Goal: Transaction & Acquisition: Purchase product/service

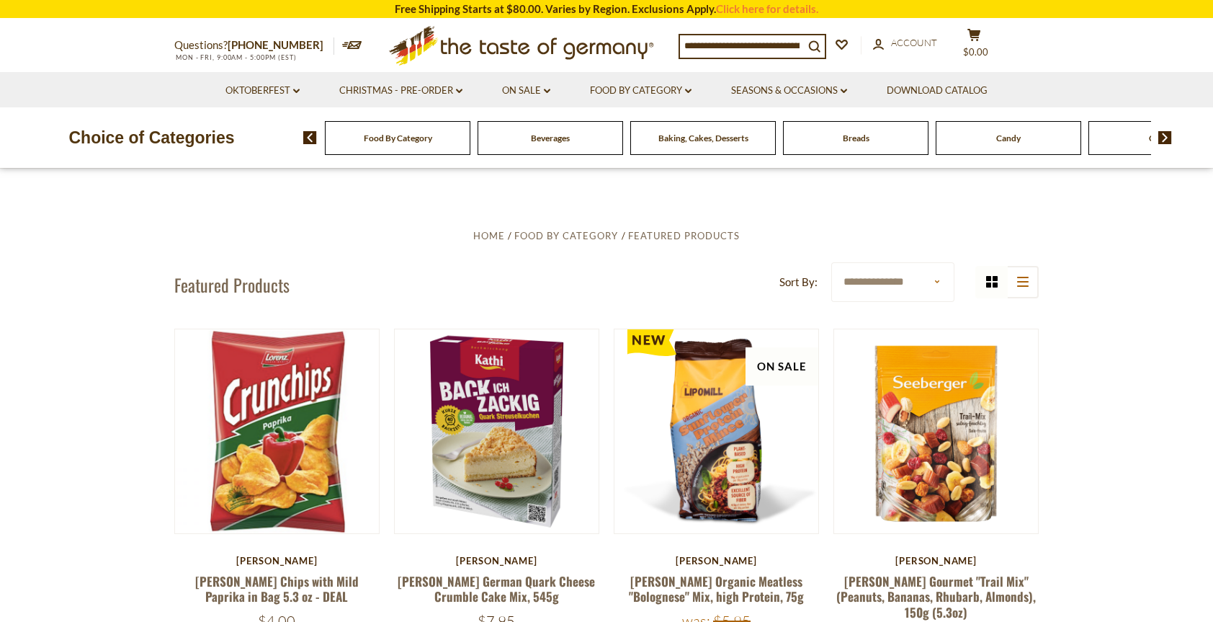
click at [401, 141] on span "Food By Category" at bounding box center [398, 138] width 68 height 11
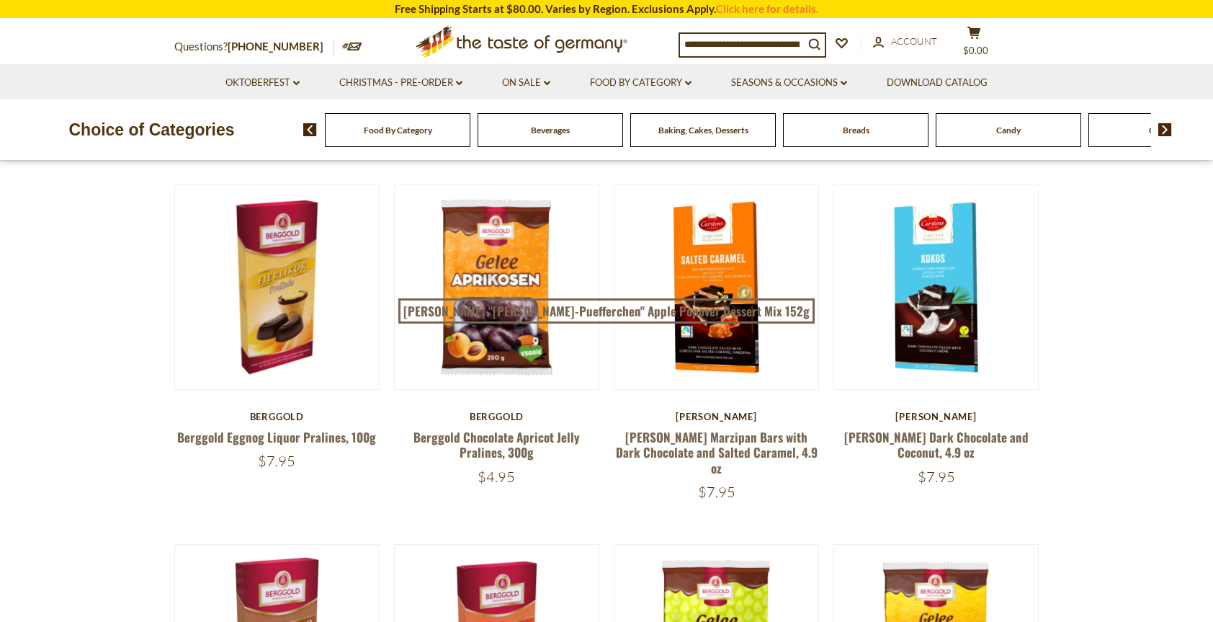
scroll to position [72, 0]
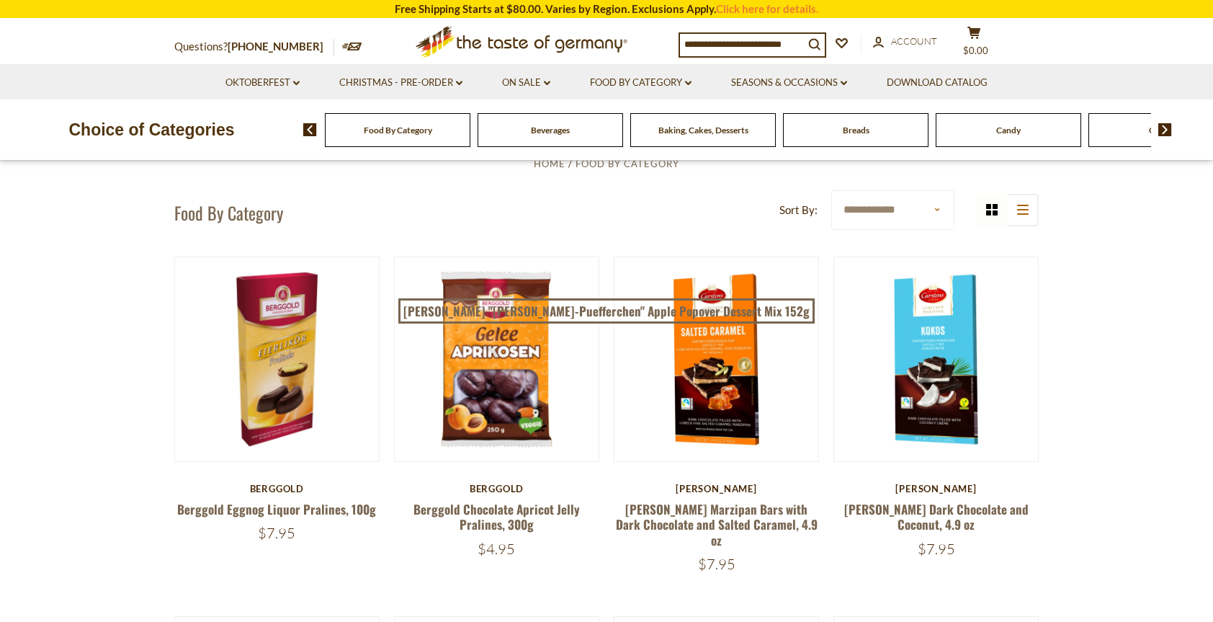
click at [1164, 131] on img at bounding box center [1165, 129] width 14 height 13
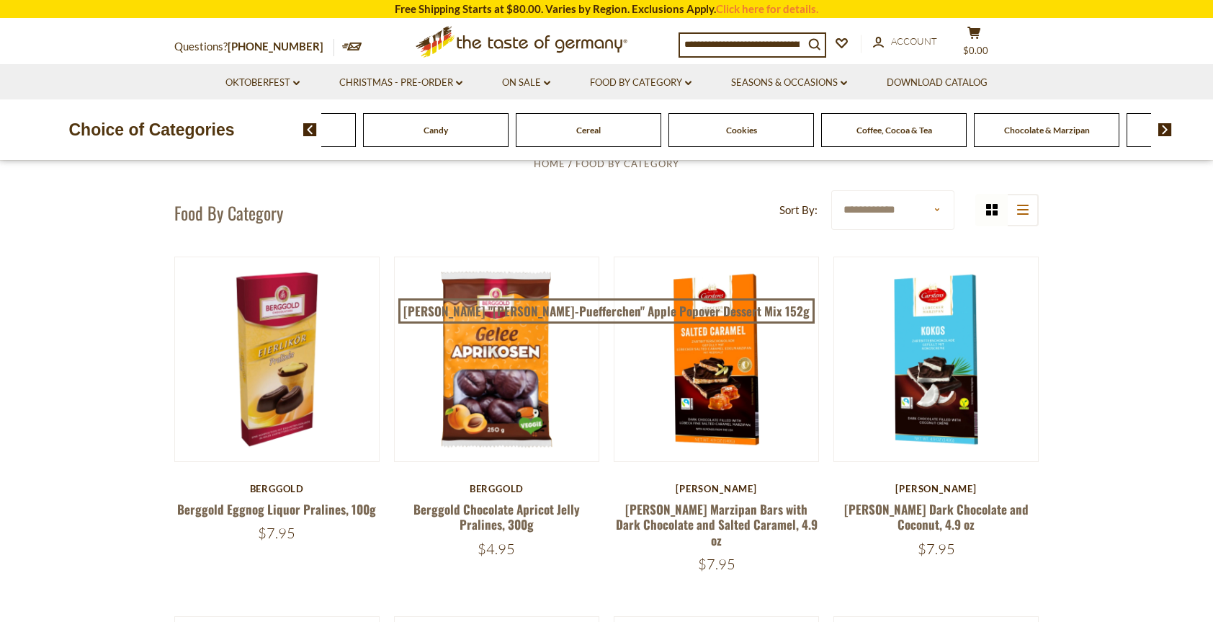
click at [1164, 131] on img at bounding box center [1165, 129] width 14 height 13
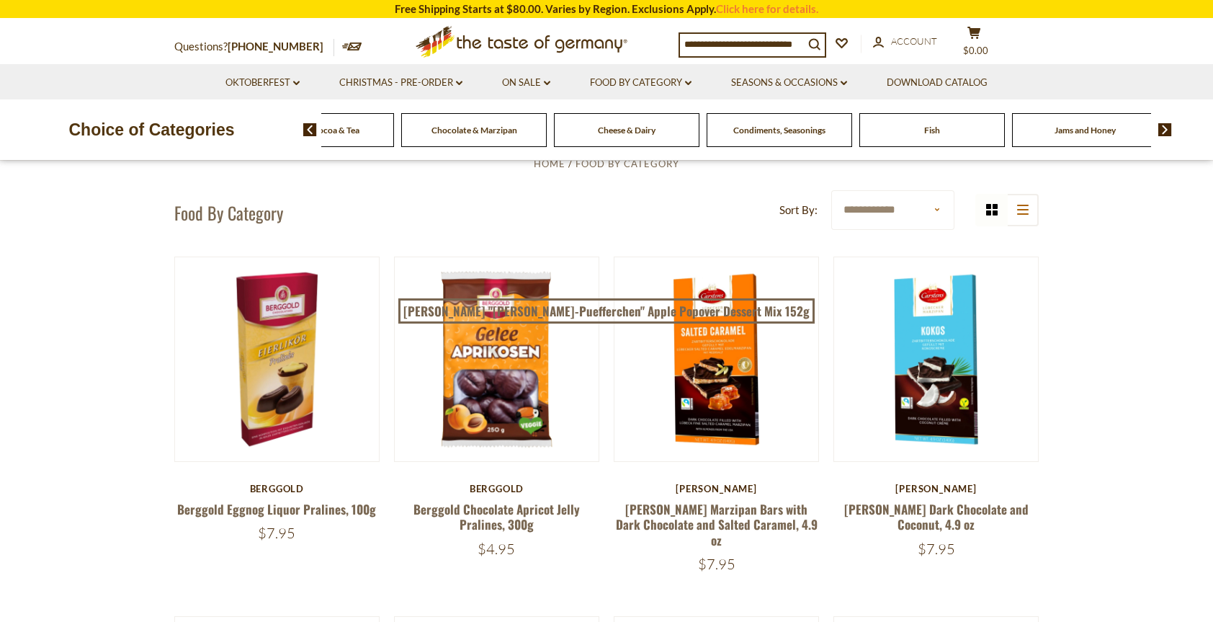
click at [1164, 131] on img at bounding box center [1165, 129] width 14 height 13
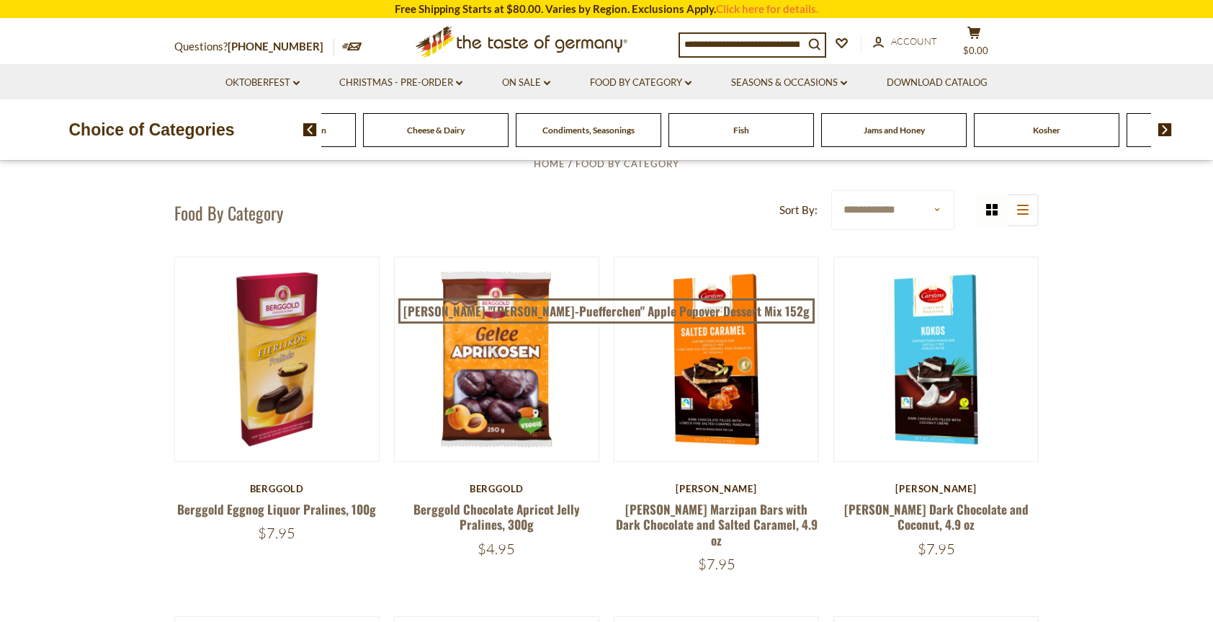
click at [1164, 131] on img at bounding box center [1165, 129] width 14 height 13
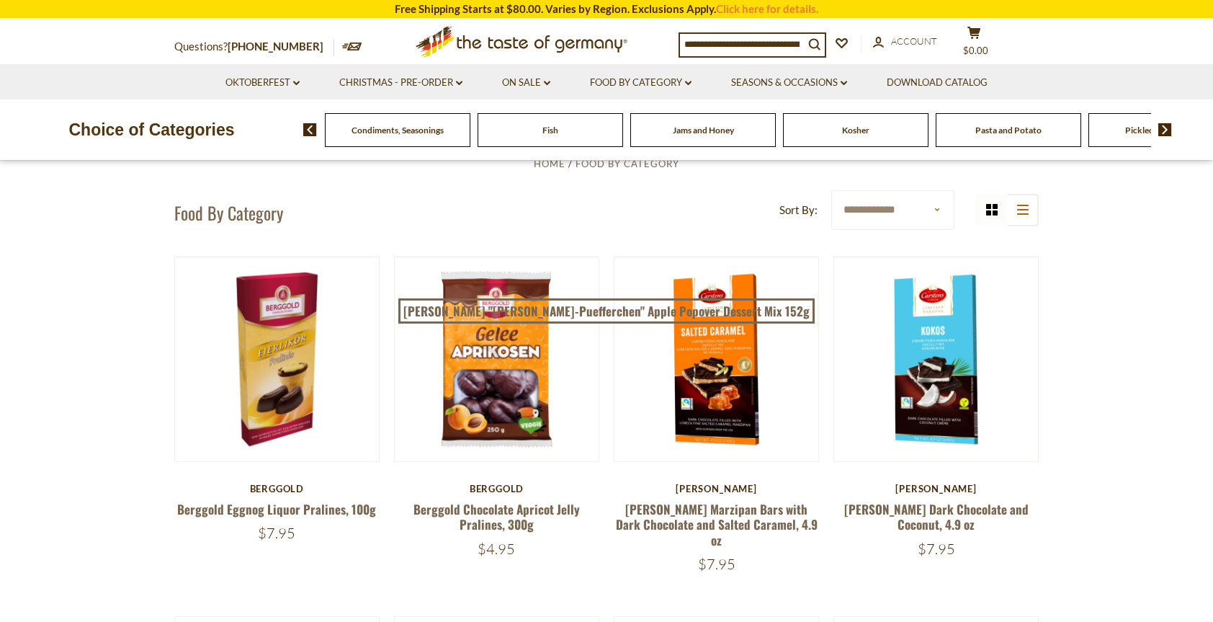
click at [1164, 131] on img at bounding box center [1165, 129] width 14 height 13
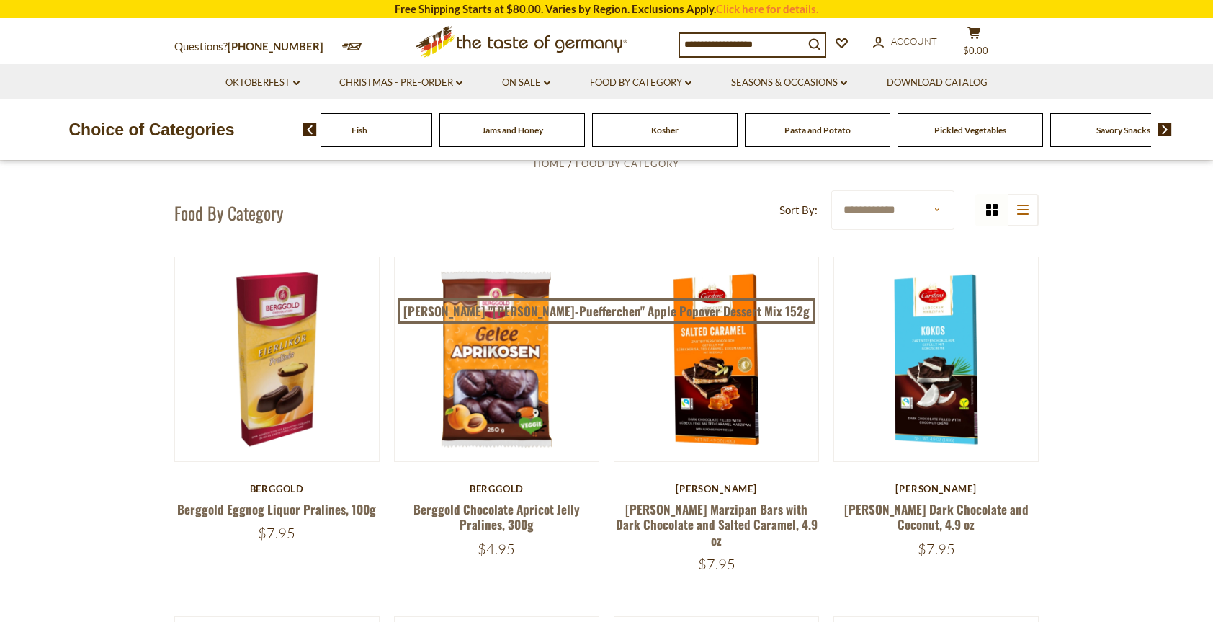
click at [1164, 131] on img at bounding box center [1165, 129] width 14 height 13
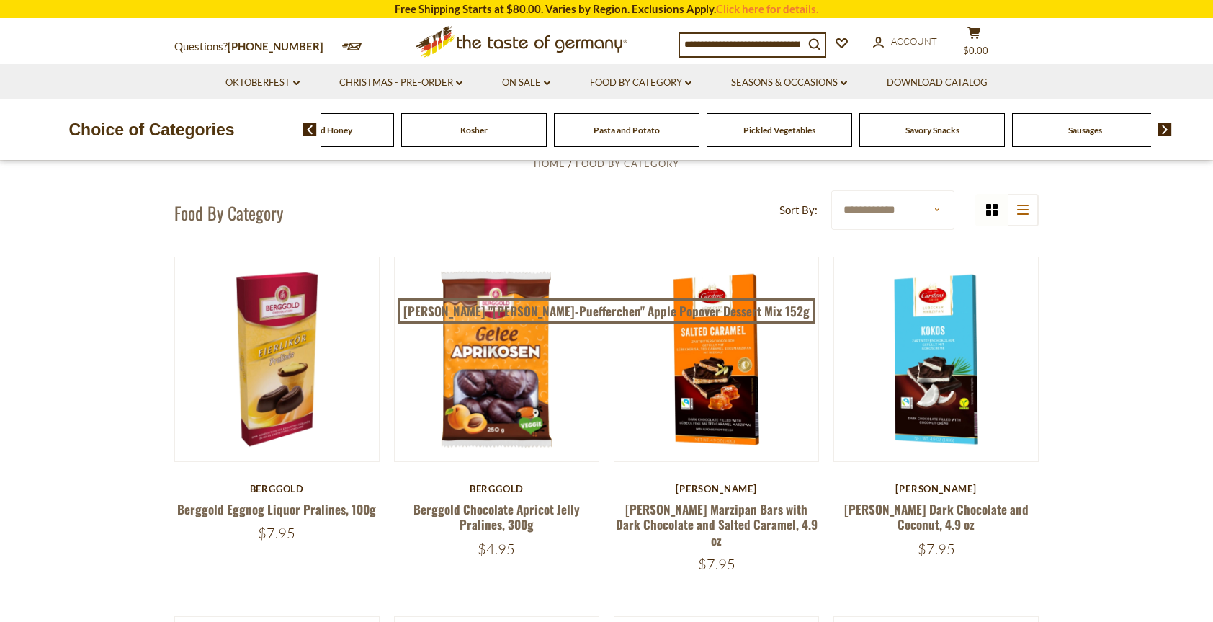
click at [1091, 131] on span "Sausages" at bounding box center [1085, 130] width 34 height 11
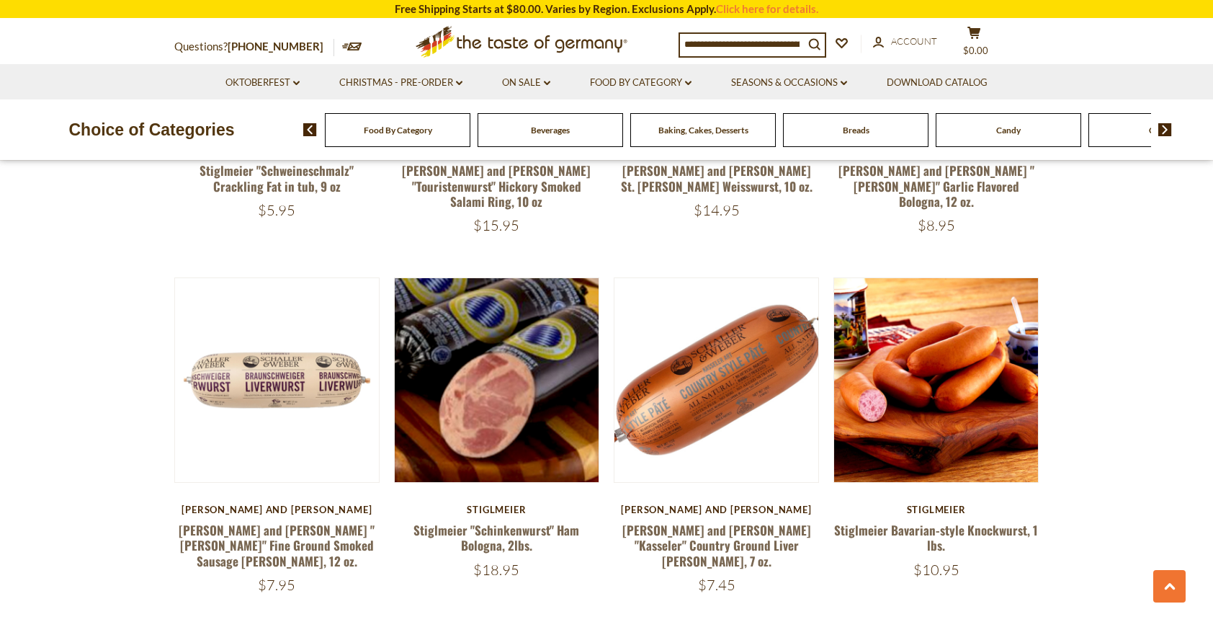
scroll to position [1801, 0]
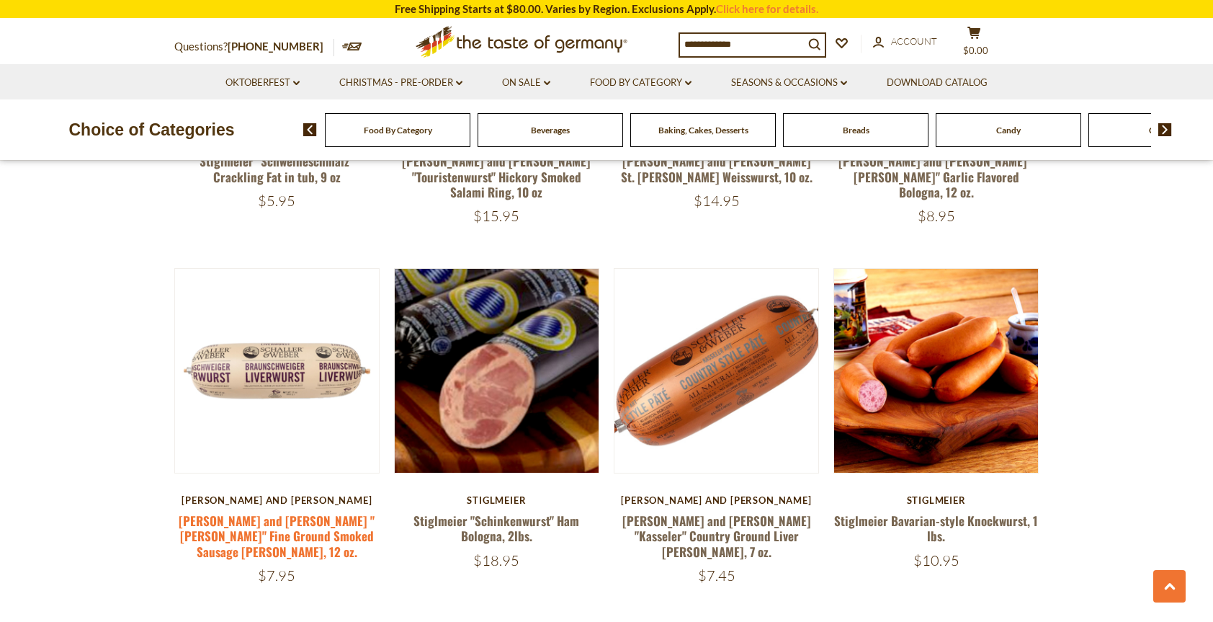
click at [284, 511] on link "[PERSON_NAME] and [PERSON_NAME] "[PERSON_NAME]" Fine Ground Smoked Sausage [PER…" at bounding box center [277, 535] width 196 height 49
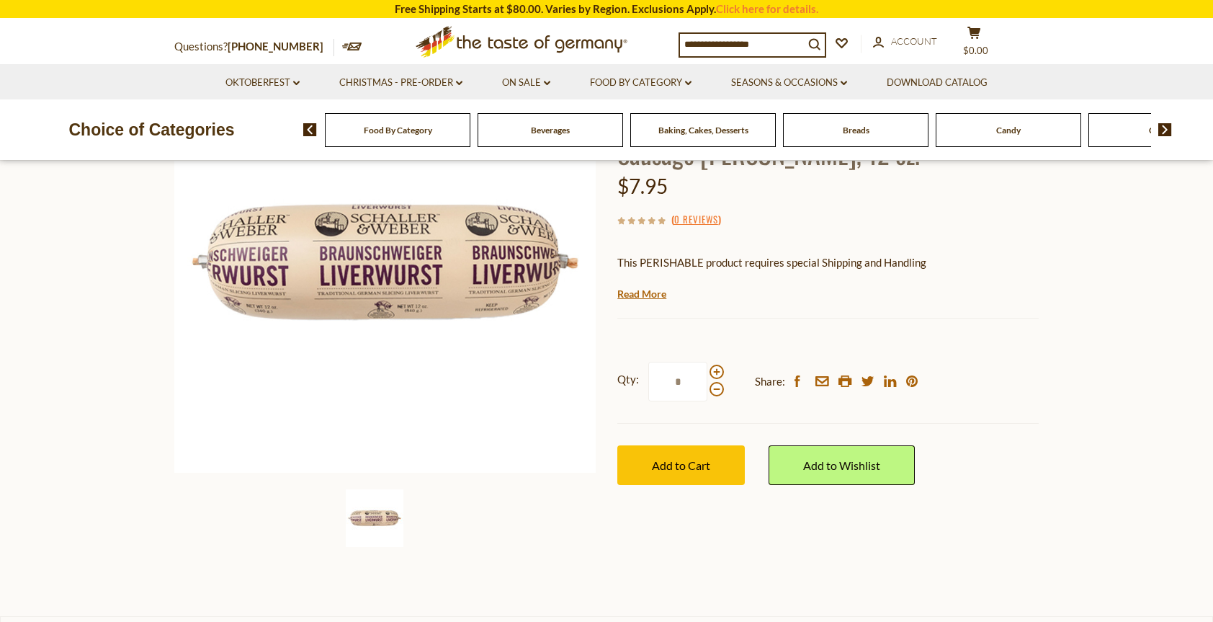
scroll to position [216, 0]
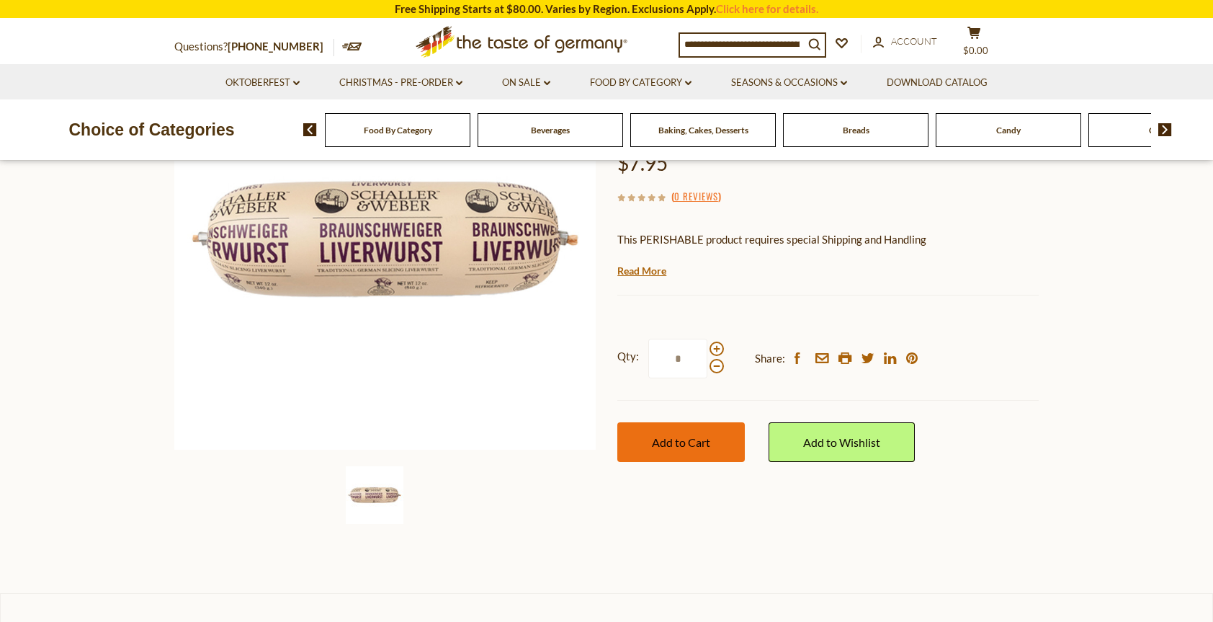
click at [676, 435] on span "Add to Cart" at bounding box center [681, 442] width 58 height 14
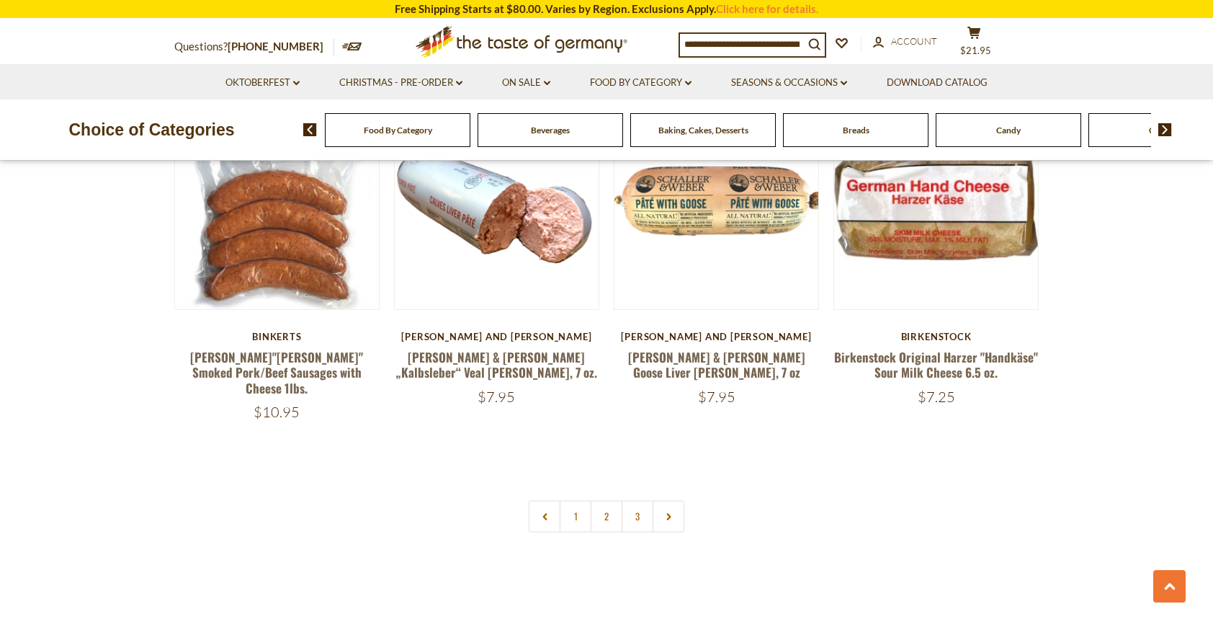
scroll to position [3386, 0]
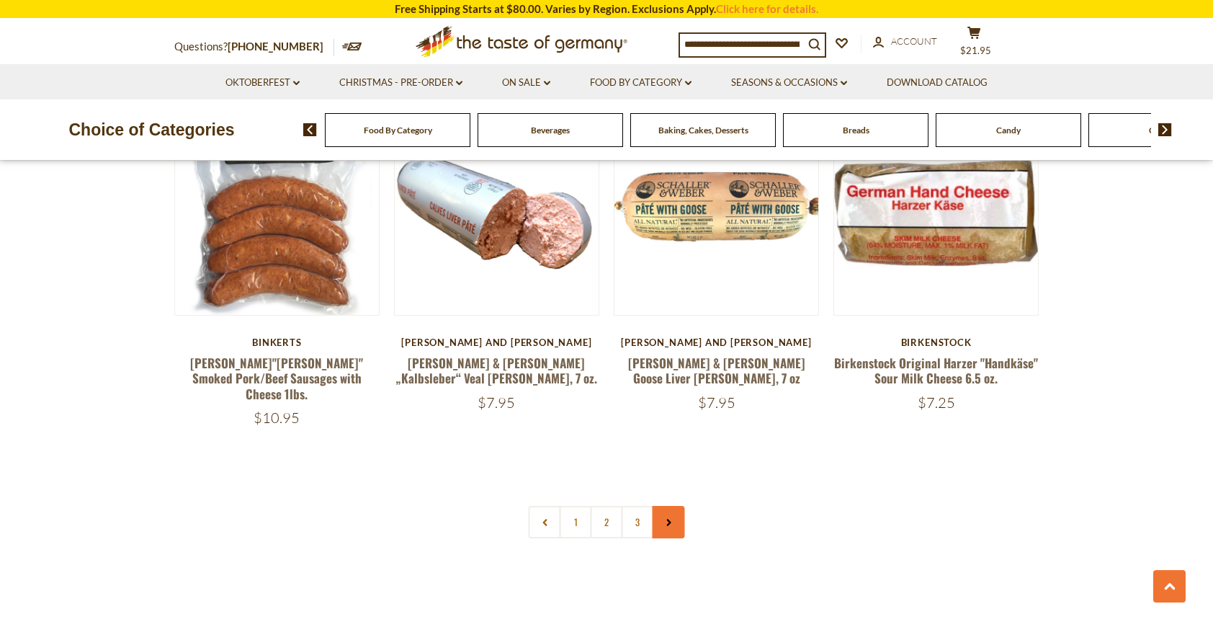
click at [673, 506] on link at bounding box center [669, 522] width 32 height 32
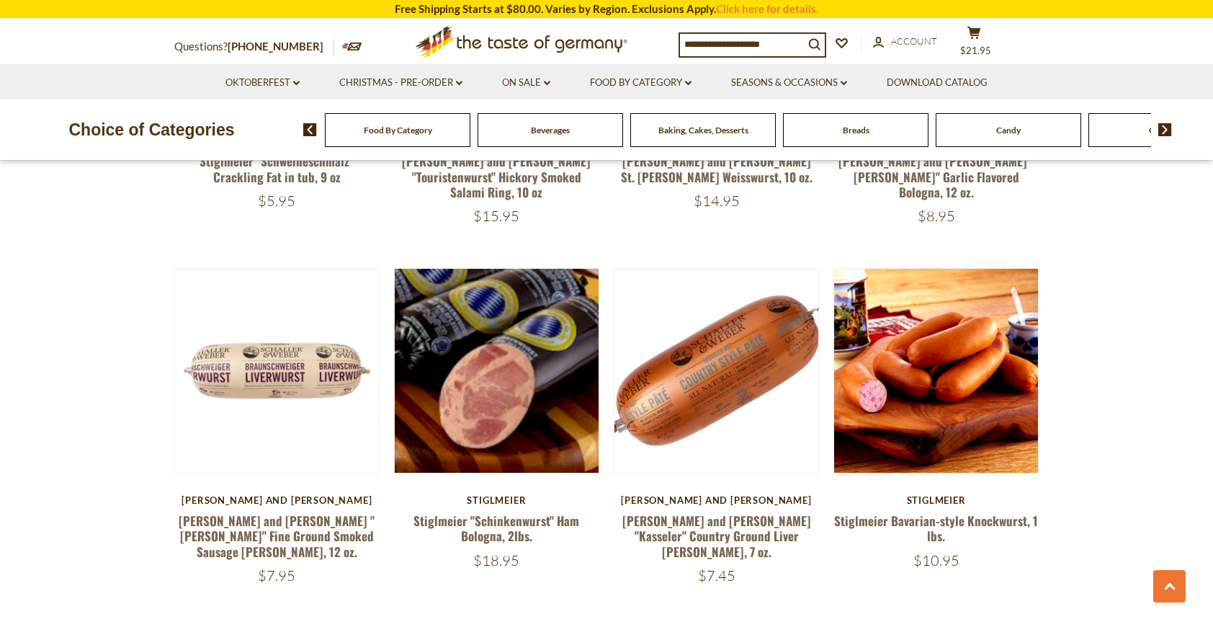
scroll to position [1873, 0]
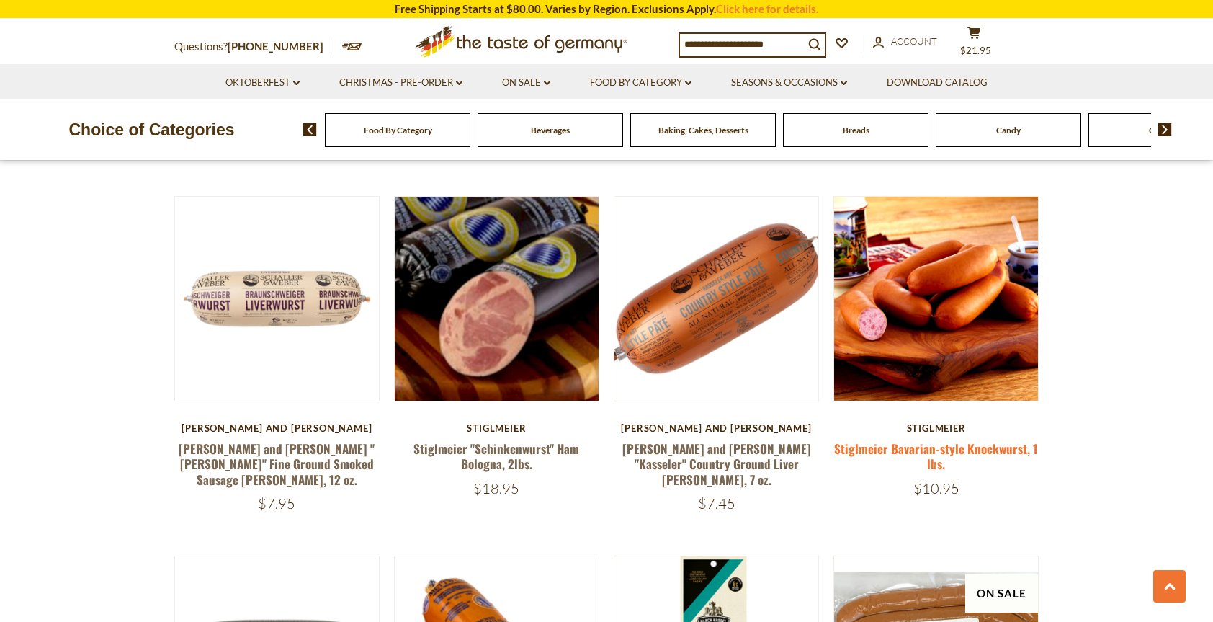
click at [945, 439] on link "Stiglmeier Bavarian-style Knockwurst, 1 lbs." at bounding box center [936, 455] width 204 height 33
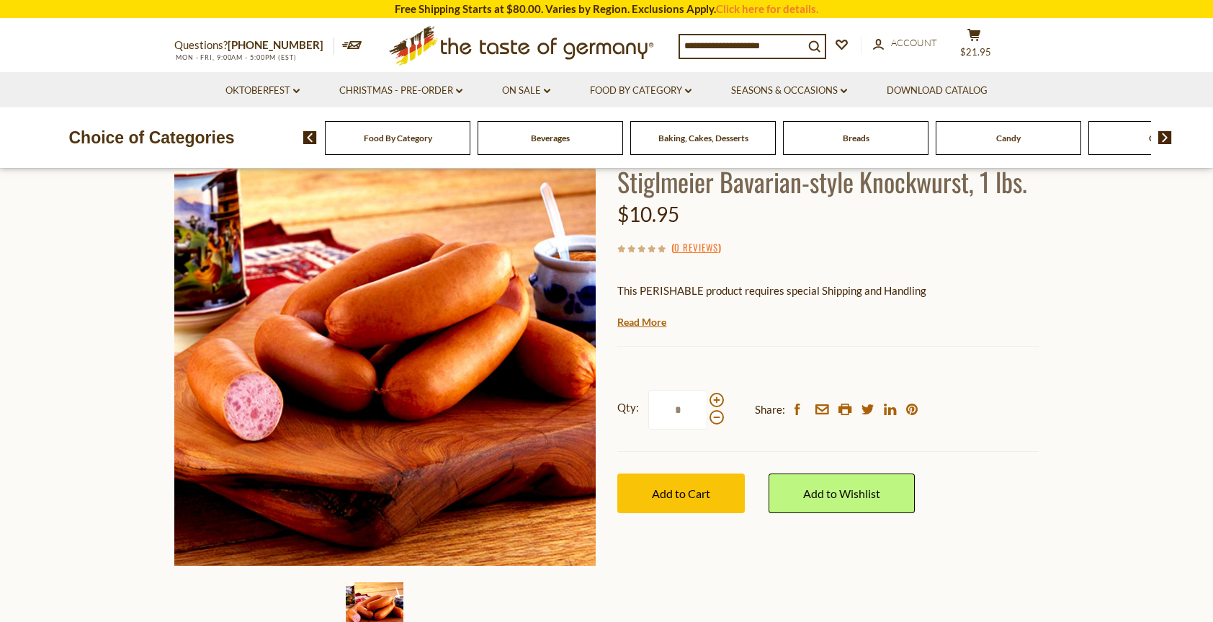
scroll to position [288, 0]
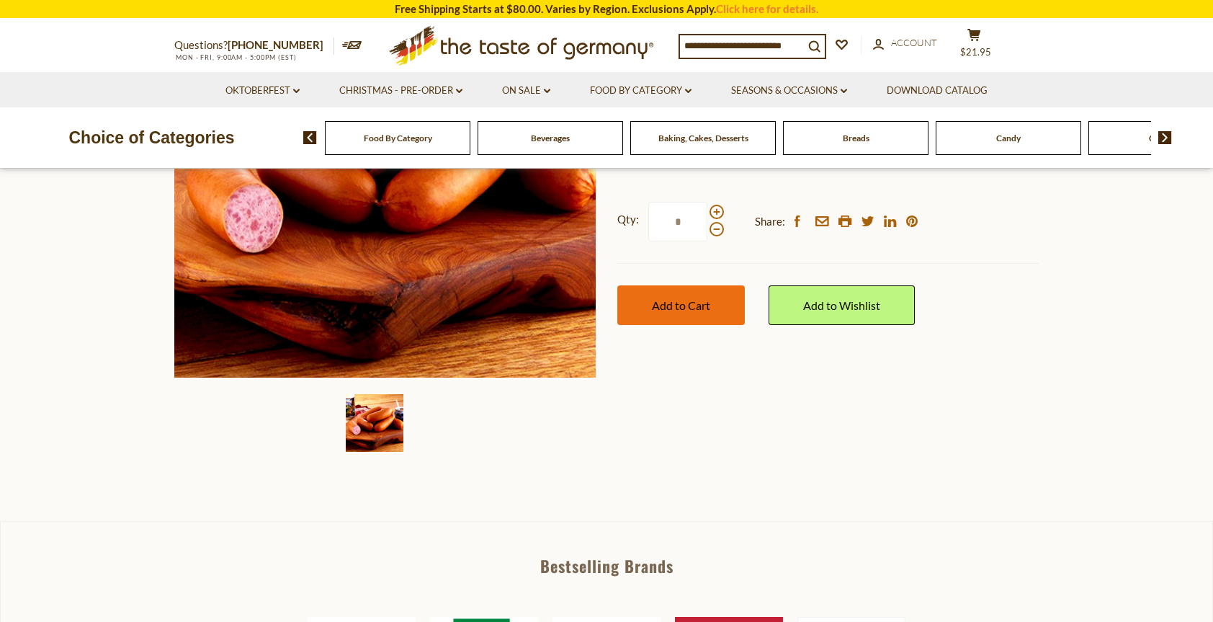
click at [682, 304] on span "Add to Cart" at bounding box center [681, 305] width 58 height 14
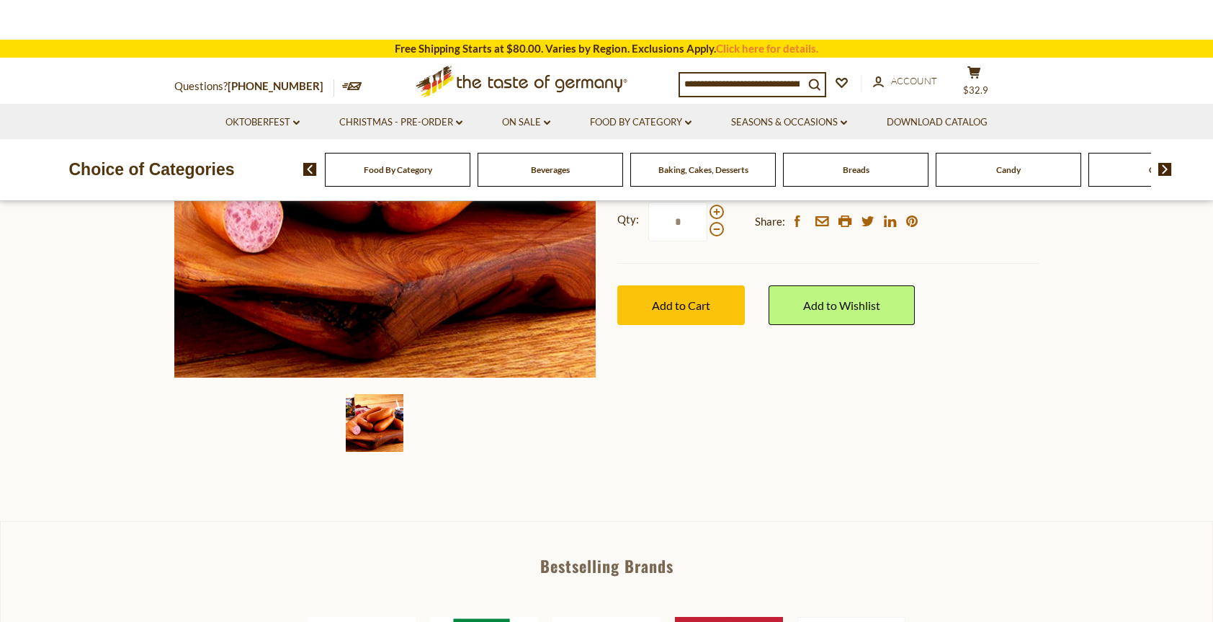
scroll to position [0, 0]
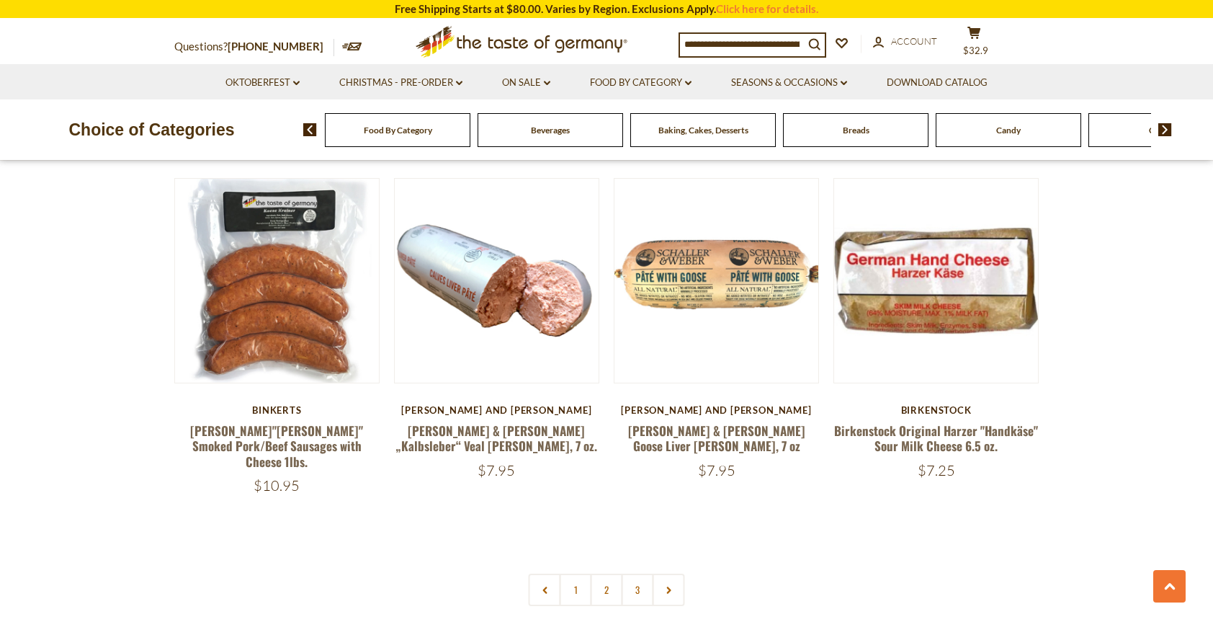
scroll to position [3314, 0]
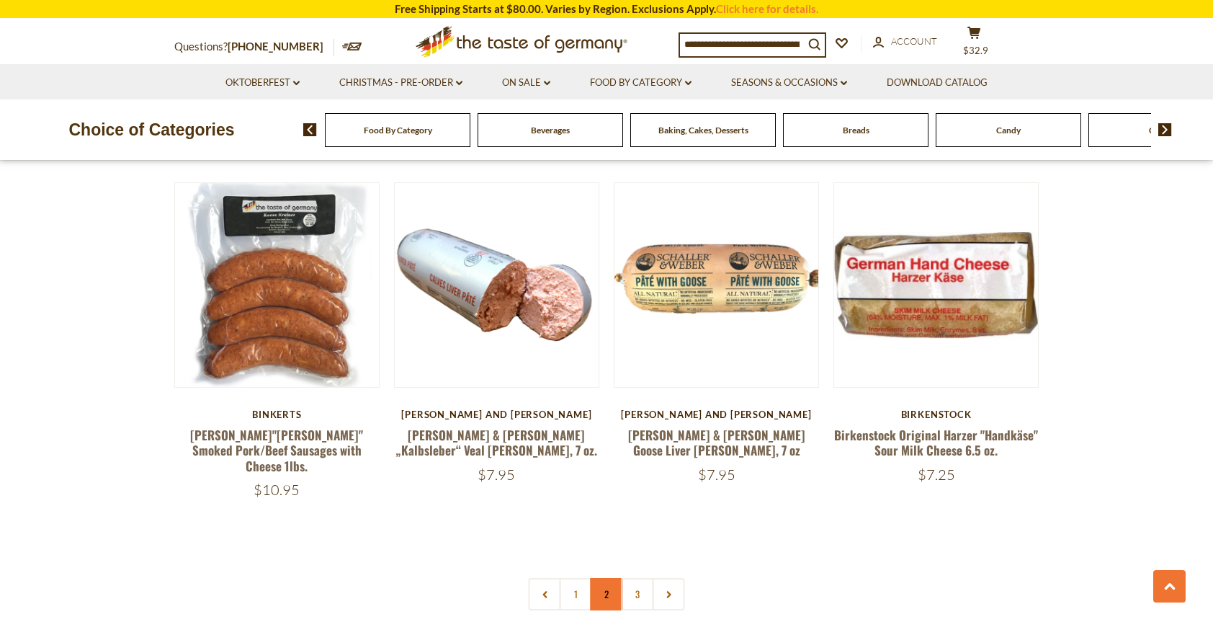
click at [612, 578] on link "2" at bounding box center [607, 594] width 32 height 32
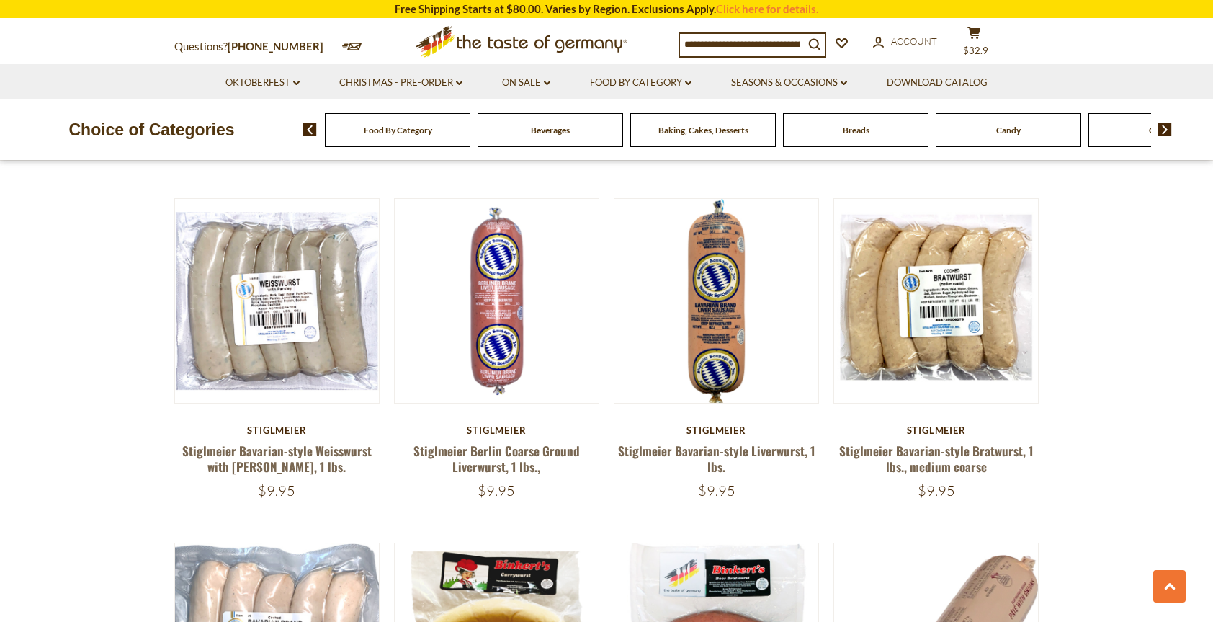
scroll to position [1141, 0]
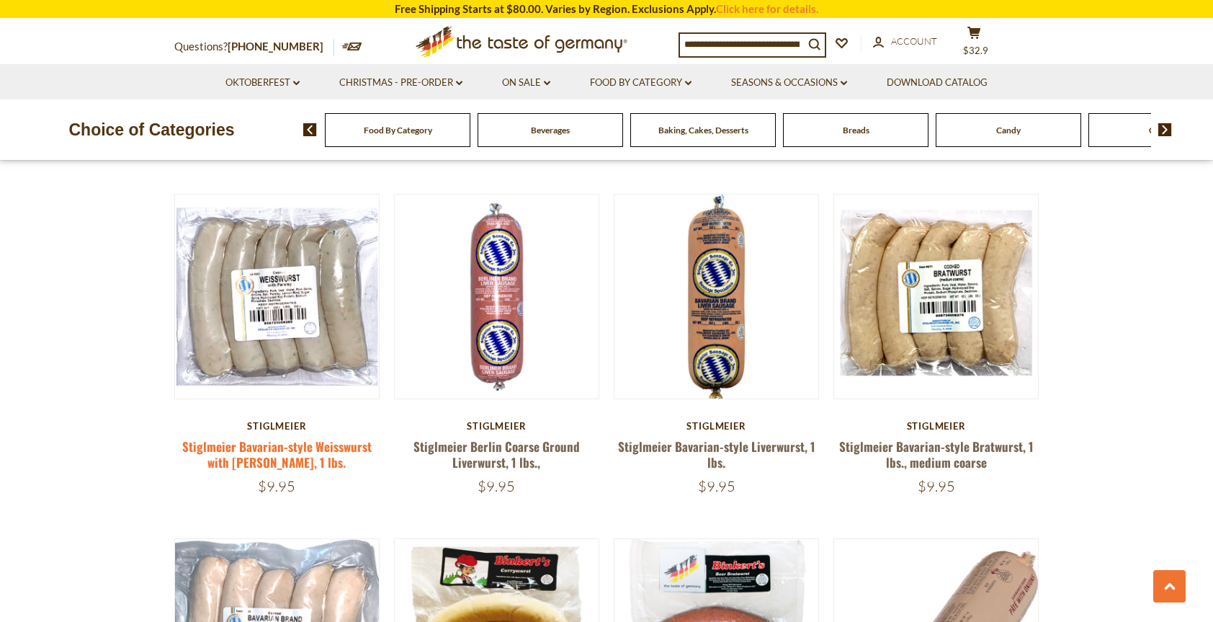
click at [267, 446] on link "Stiglmeier Bavarian-style Weisswurst with [PERSON_NAME], 1 lbs." at bounding box center [276, 453] width 189 height 33
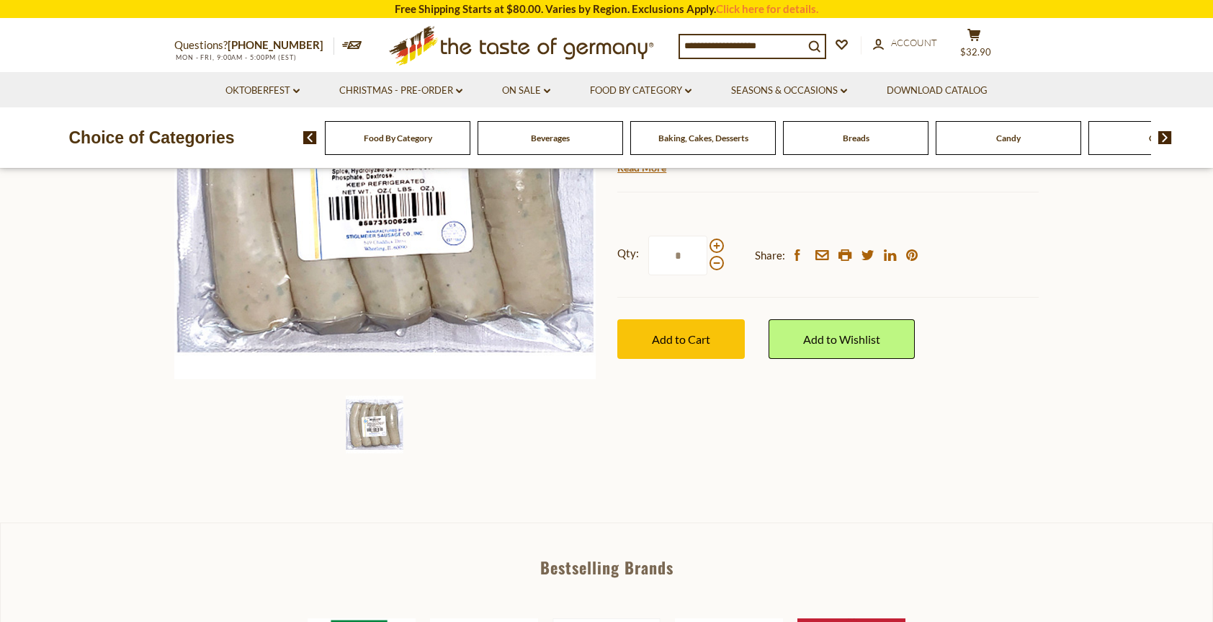
scroll to position [288, 0]
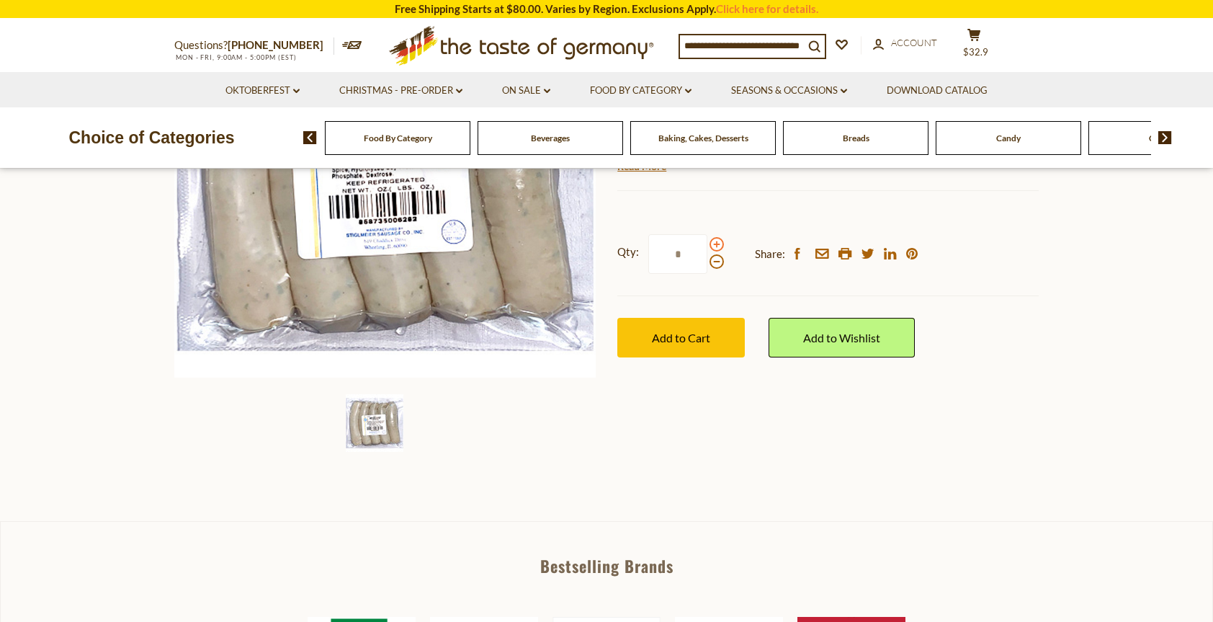
click at [716, 246] on span at bounding box center [717, 244] width 14 height 14
click at [707, 246] on input "*" at bounding box center [677, 254] width 59 height 40
click at [717, 262] on span at bounding box center [717, 261] width 14 height 14
click at [707, 262] on input "*" at bounding box center [677, 254] width 59 height 40
click at [715, 244] on span at bounding box center [717, 244] width 14 height 14
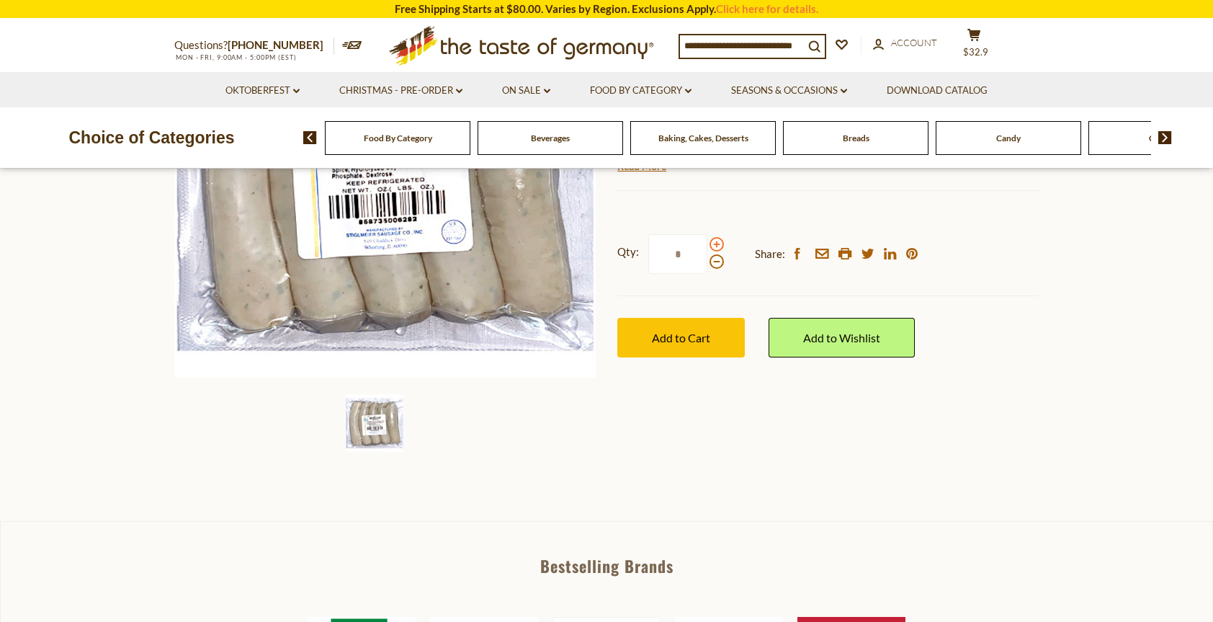
click at [707, 244] on input "*" at bounding box center [677, 254] width 59 height 40
click at [715, 244] on span at bounding box center [717, 244] width 14 height 14
click at [707, 244] on input "*" at bounding box center [677, 254] width 59 height 40
click at [718, 263] on span at bounding box center [717, 261] width 14 height 14
click at [707, 263] on input "*" at bounding box center [677, 254] width 59 height 40
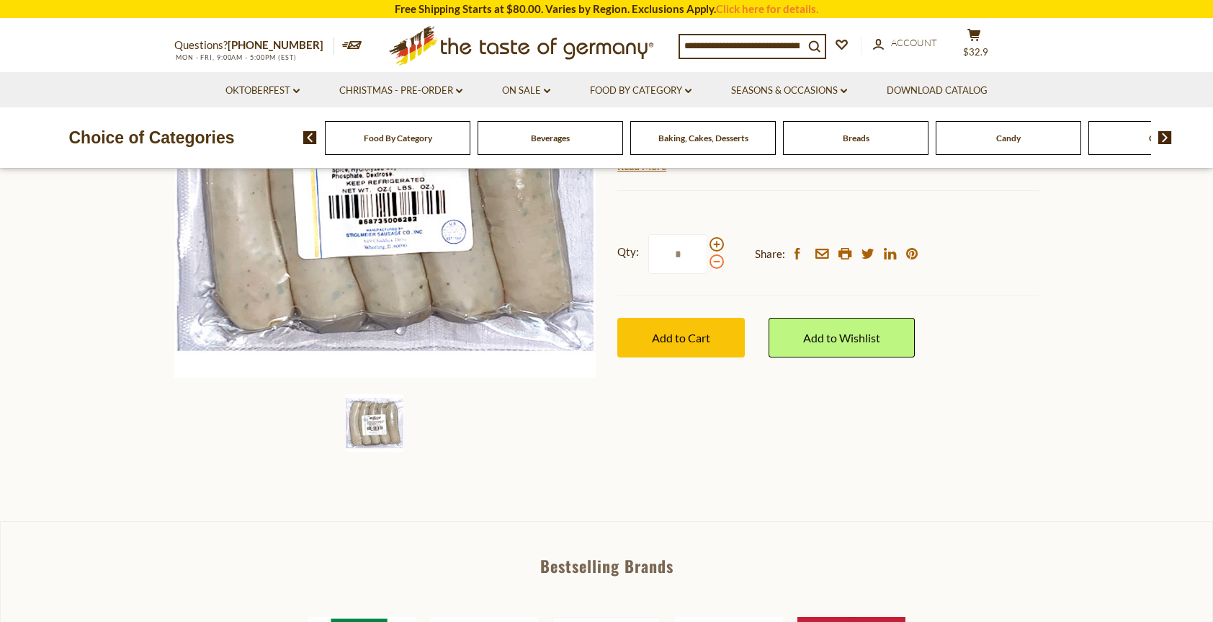
click at [718, 263] on span at bounding box center [717, 261] width 14 height 14
click at [707, 263] on input "*" at bounding box center [677, 254] width 59 height 40
type input "*"
click at [666, 339] on span "Add to Cart" at bounding box center [681, 338] width 58 height 14
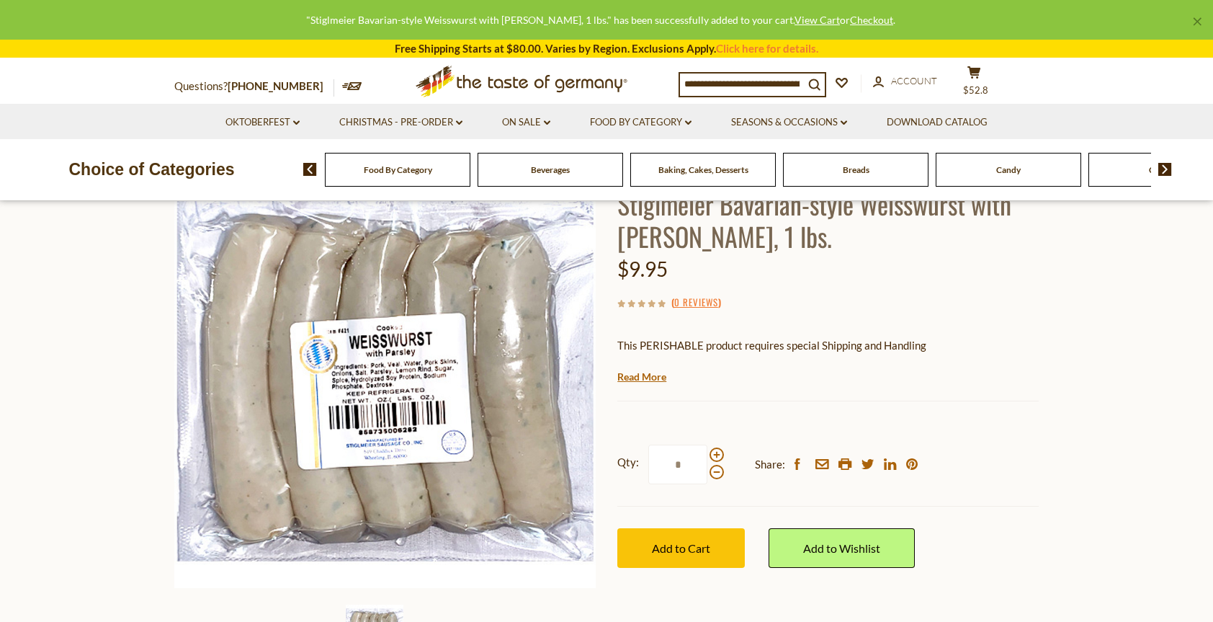
scroll to position [0, 0]
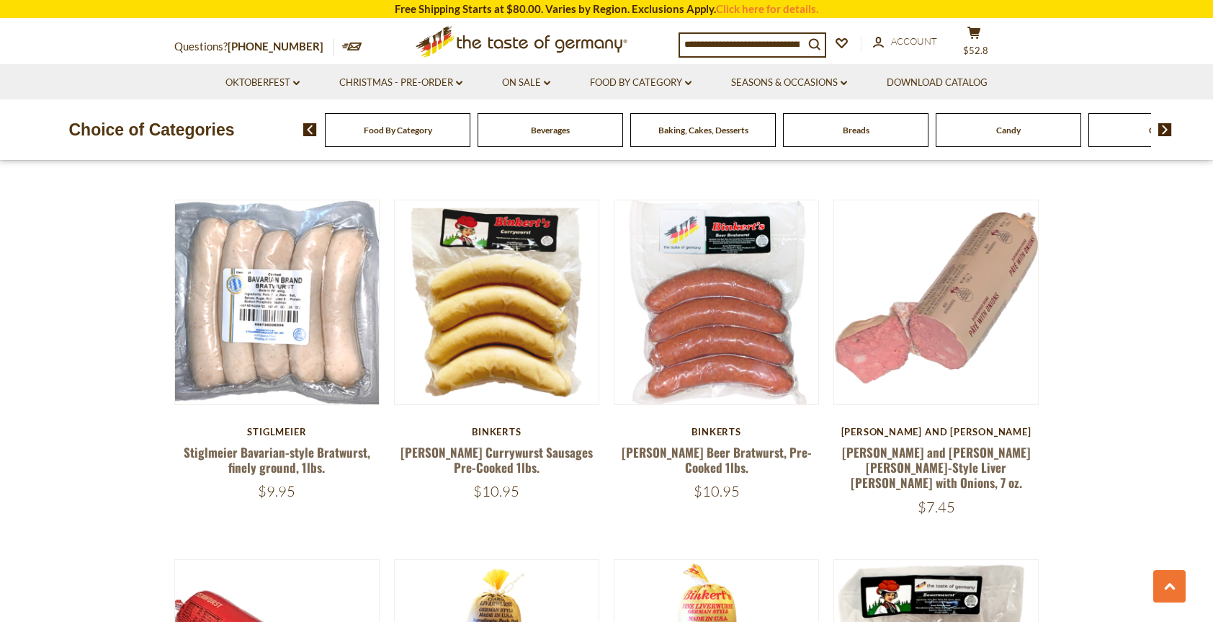
scroll to position [1501, 0]
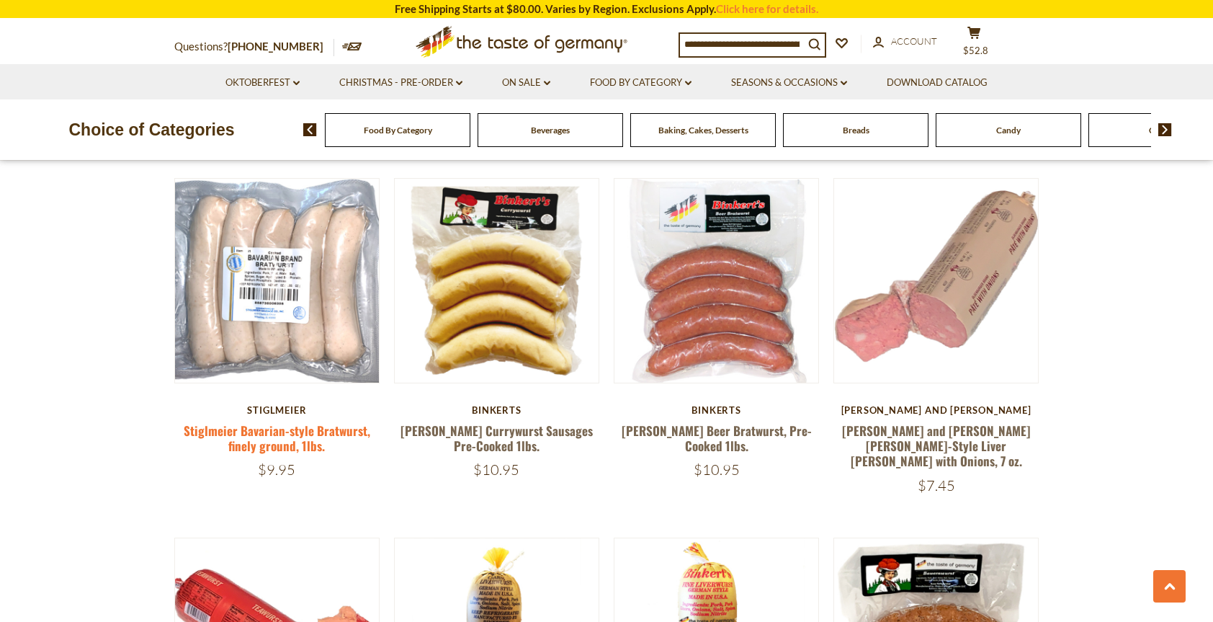
click at [269, 431] on link "Stiglmeier Bavarian-style Bratwurst, finely ground, 1lbs." at bounding box center [277, 437] width 187 height 33
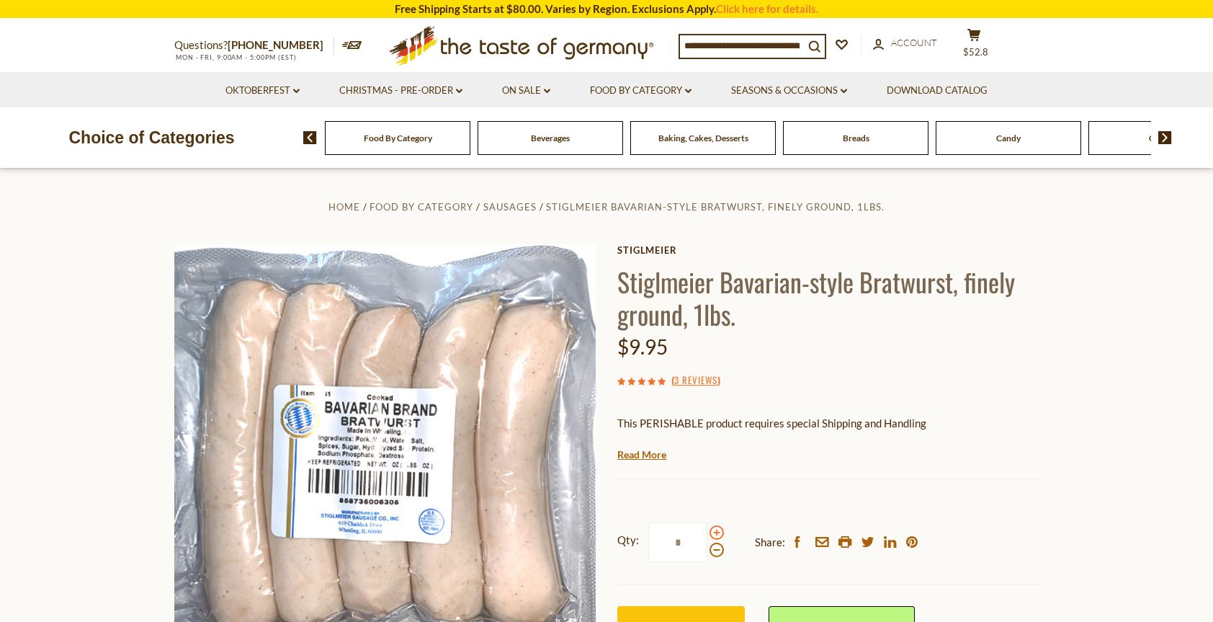
click at [713, 530] on span at bounding box center [717, 532] width 14 height 14
click at [707, 530] on input "*" at bounding box center [677, 542] width 59 height 40
type input "*"
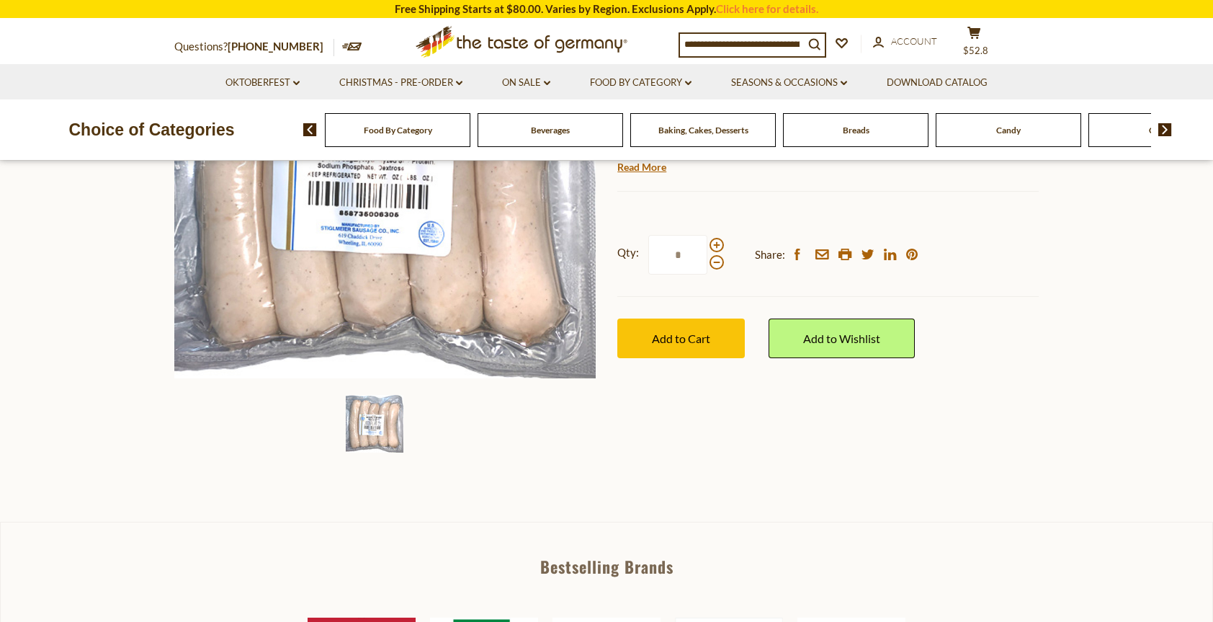
scroll to position [288, 0]
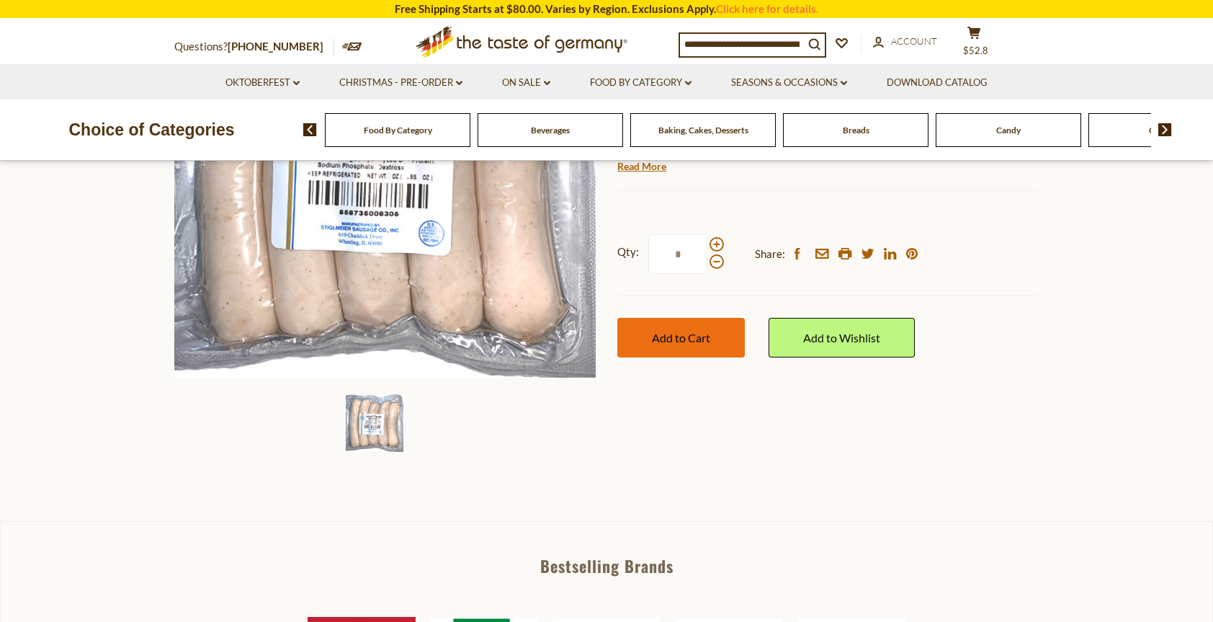
type input "*"
click at [695, 338] on span "Add to Cart" at bounding box center [681, 338] width 58 height 14
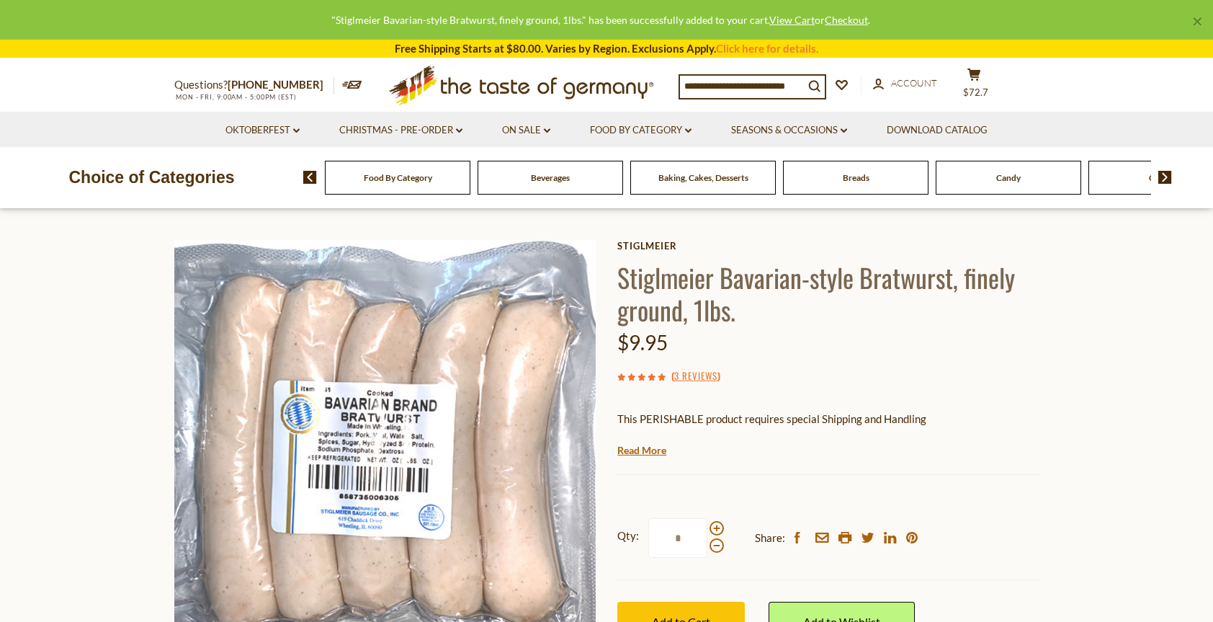
scroll to position [0, 0]
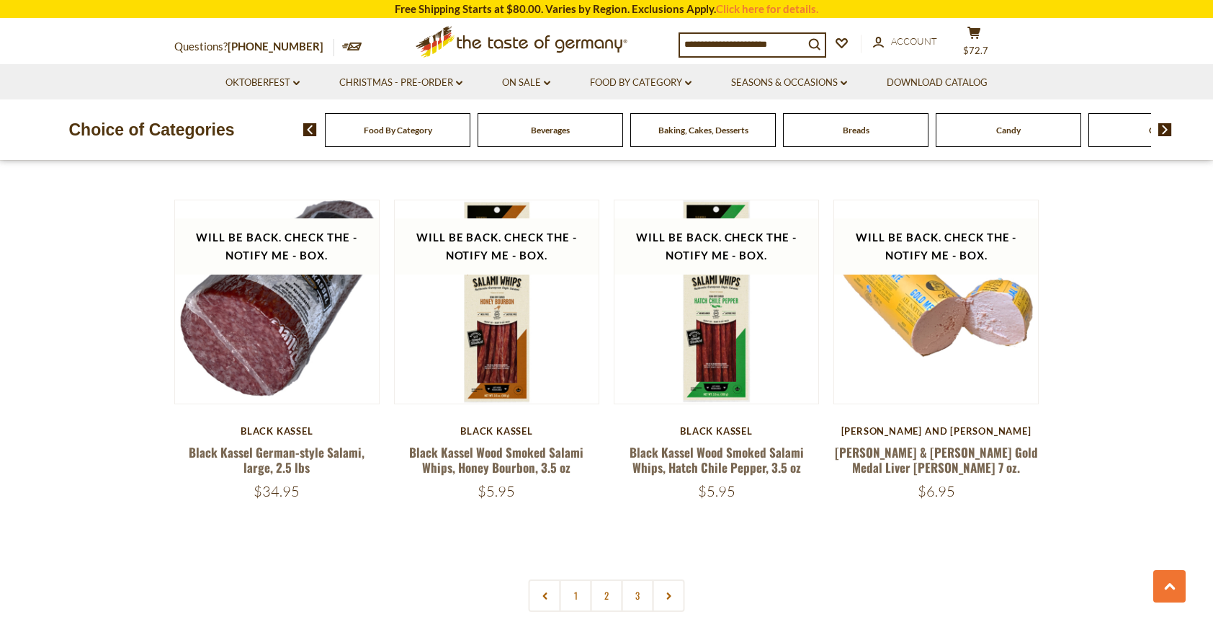
scroll to position [3302, 0]
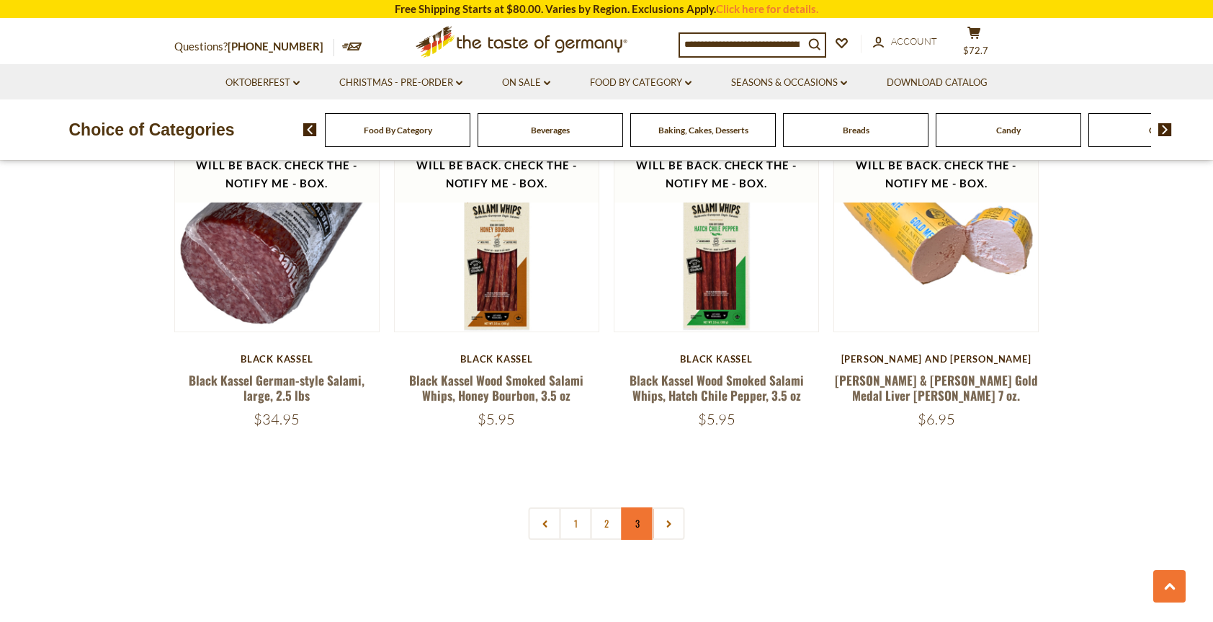
click at [637, 507] on link "3" at bounding box center [638, 523] width 32 height 32
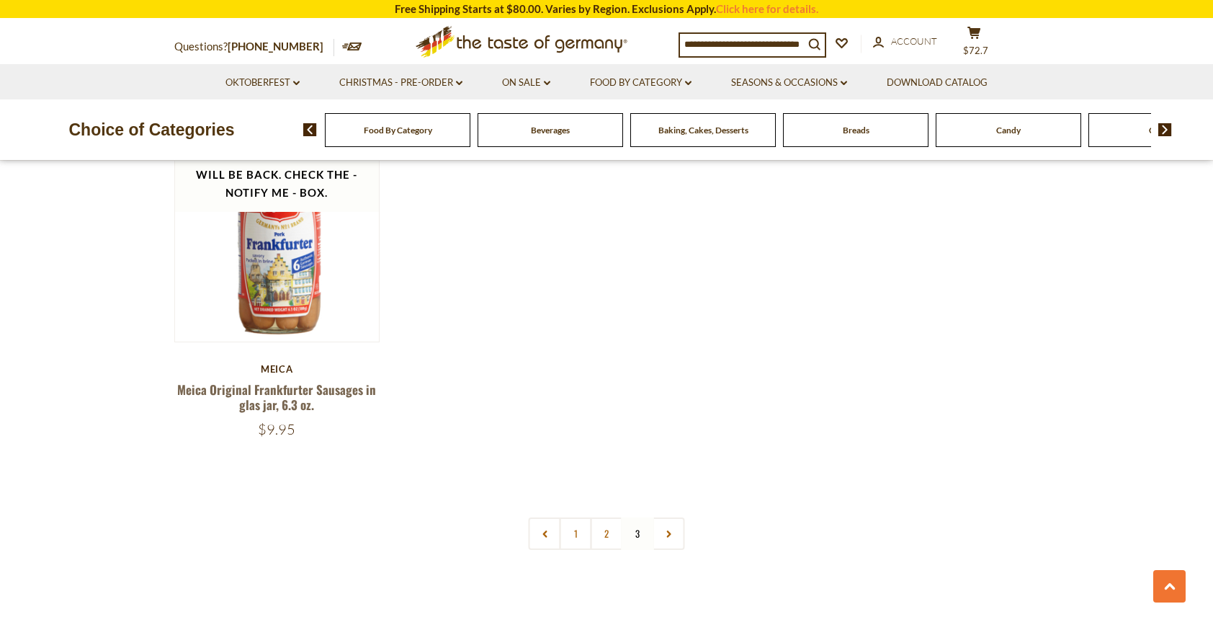
scroll to position [1213, 0]
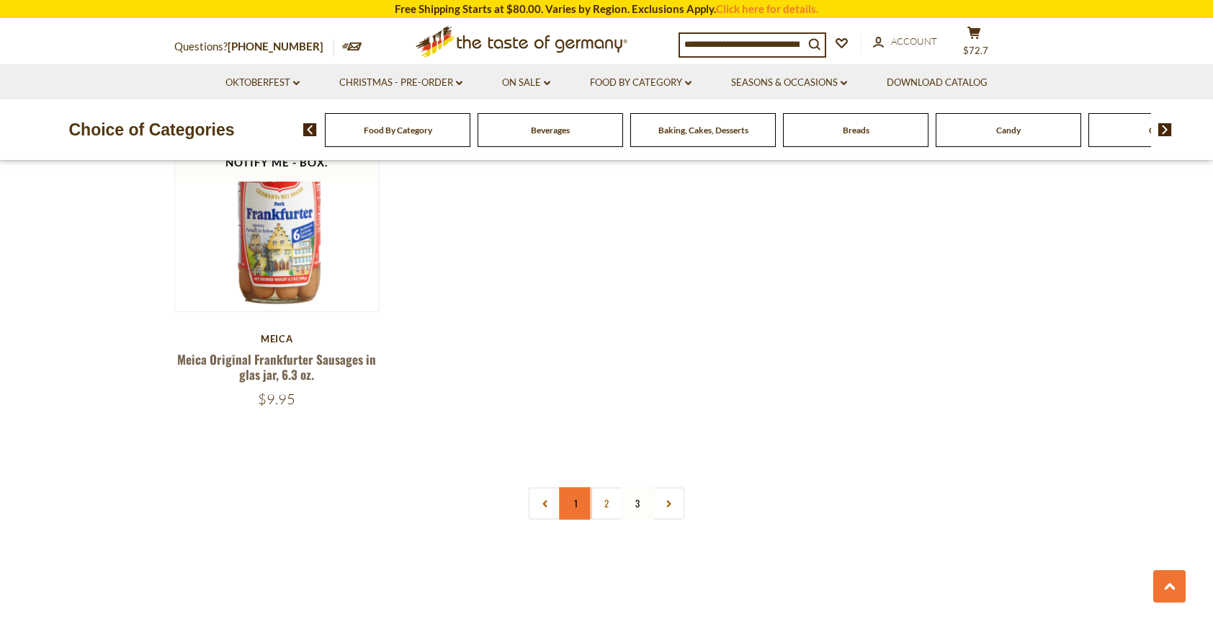
click at [579, 501] on link "1" at bounding box center [576, 503] width 32 height 32
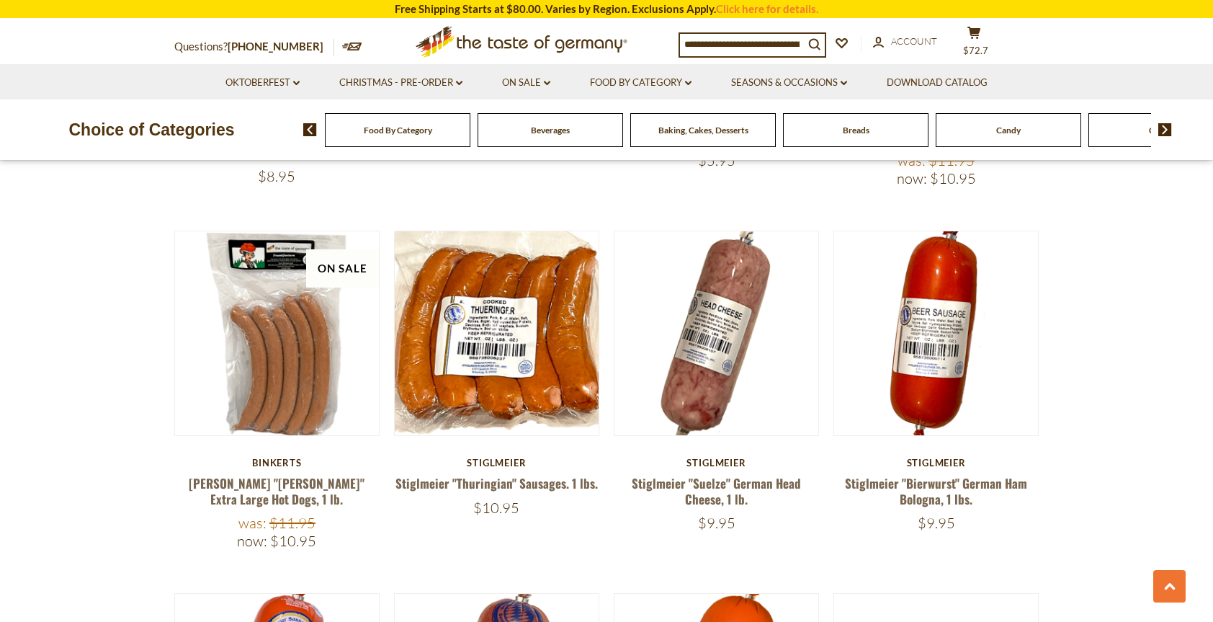
scroll to position [2582, 0]
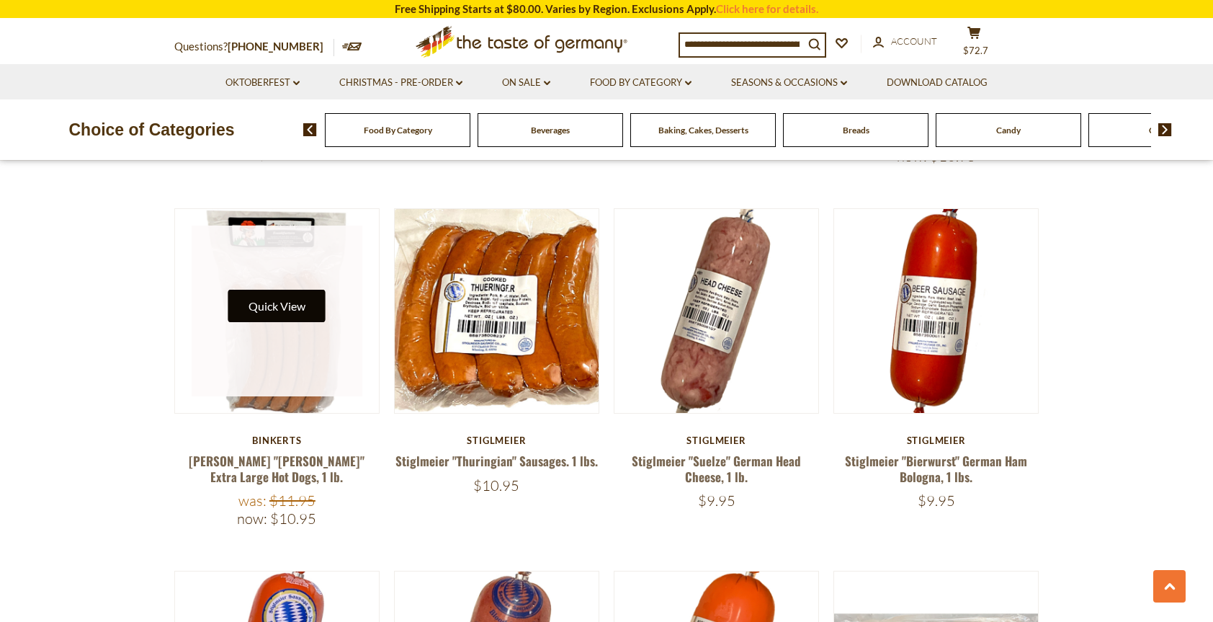
click at [271, 290] on button "Quick View" at bounding box center [276, 306] width 97 height 32
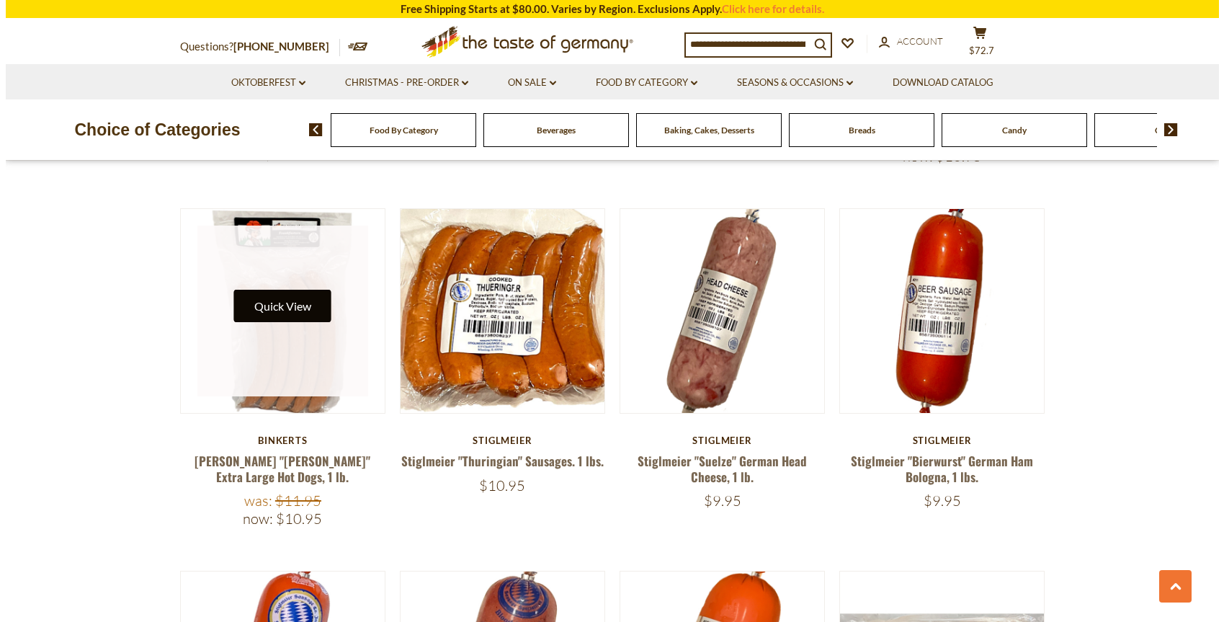
scroll to position [2585, 0]
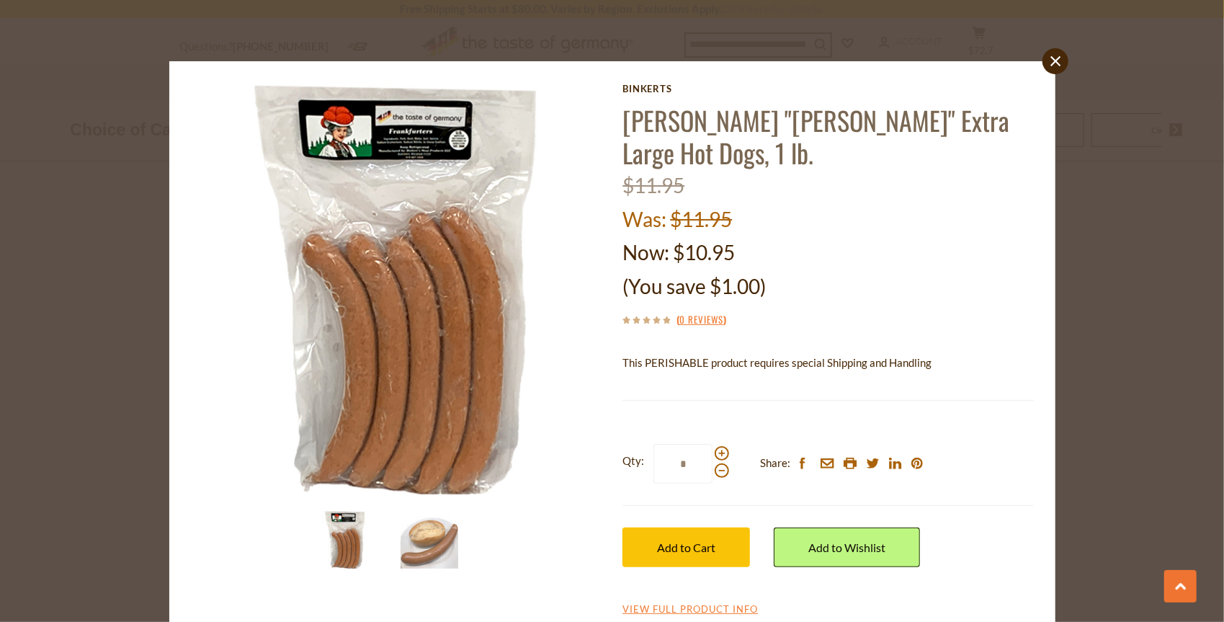
drag, startPoint x: 684, startPoint y: 465, endPoint x: 673, endPoint y: 463, distance: 11.7
click at [673, 463] on input "*" at bounding box center [682, 464] width 59 height 40
type input "*"
click at [683, 549] on span "Add to Cart" at bounding box center [686, 547] width 58 height 14
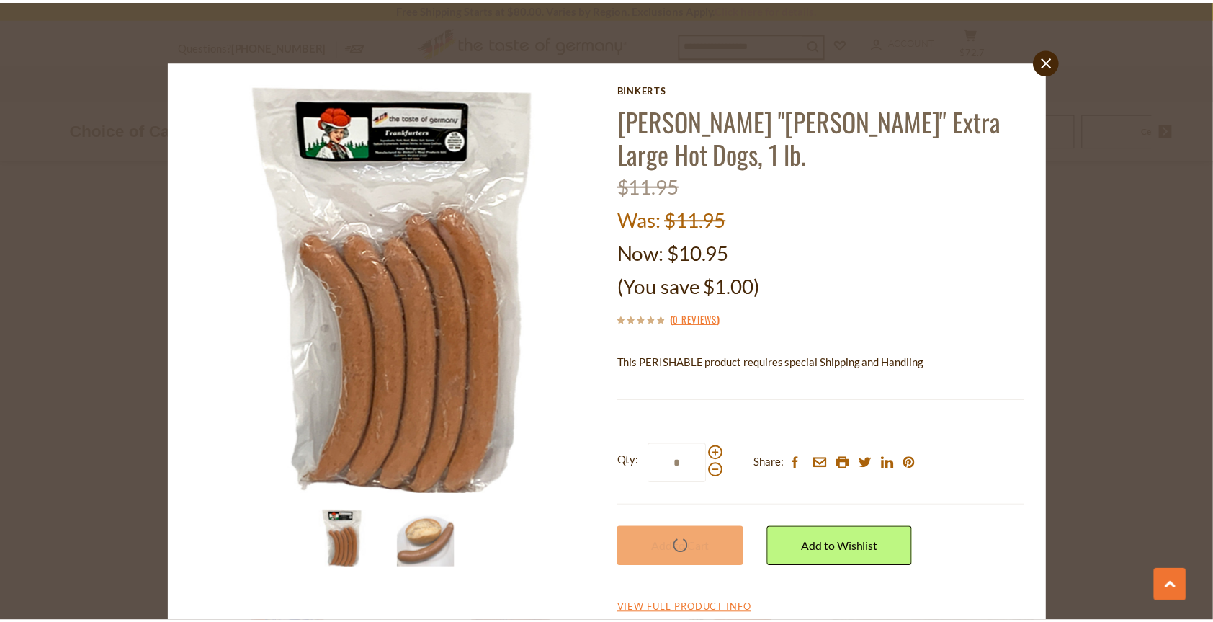
scroll to position [2582, 0]
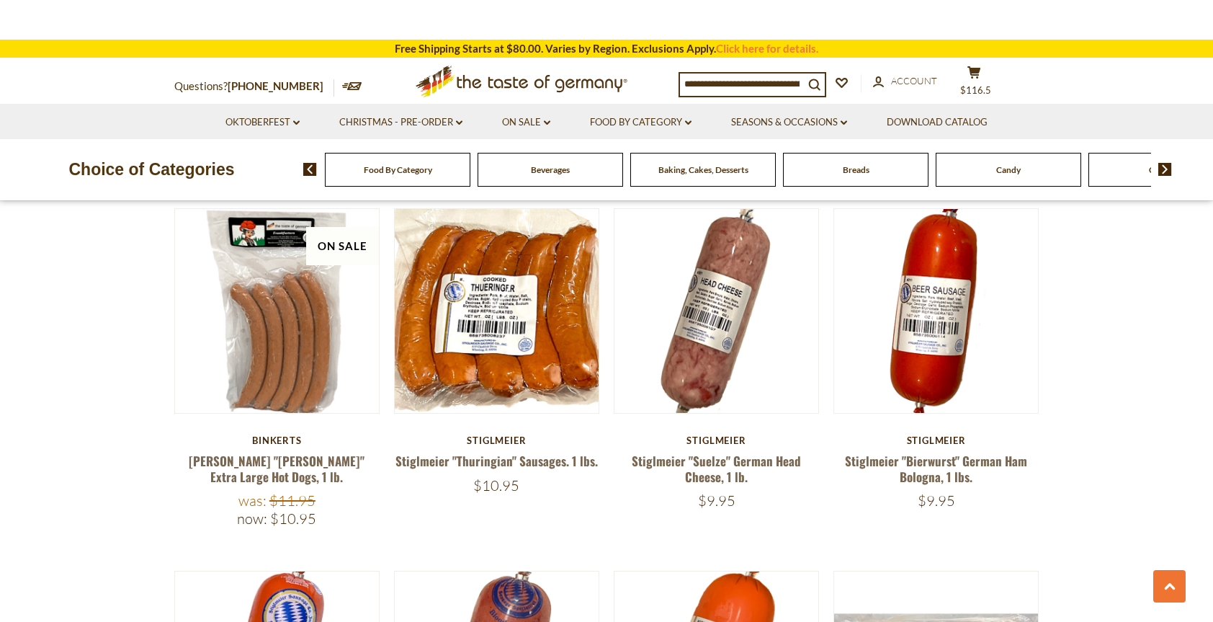
click at [524, 121] on header "× "Binkert's "Wiener" Extra Large Hot Dogs, 1 lb." has been successfully added …" at bounding box center [606, 100] width 1213 height 201
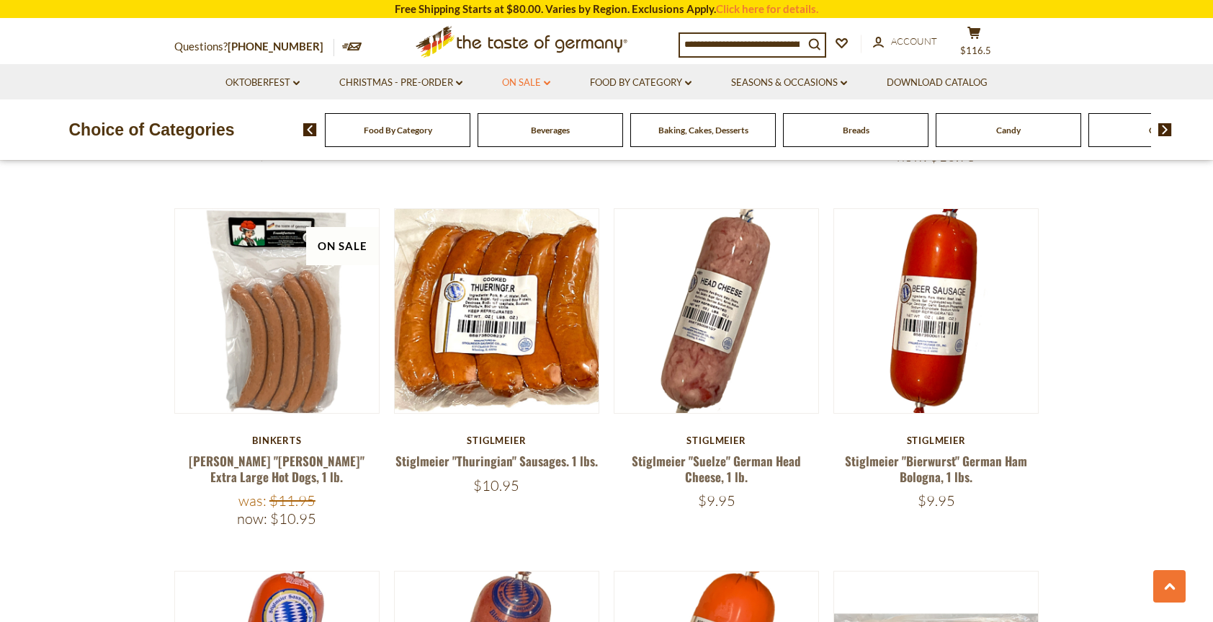
click at [521, 81] on link "On Sale dropdown_arrow" at bounding box center [526, 83] width 48 height 16
click at [516, 117] on link "All On Sale" at bounding box center [520, 120] width 52 height 13
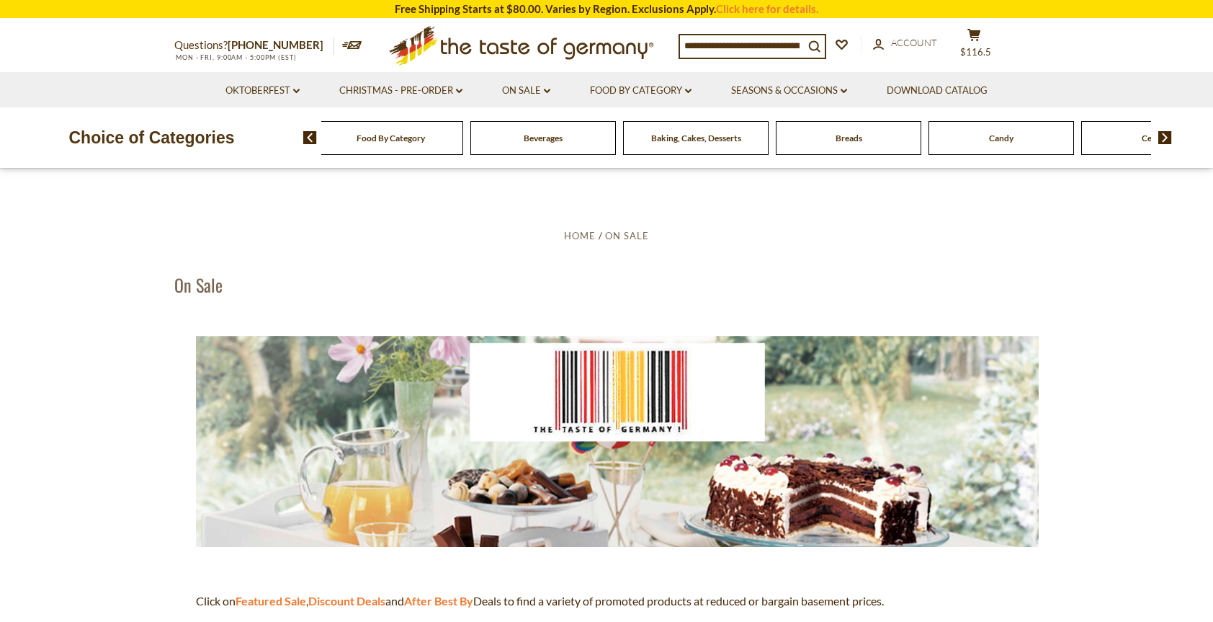
click at [463, 146] on div "Beverages" at bounding box center [391, 138] width 146 height 34
click at [548, 142] on span "Beverages" at bounding box center [543, 138] width 39 height 11
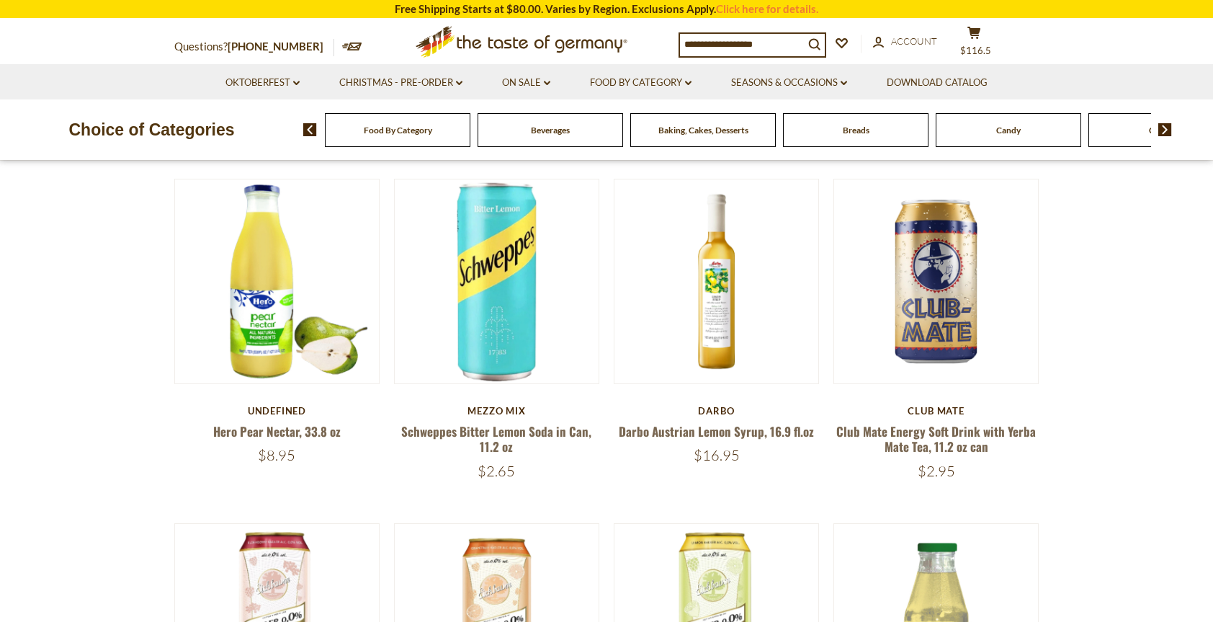
scroll to position [432, 0]
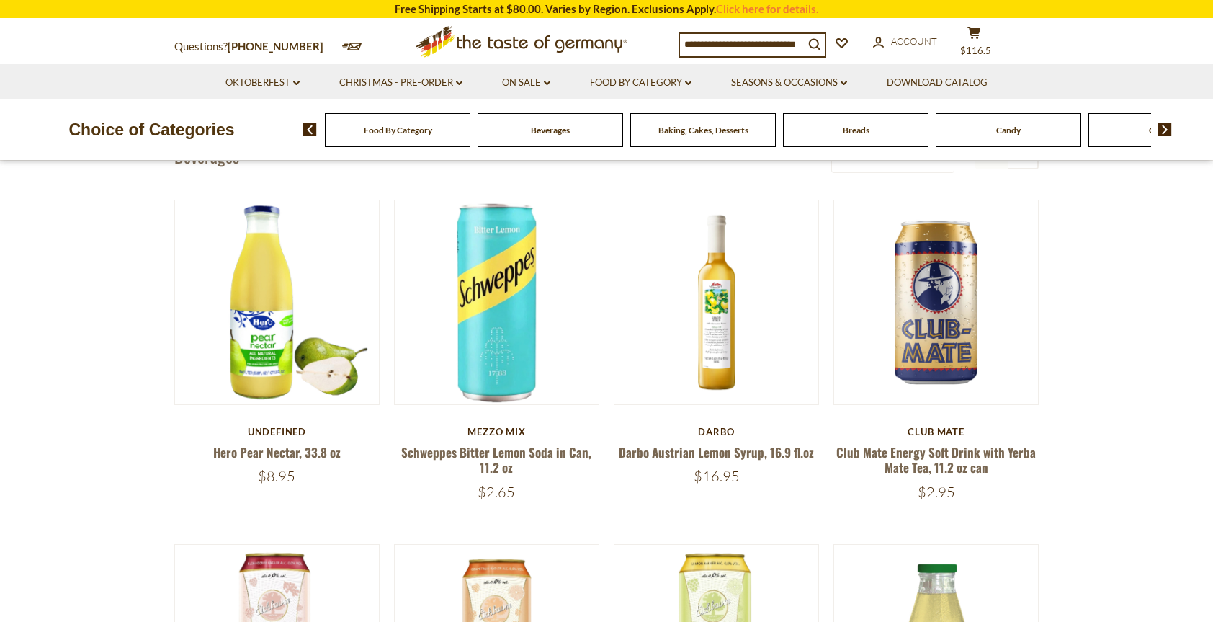
click at [1169, 127] on img at bounding box center [1165, 129] width 14 height 13
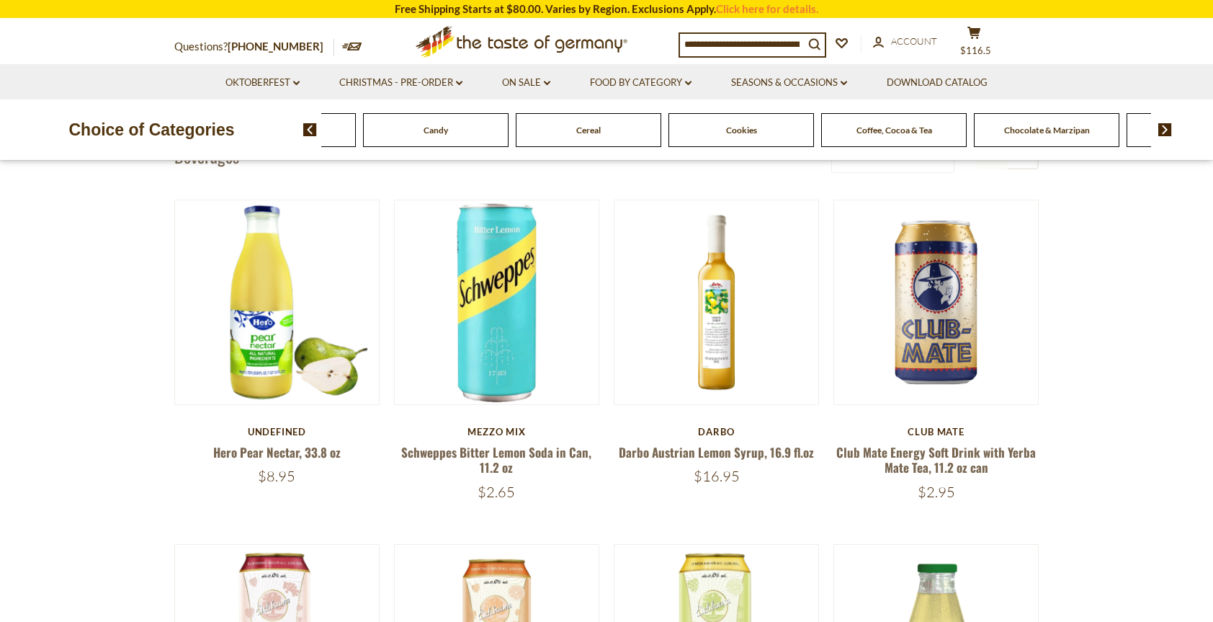
click at [892, 134] on span "Coffee, Cocoa & Tea" at bounding box center [895, 130] width 76 height 11
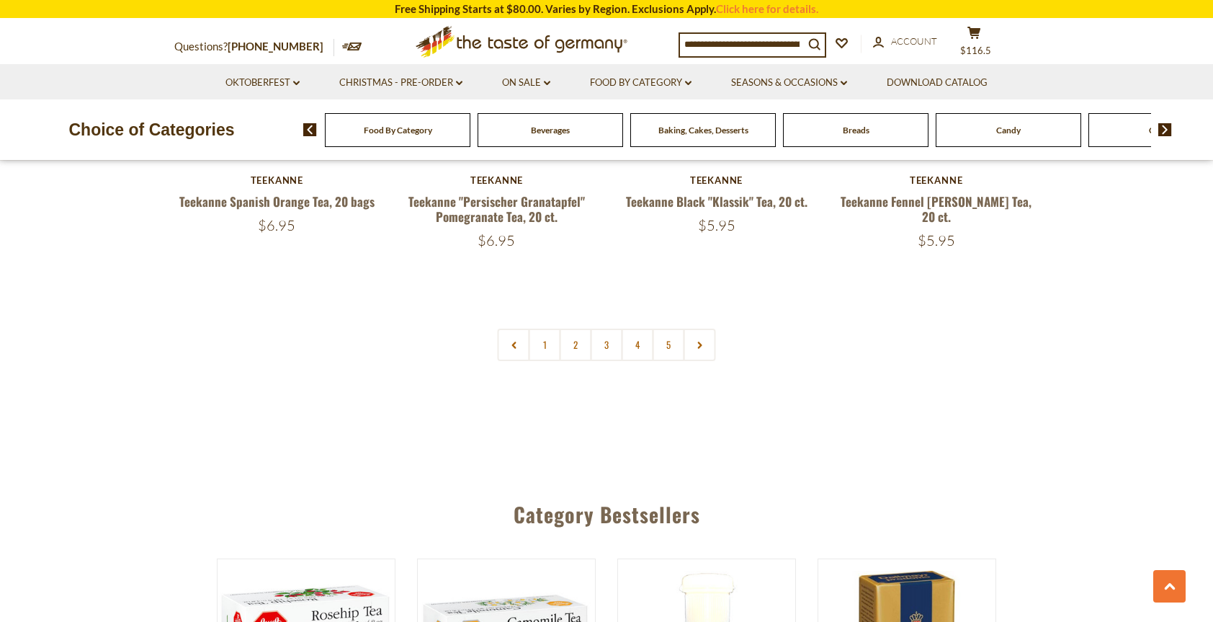
scroll to position [3458, 0]
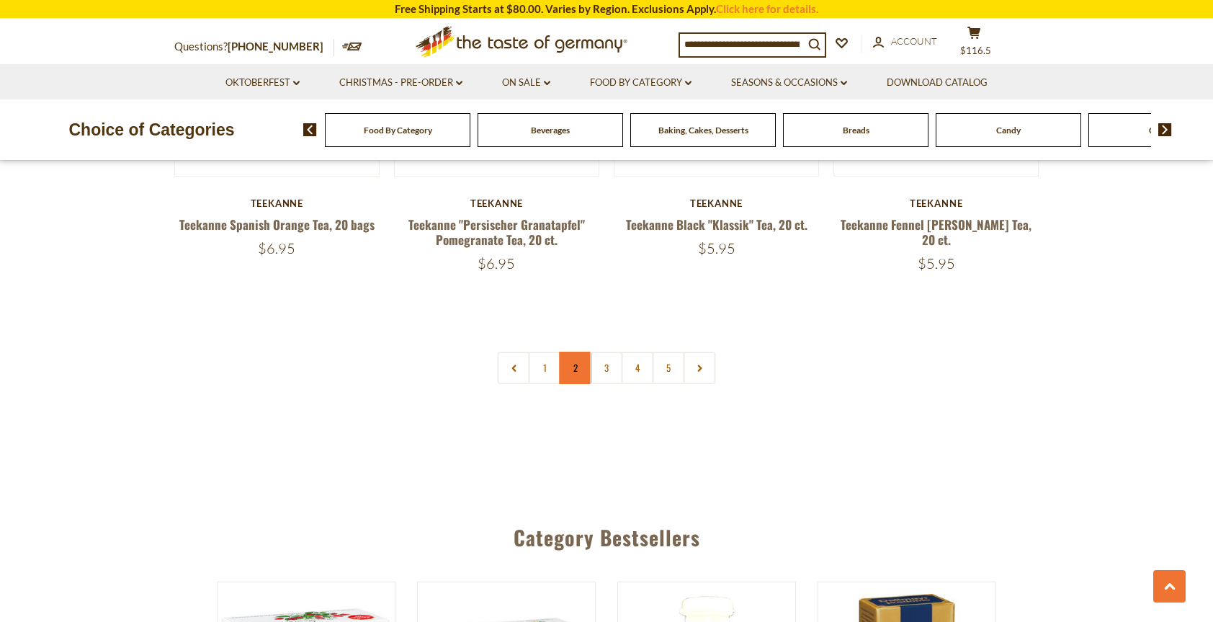
click at [572, 361] on link "2" at bounding box center [576, 368] width 32 height 32
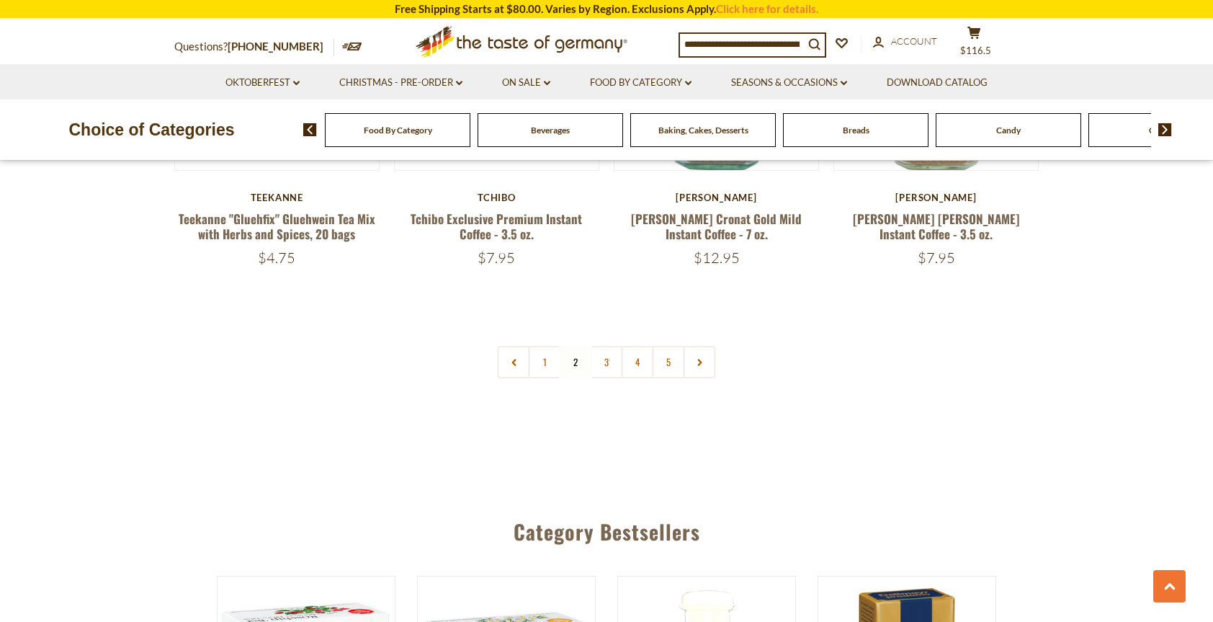
scroll to position [3374, 0]
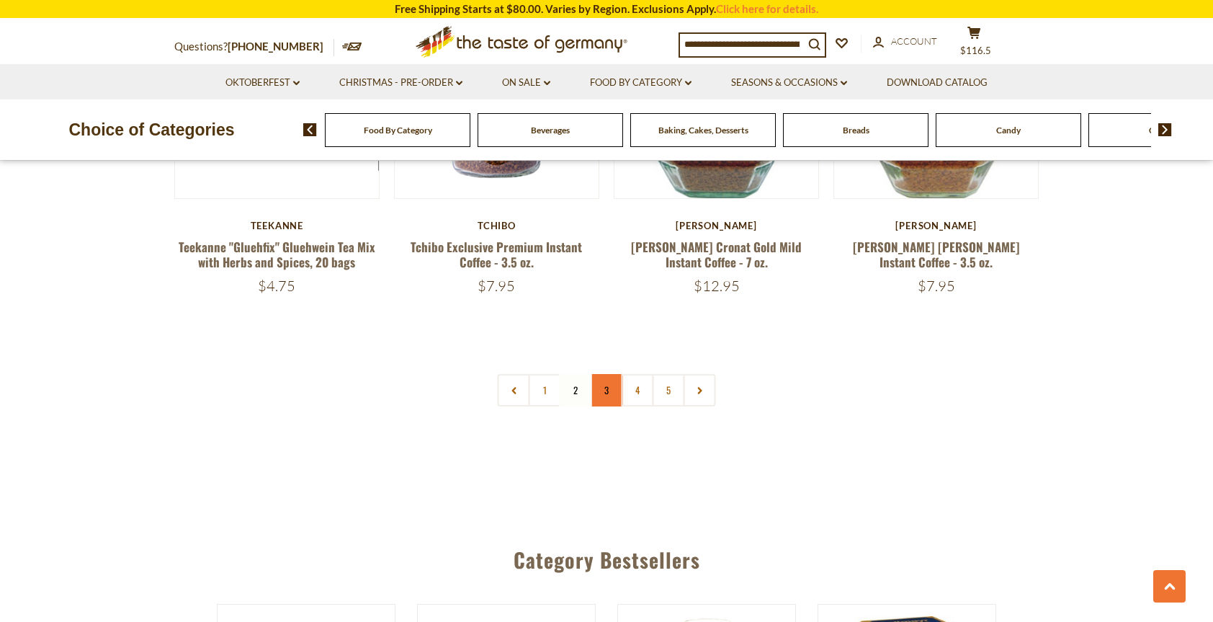
click at [601, 395] on link "3" at bounding box center [607, 390] width 32 height 32
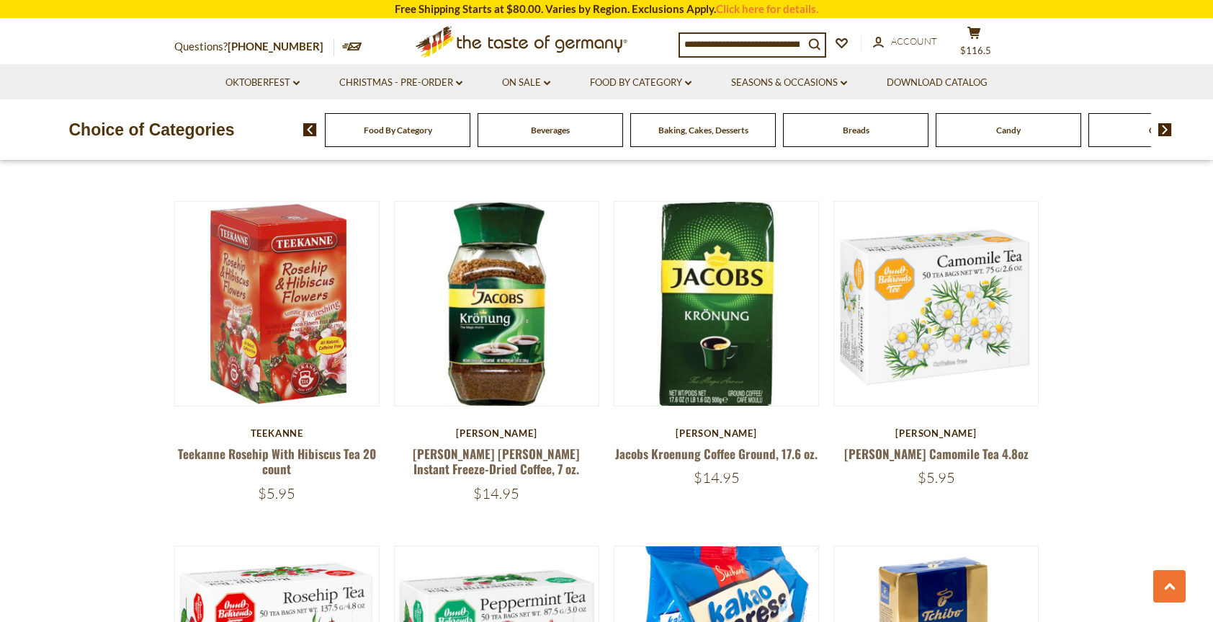
scroll to position [1141, 0]
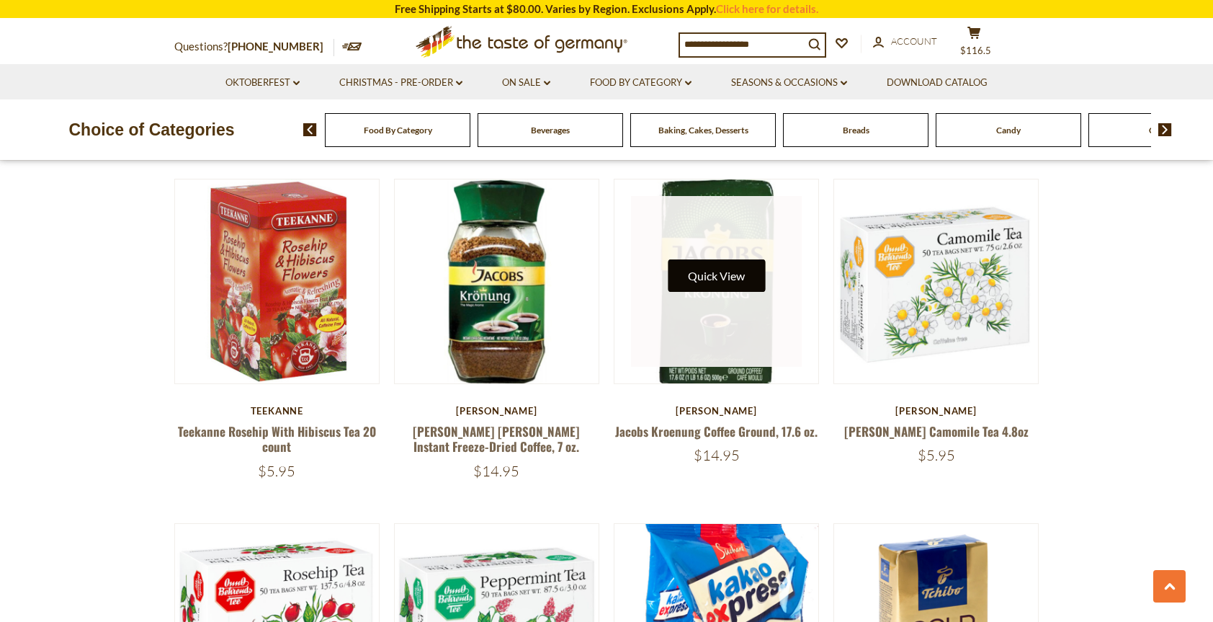
click at [697, 274] on button "Quick View" at bounding box center [716, 275] width 97 height 32
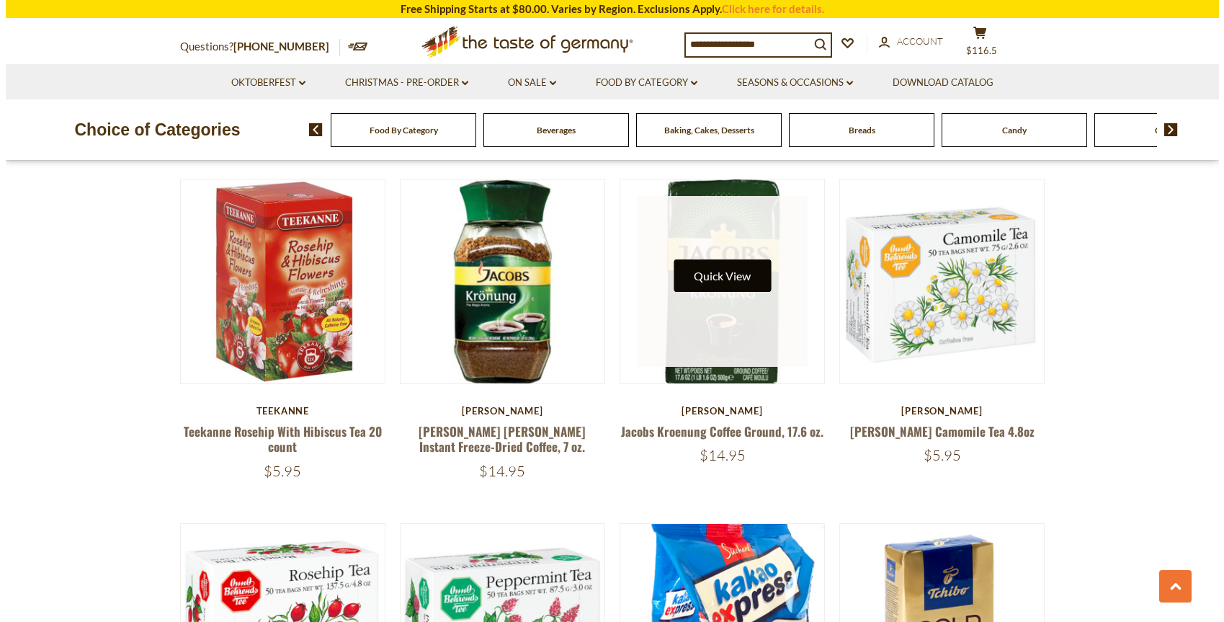
scroll to position [1144, 0]
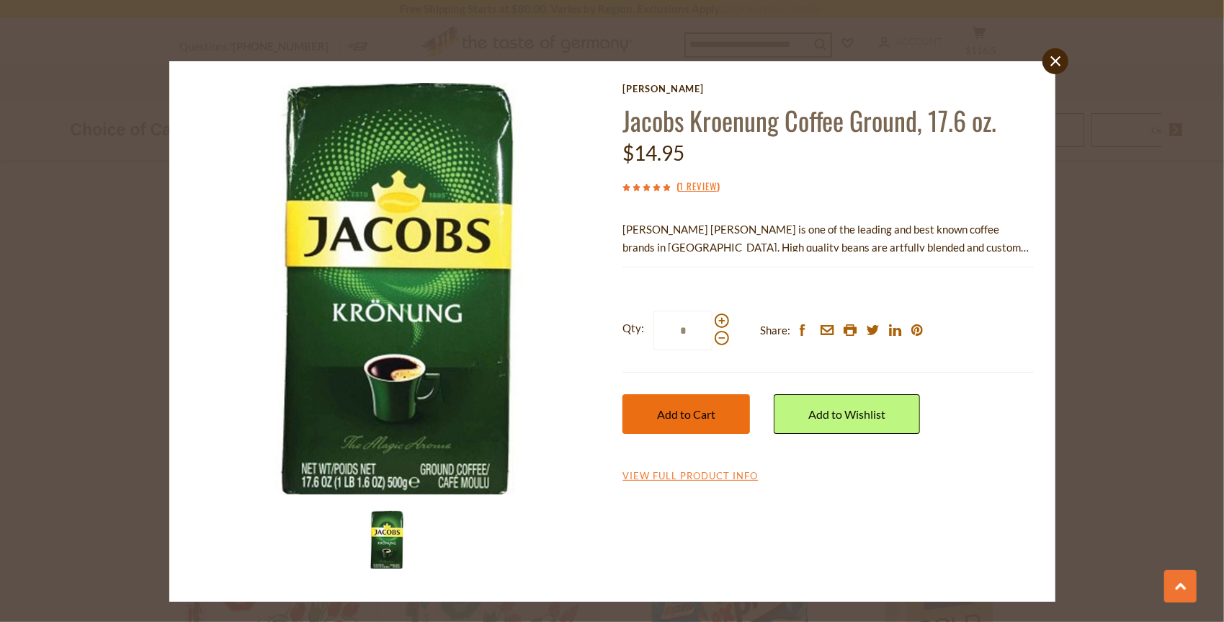
click at [702, 421] on button "Add to Cart" at bounding box center [686, 414] width 128 height 40
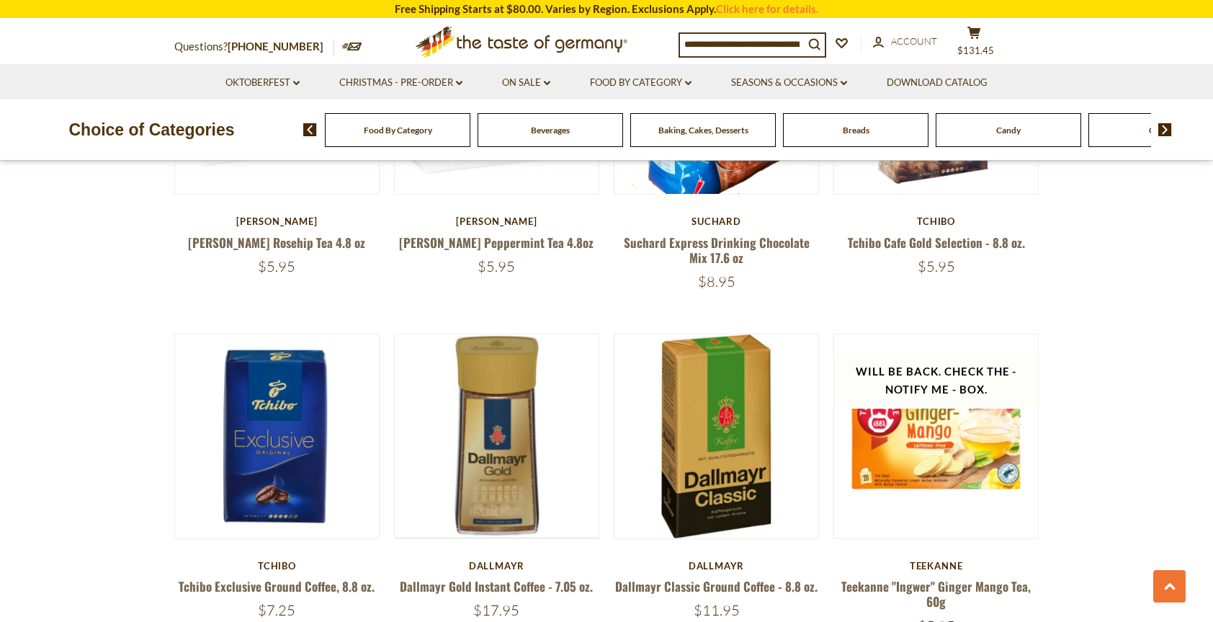
scroll to position [1717, 0]
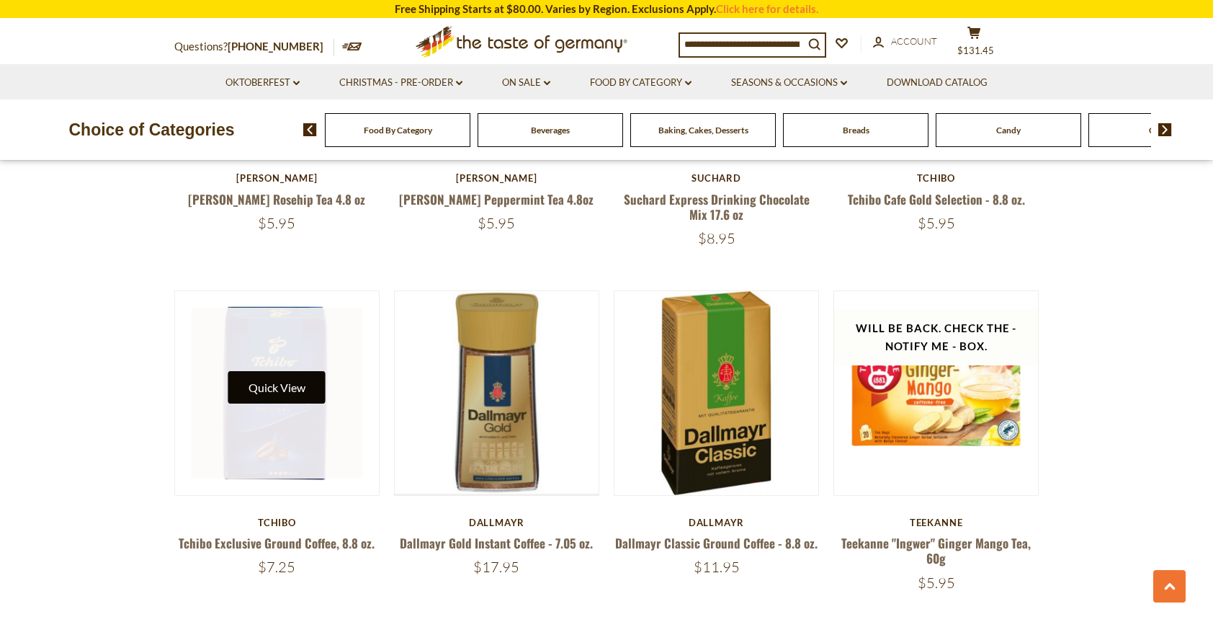
click at [275, 382] on button "Quick View" at bounding box center [276, 387] width 97 height 32
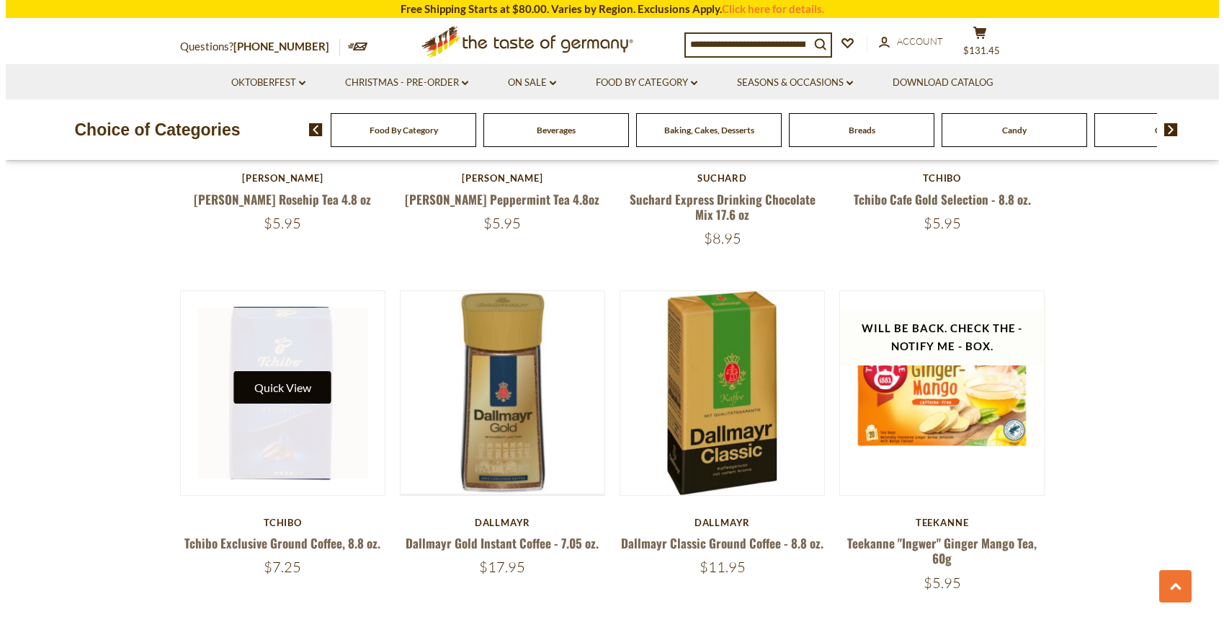
scroll to position [1720, 0]
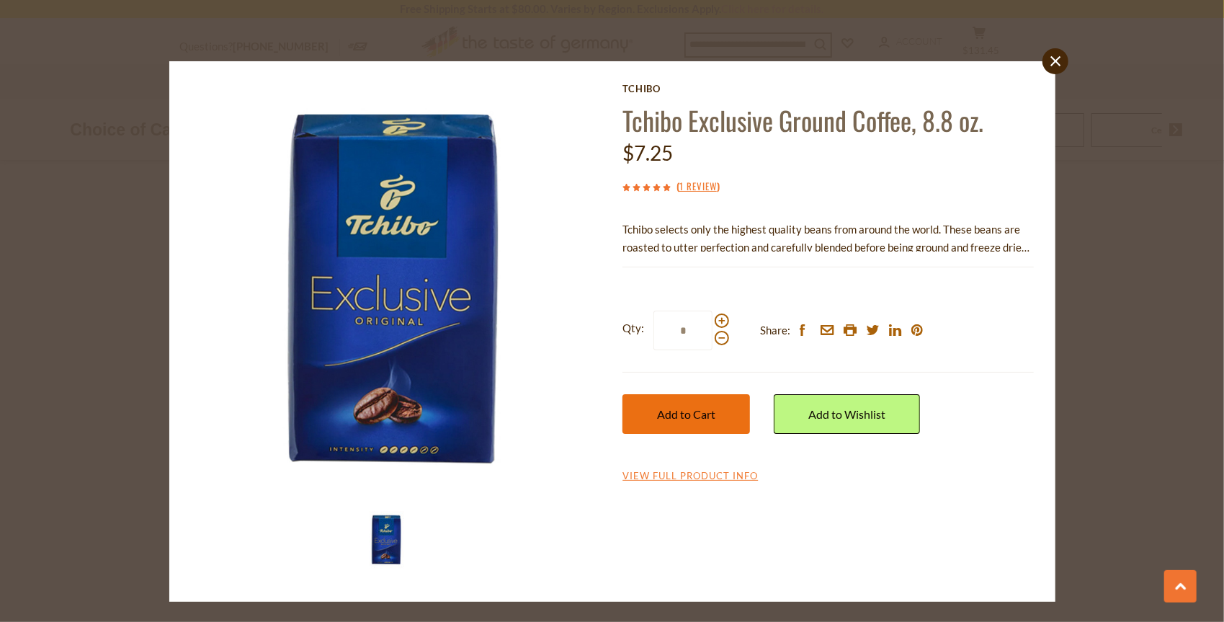
click at [693, 401] on button "Add to Cart" at bounding box center [686, 414] width 128 height 40
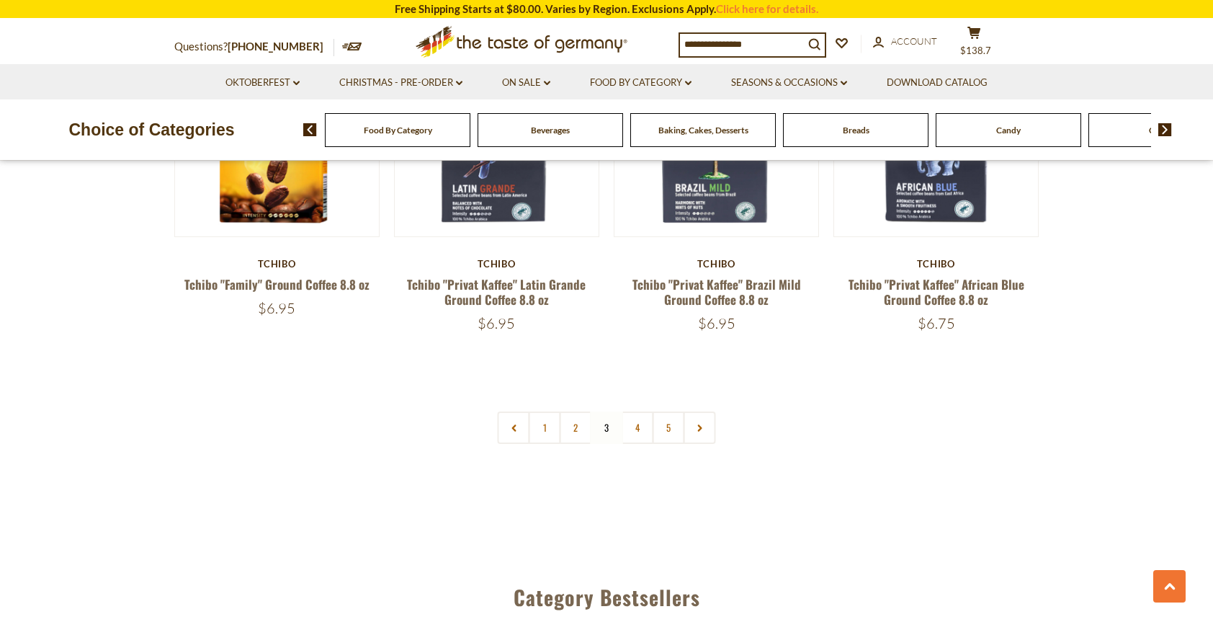
scroll to position [3374, 0]
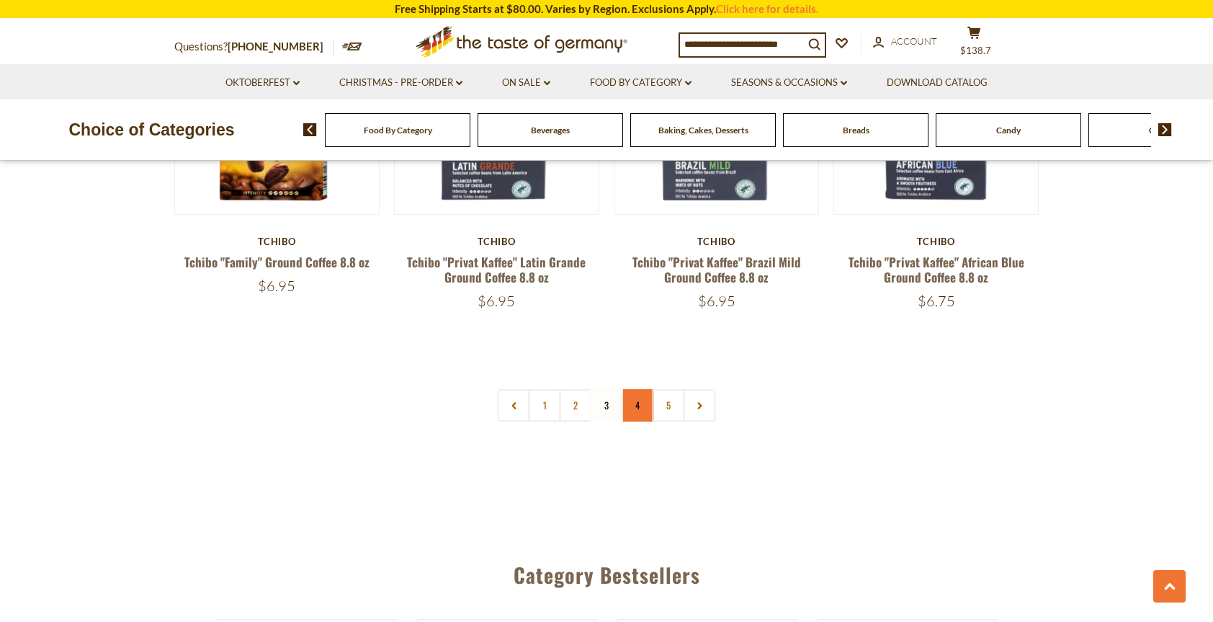
click at [632, 403] on link "4" at bounding box center [638, 405] width 32 height 32
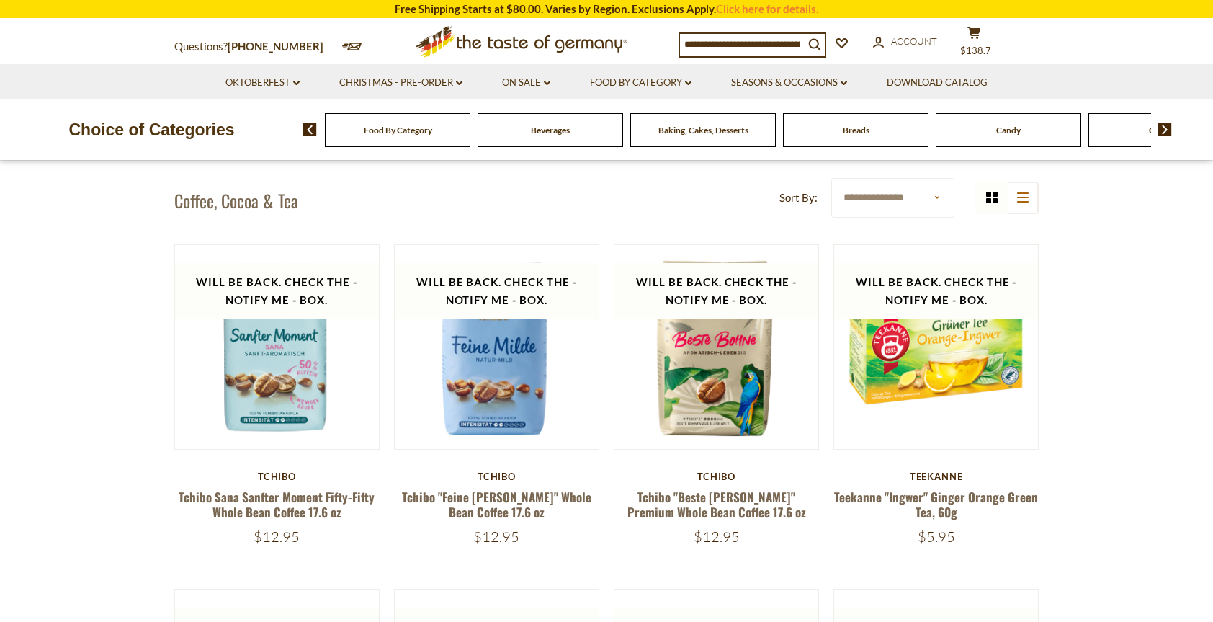
scroll to position [421, 0]
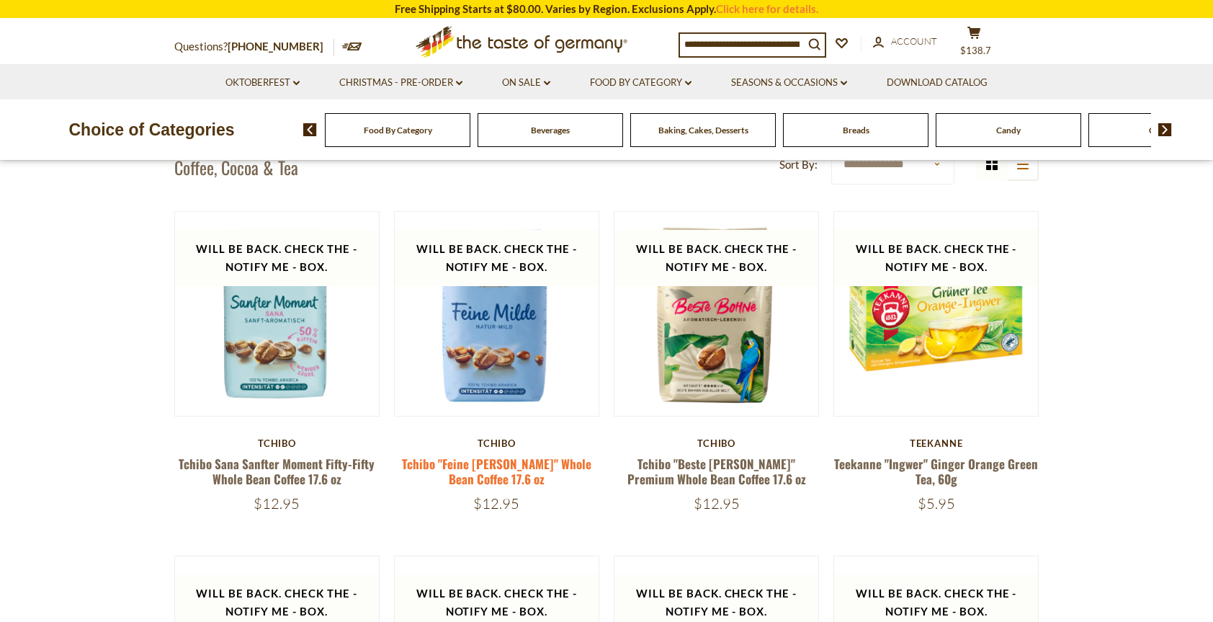
click at [512, 465] on link "Tchibo "Feine Milde" Whole Bean Coffee 17.6 oz" at bounding box center [496, 471] width 189 height 33
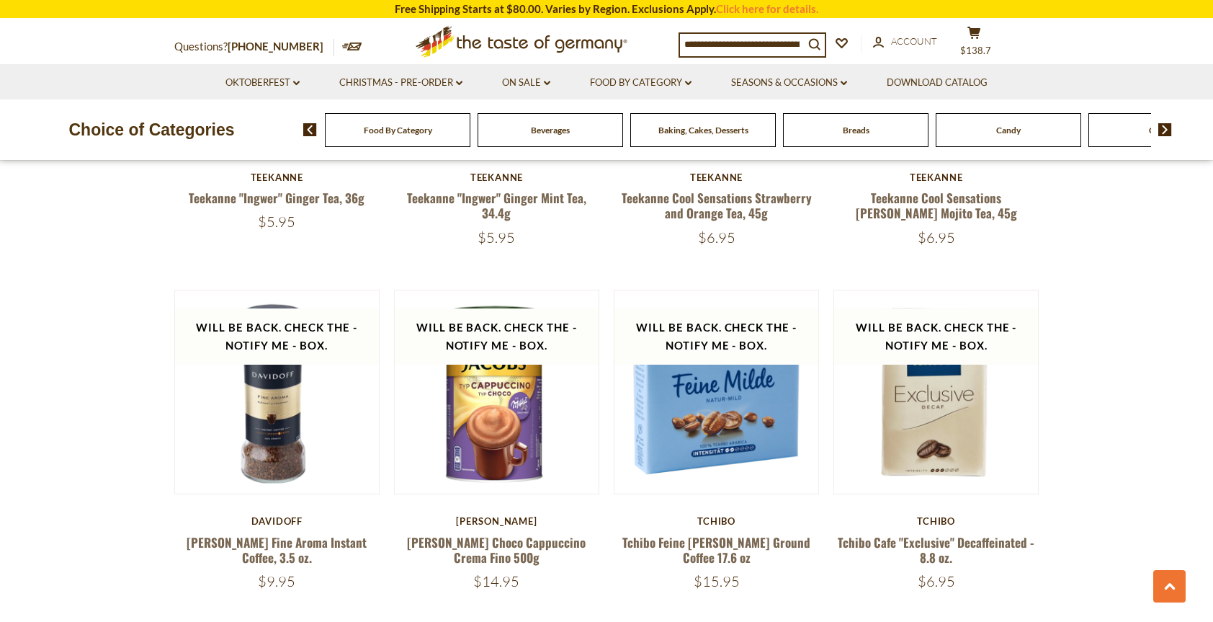
scroll to position [1447, 0]
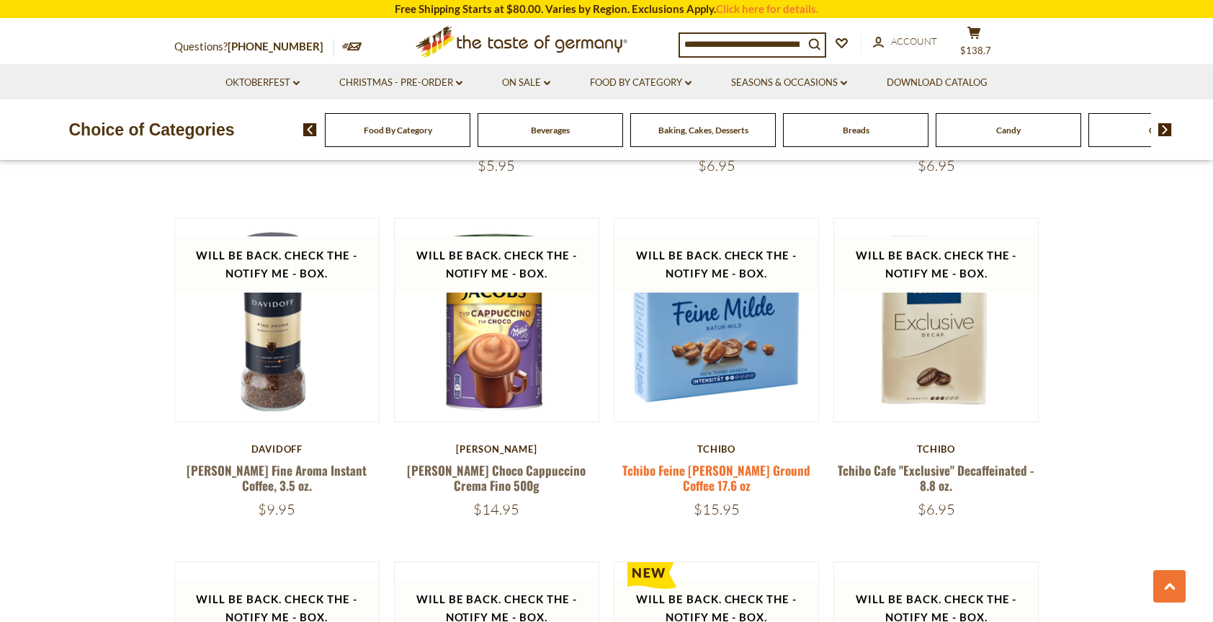
click at [723, 473] on link "Tchibo Feine [PERSON_NAME] Ground Coffee 17.6 oz" at bounding box center [716, 477] width 188 height 33
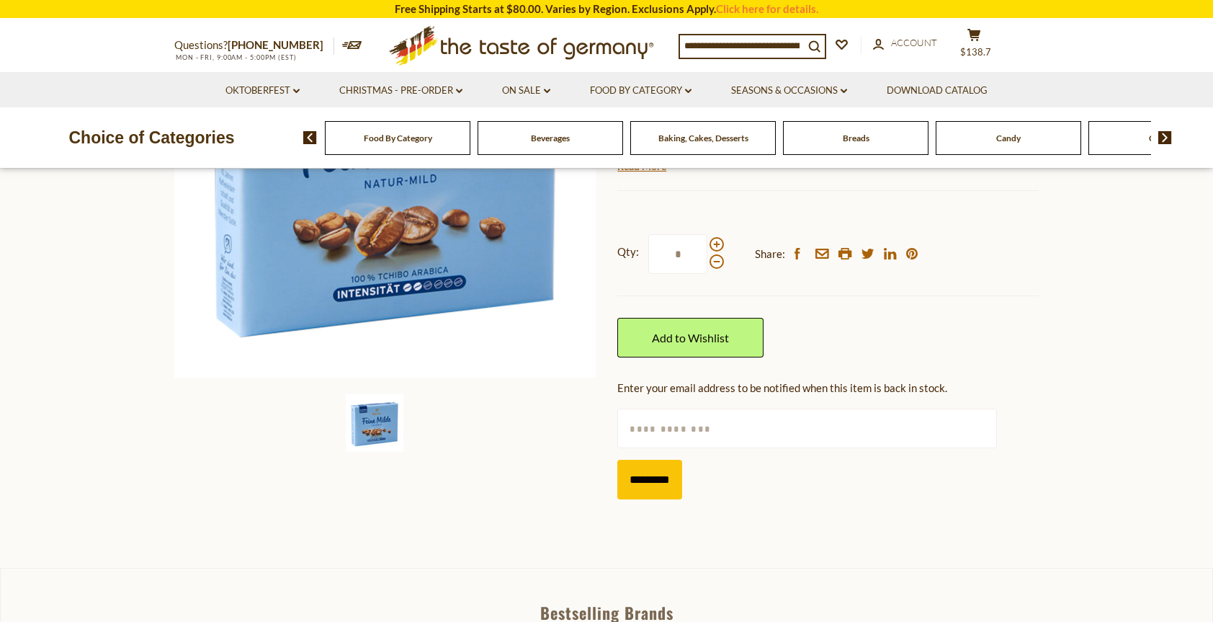
scroll to position [72, 0]
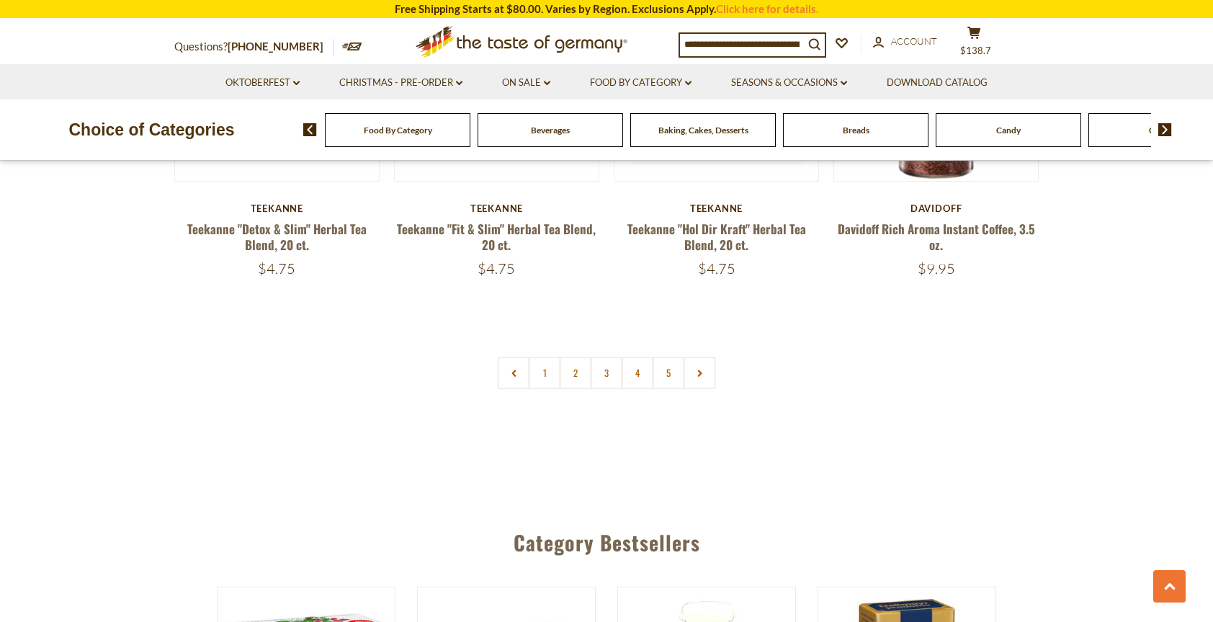
scroll to position [3445, 0]
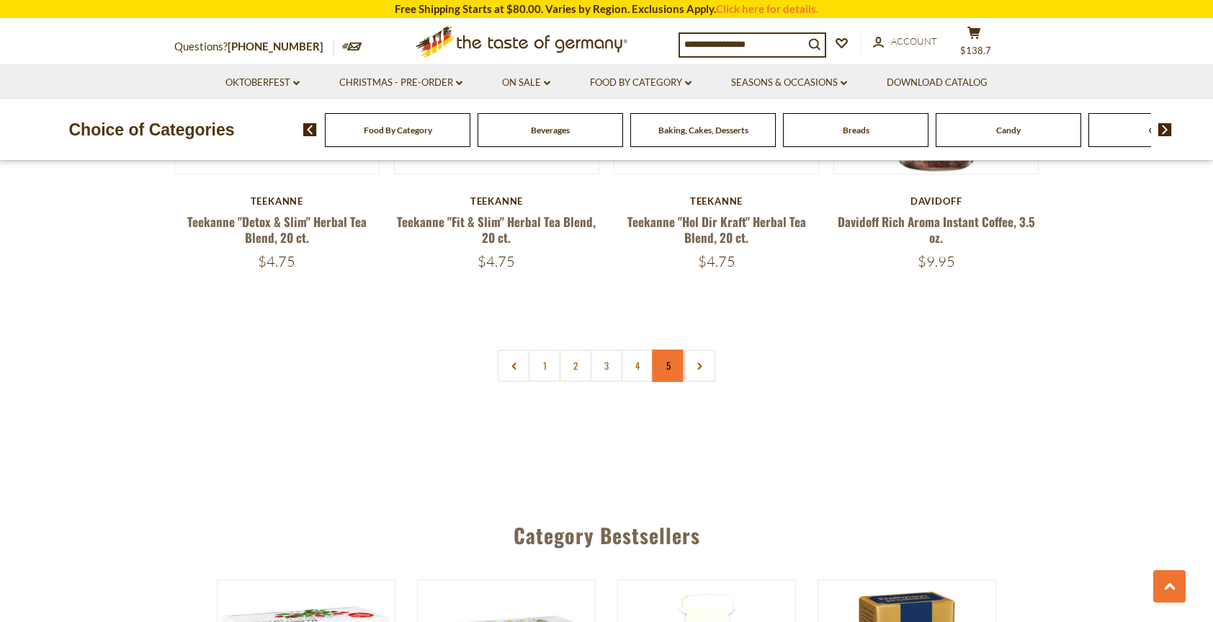
click at [663, 349] on link "5" at bounding box center [669, 365] width 32 height 32
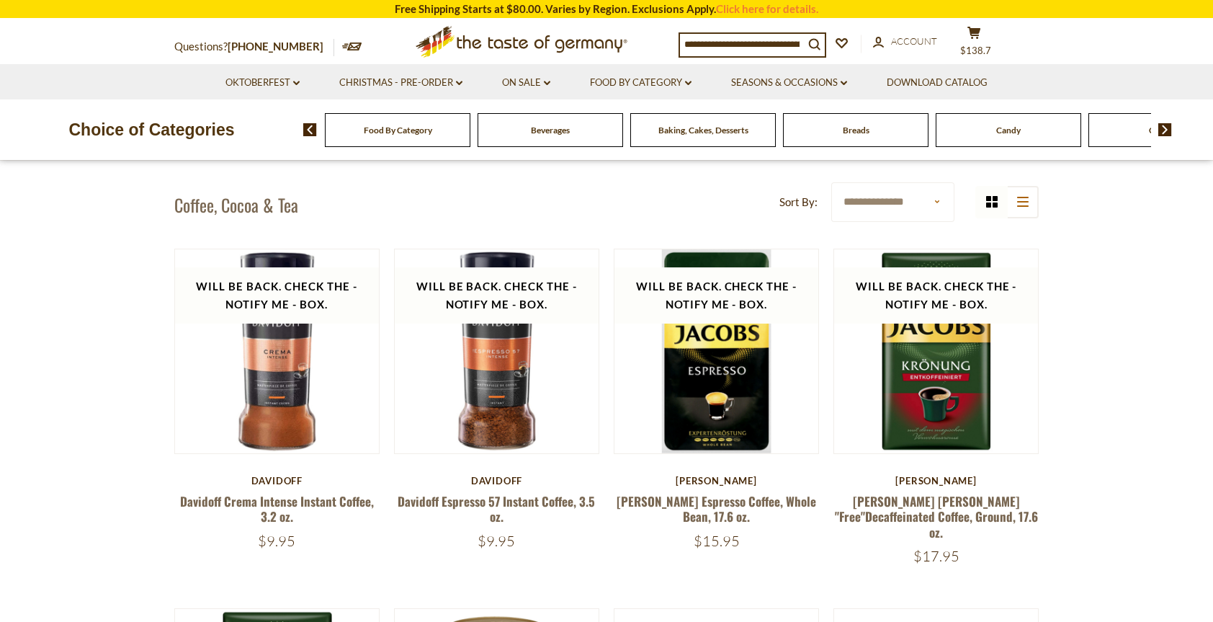
scroll to position [205, 0]
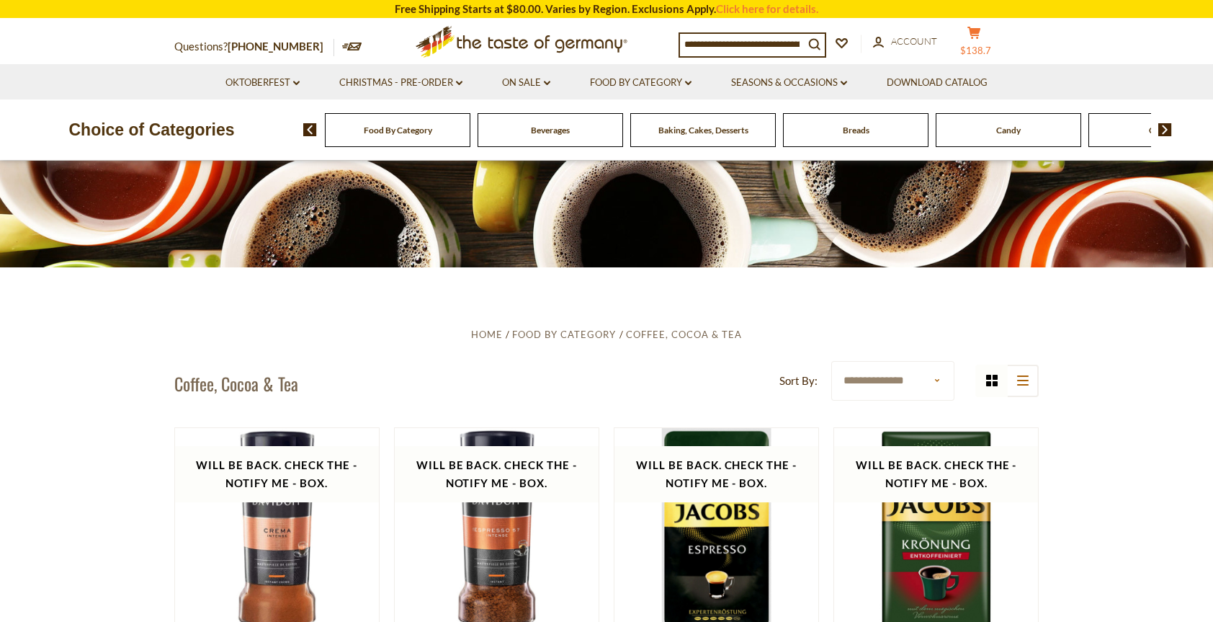
click at [982, 44] on button "cart $138.7" at bounding box center [973, 44] width 43 height 36
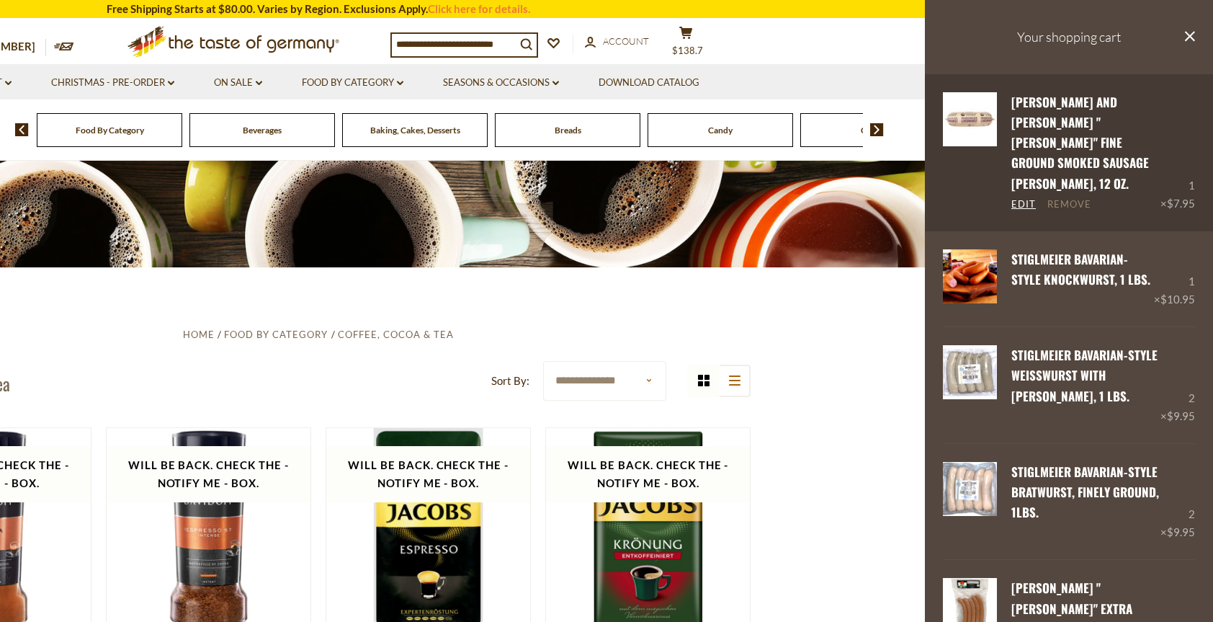
click at [1062, 198] on link "Remove" at bounding box center [1069, 204] width 44 height 13
click at [1079, 198] on link "Remove" at bounding box center [1069, 204] width 44 height 13
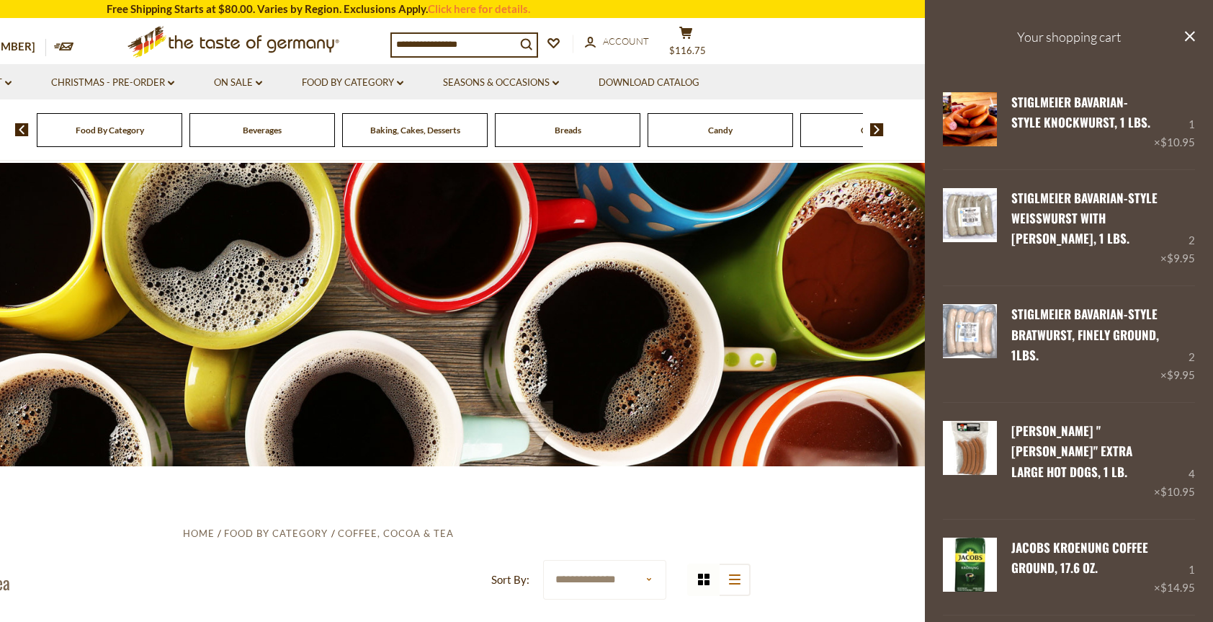
scroll to position [0, 0]
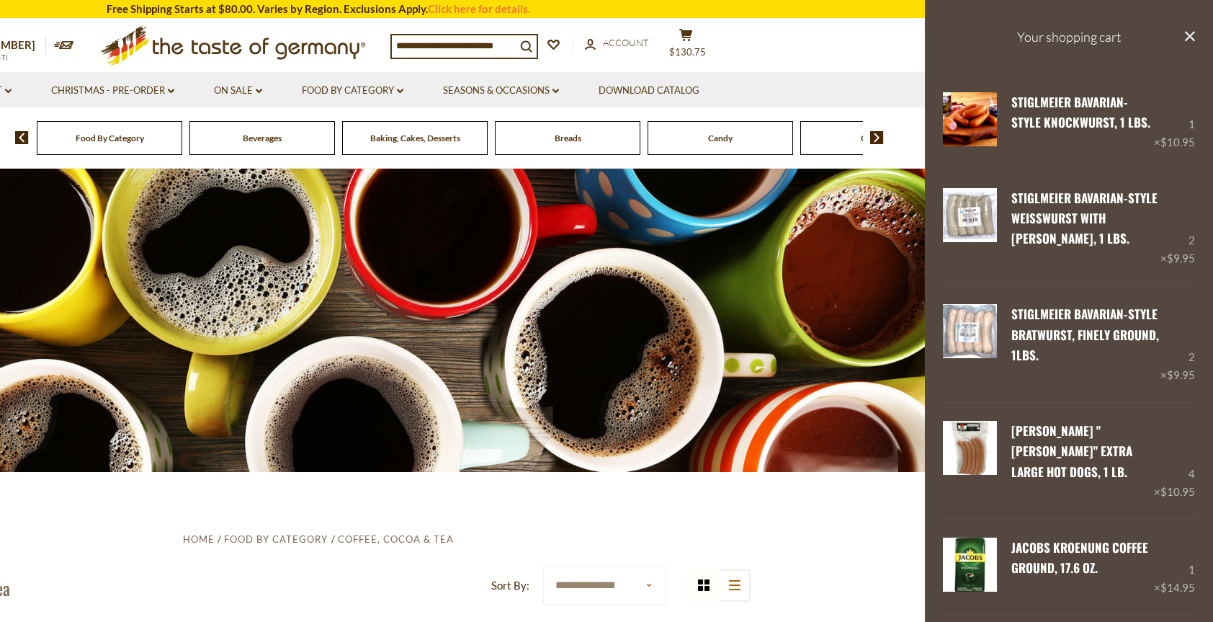
click at [814, 44] on section "Questions? 800-881-6419 MON - FRI, 9:00AM - 5:00PM (EST) × Questions? 800-881-6…" at bounding box center [318, 45] width 1213 height 53
click at [1184, 33] on icon "close" at bounding box center [1189, 36] width 11 height 11
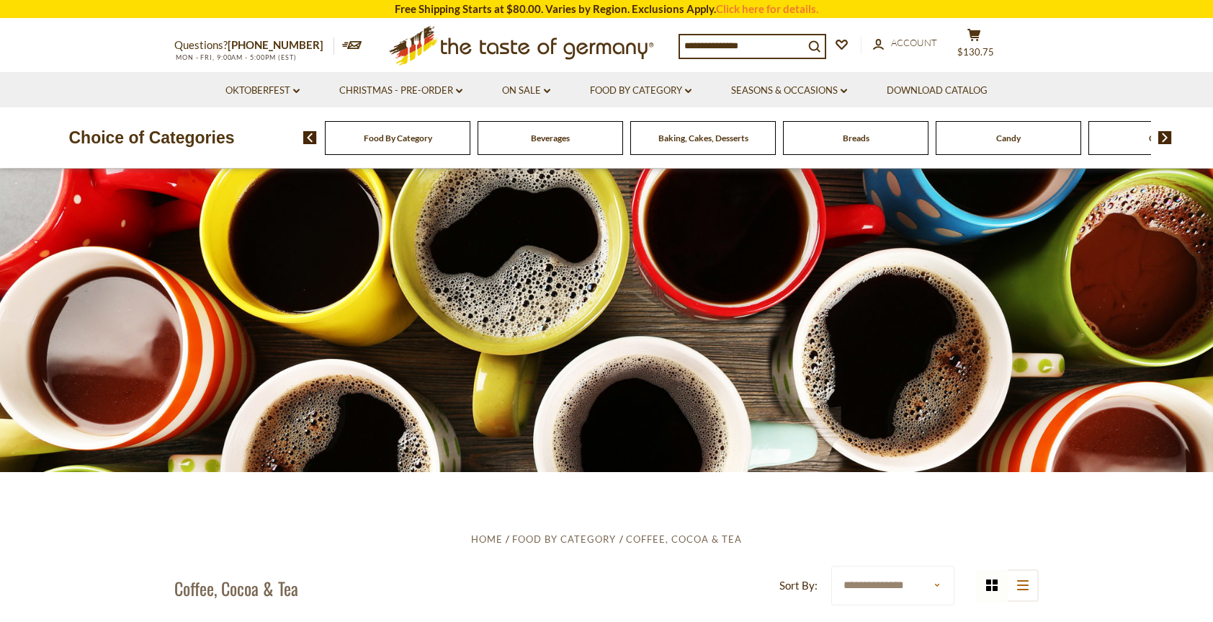
click at [1167, 134] on img at bounding box center [1165, 137] width 14 height 13
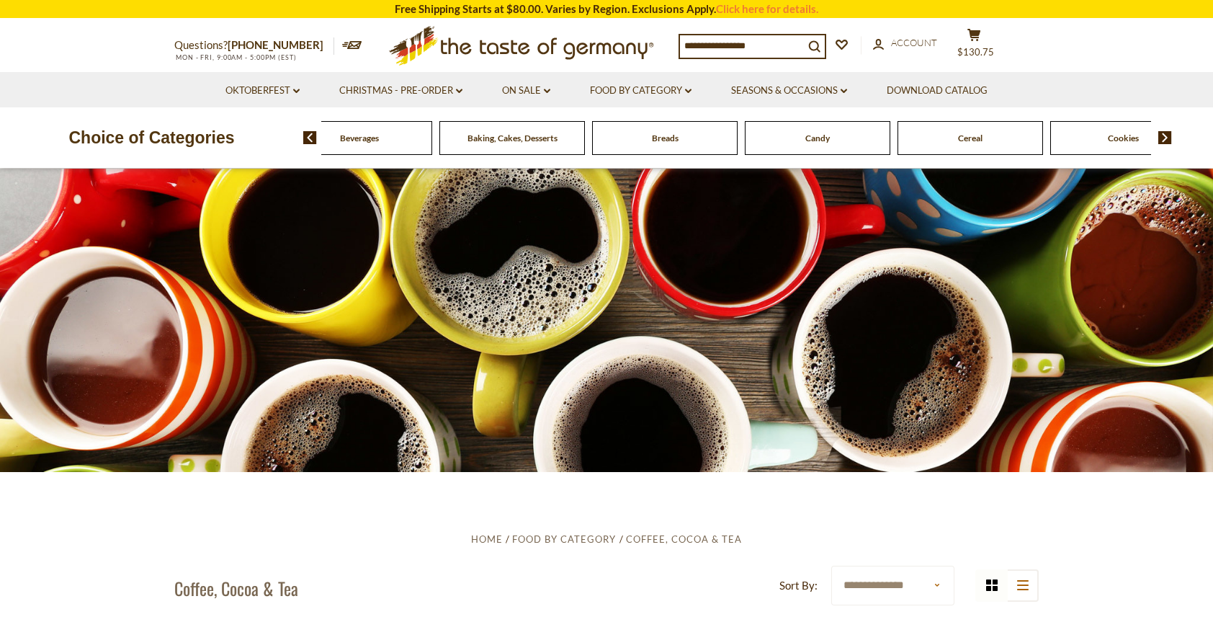
click at [1167, 134] on img at bounding box center [1165, 137] width 14 height 13
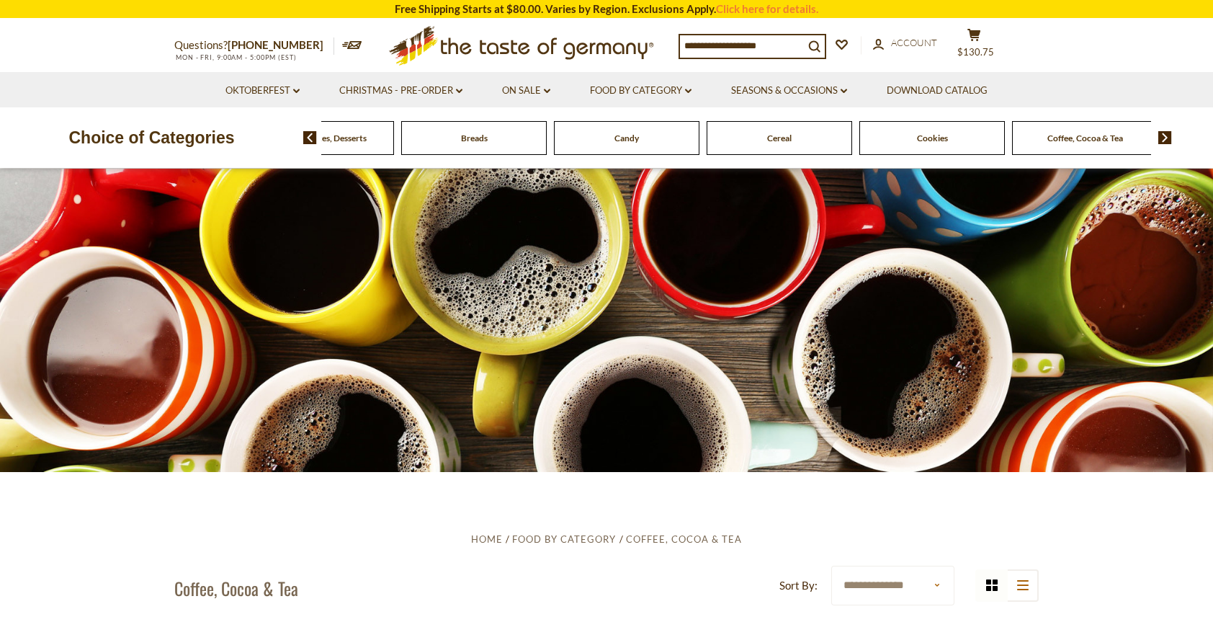
click at [1167, 134] on img at bounding box center [1165, 137] width 14 height 13
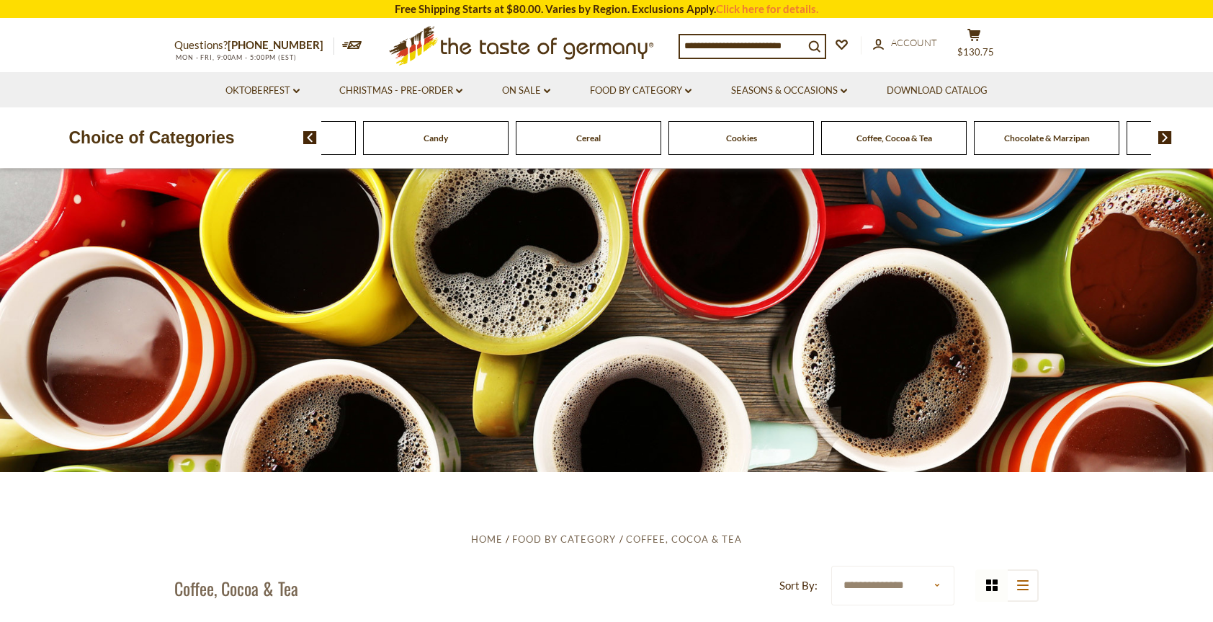
click at [1167, 134] on img at bounding box center [1165, 137] width 14 height 13
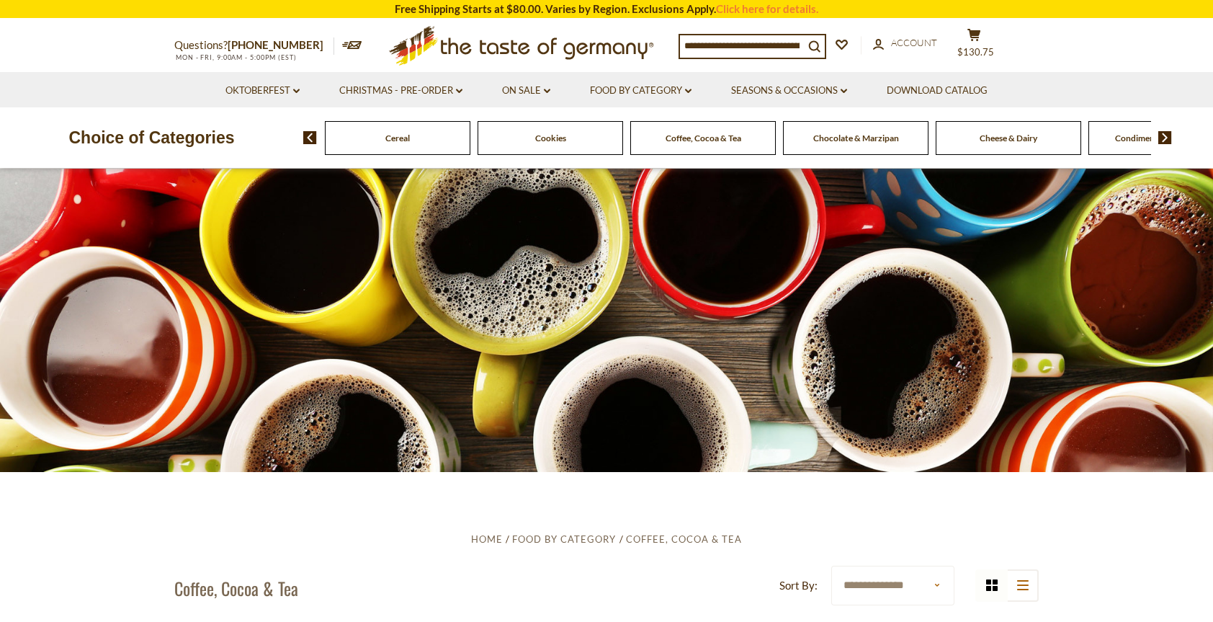
click at [1167, 134] on img at bounding box center [1165, 137] width 14 height 13
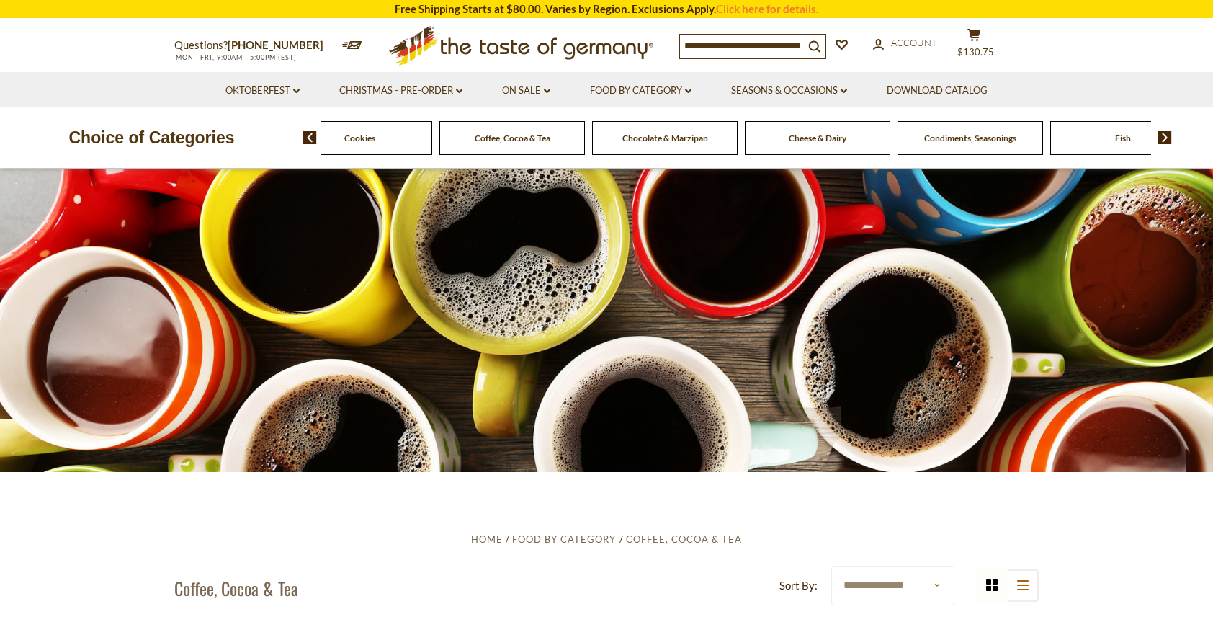
click at [1167, 134] on img at bounding box center [1165, 137] width 14 height 13
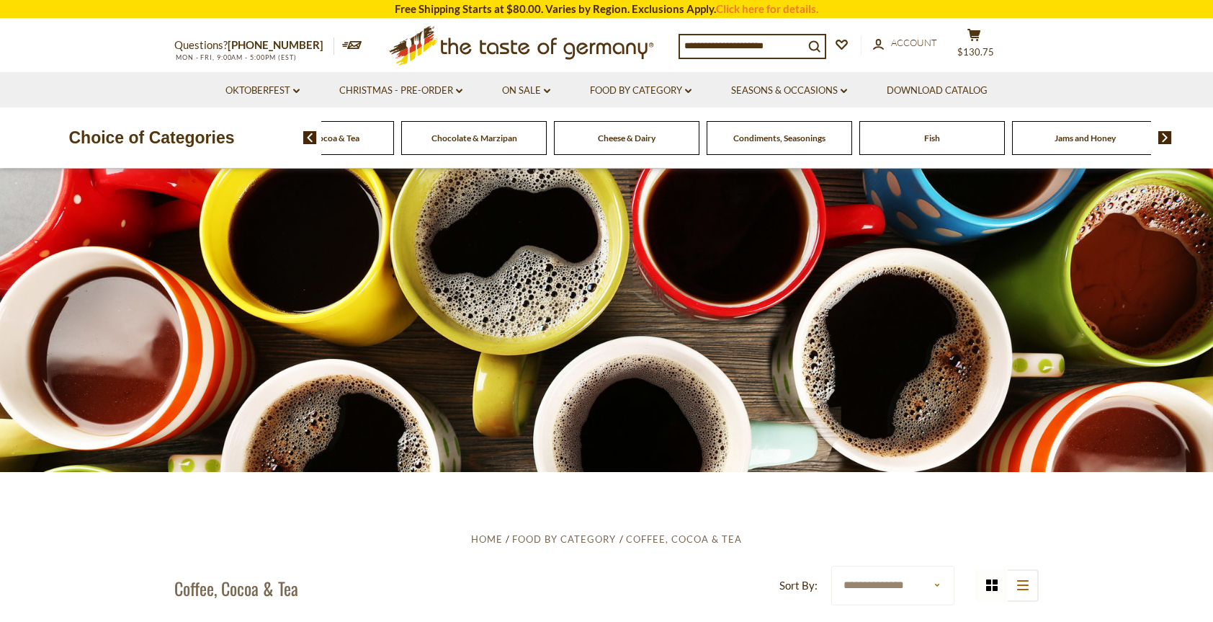
click at [1167, 134] on img at bounding box center [1165, 137] width 14 height 13
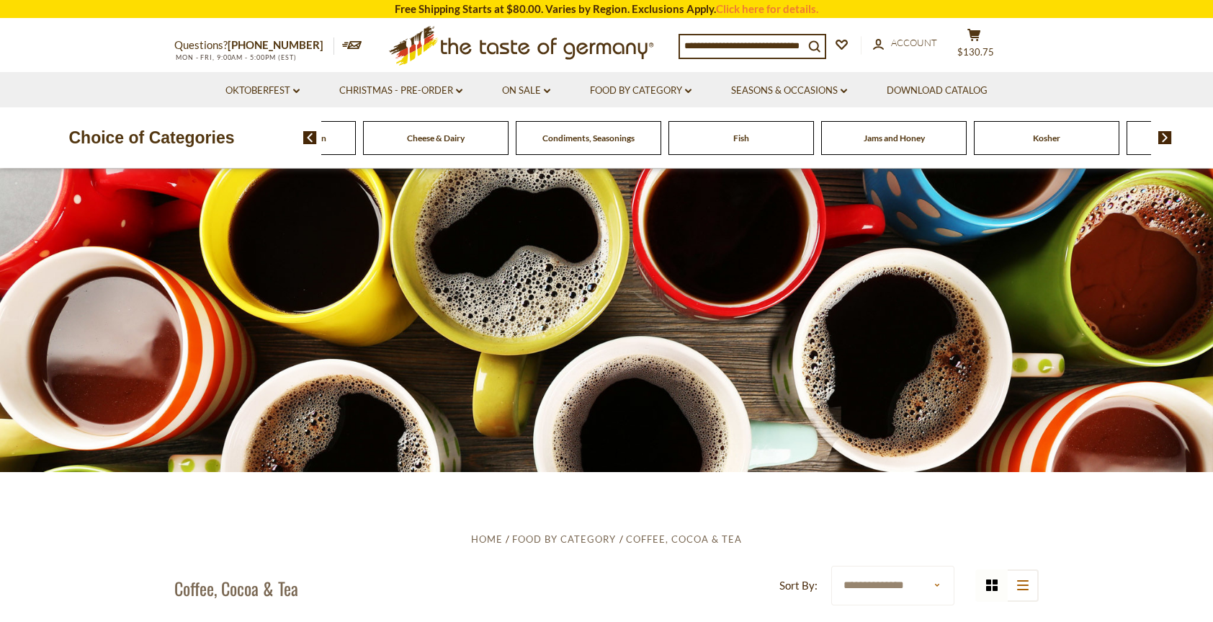
click at [1167, 134] on img at bounding box center [1165, 137] width 14 height 13
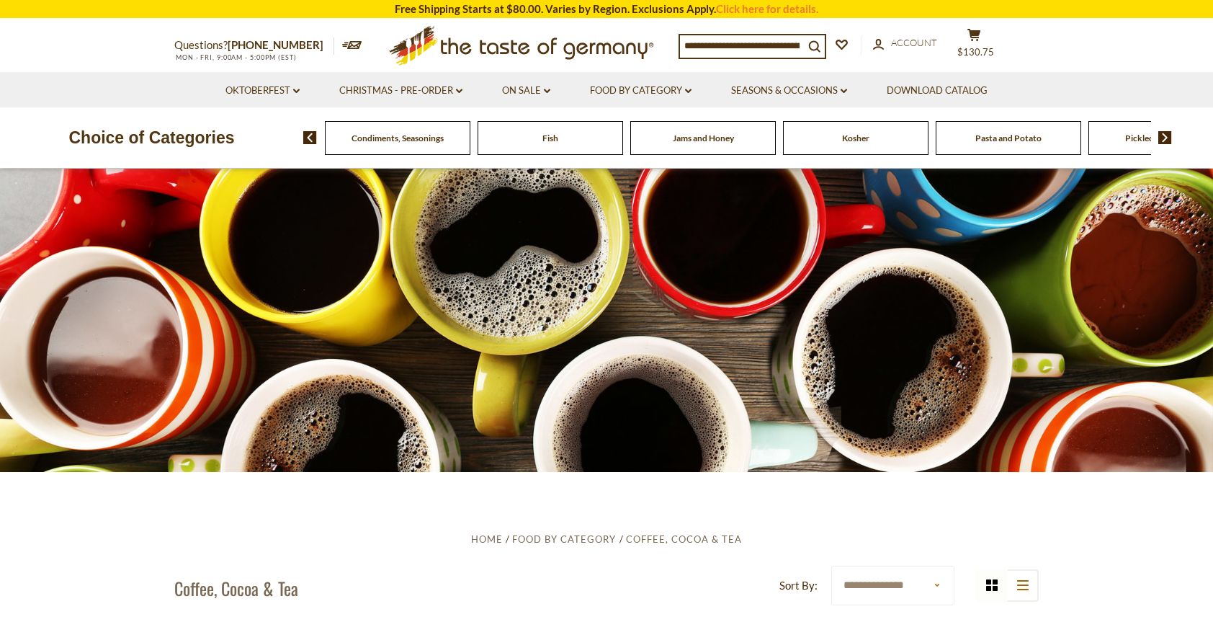
click at [1167, 134] on img at bounding box center [1165, 137] width 14 height 13
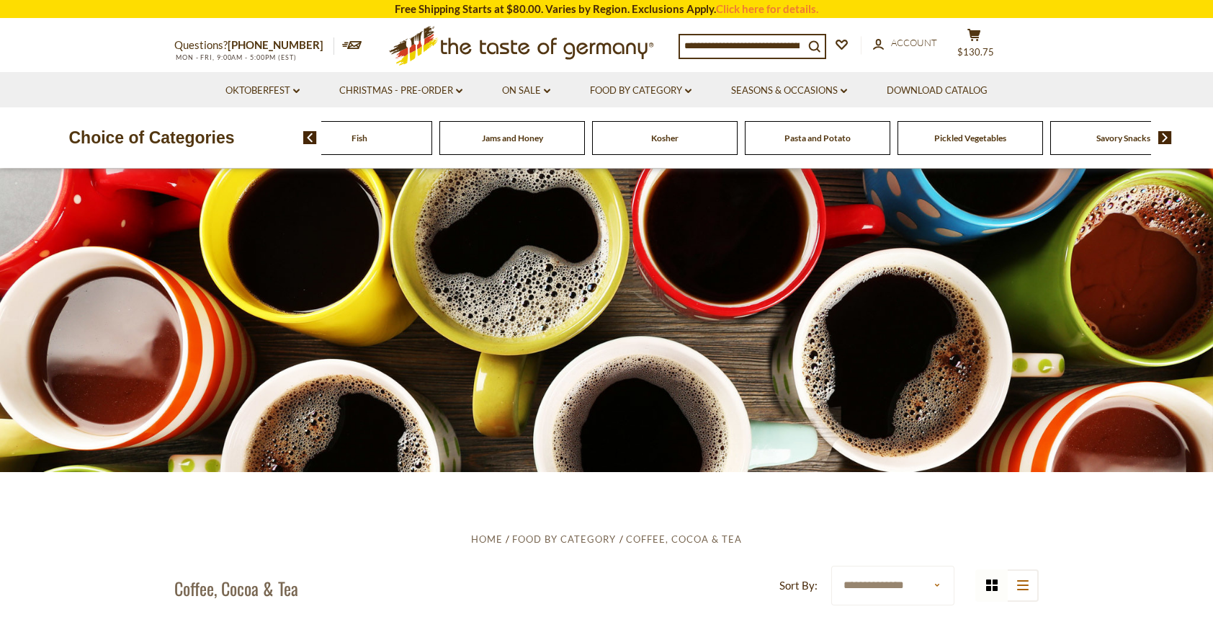
click at [1166, 133] on img at bounding box center [1165, 137] width 14 height 13
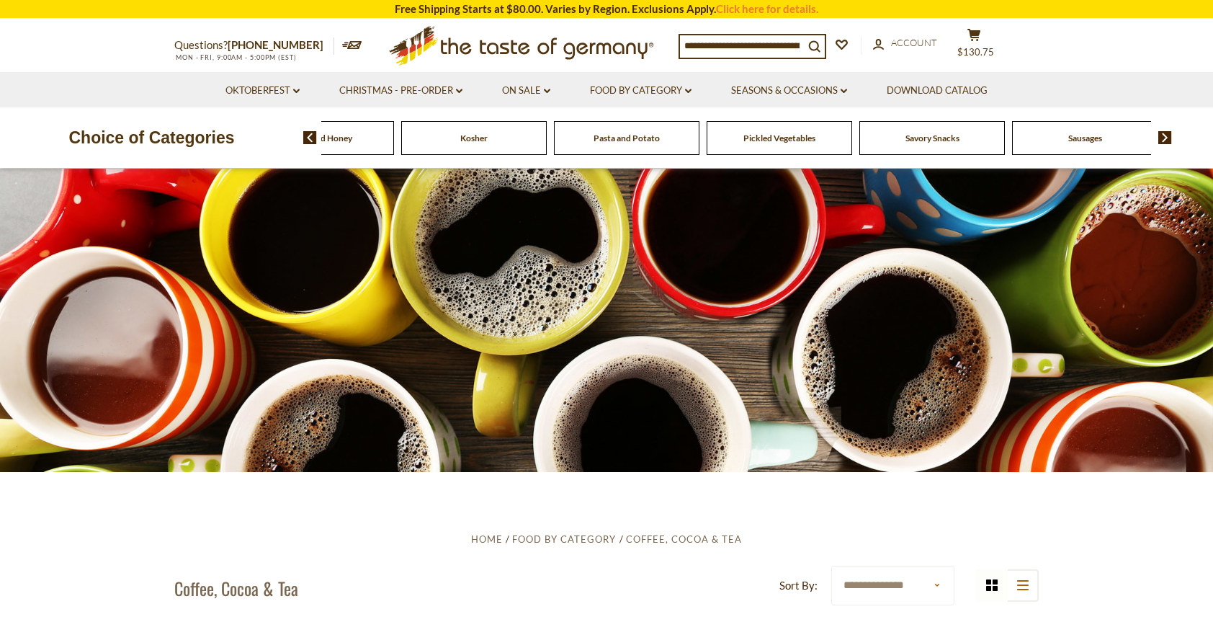
click at [1166, 133] on img at bounding box center [1165, 137] width 14 height 13
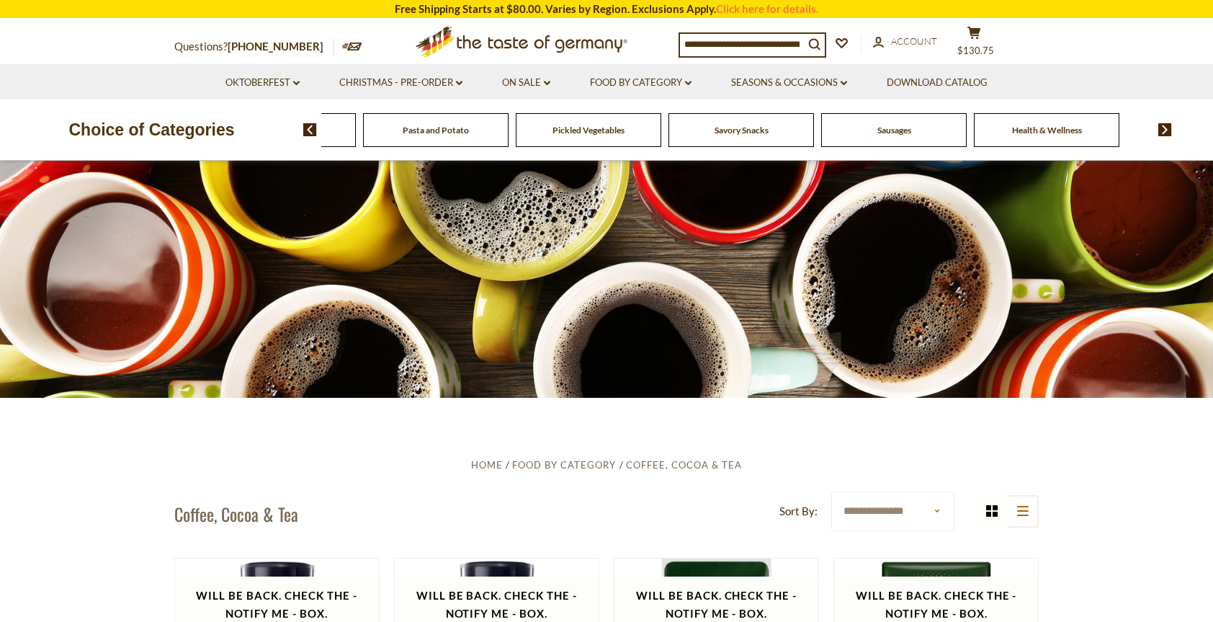
scroll to position [72, 0]
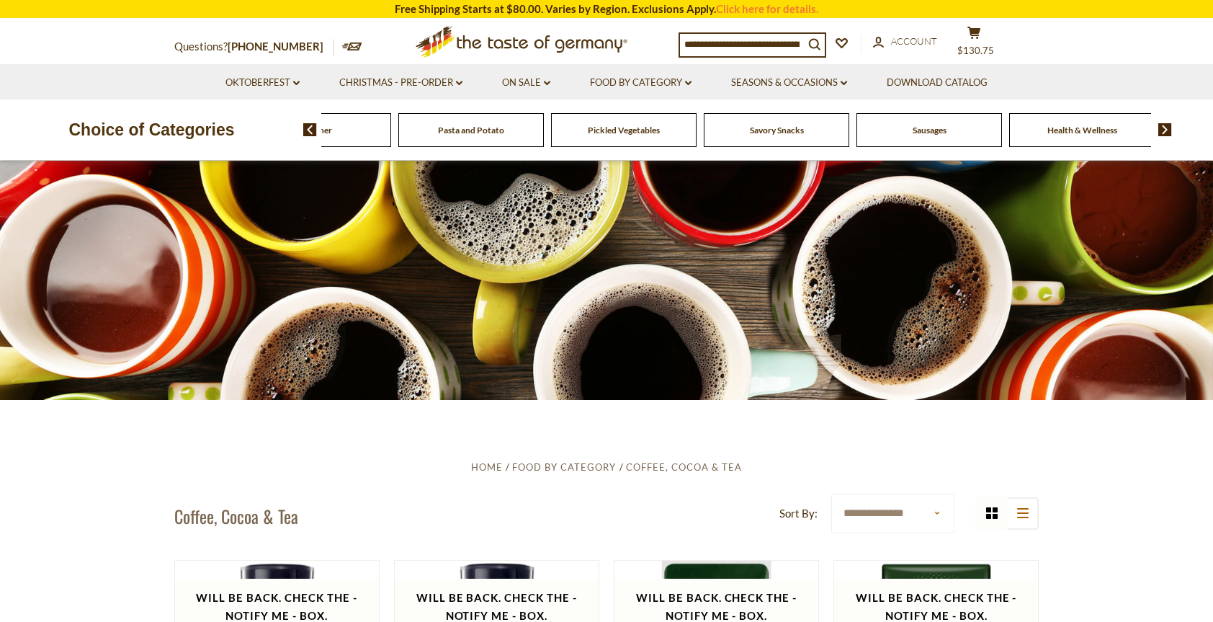
click at [913, 133] on span "Sausages" at bounding box center [930, 130] width 34 height 11
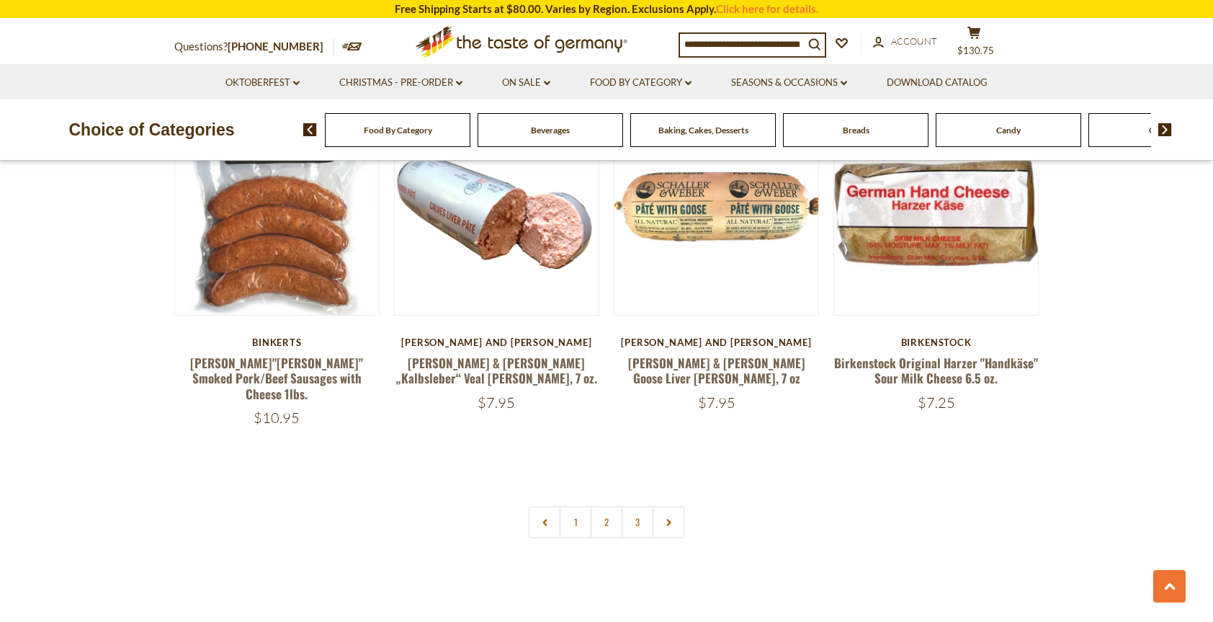
scroll to position [3314, 0]
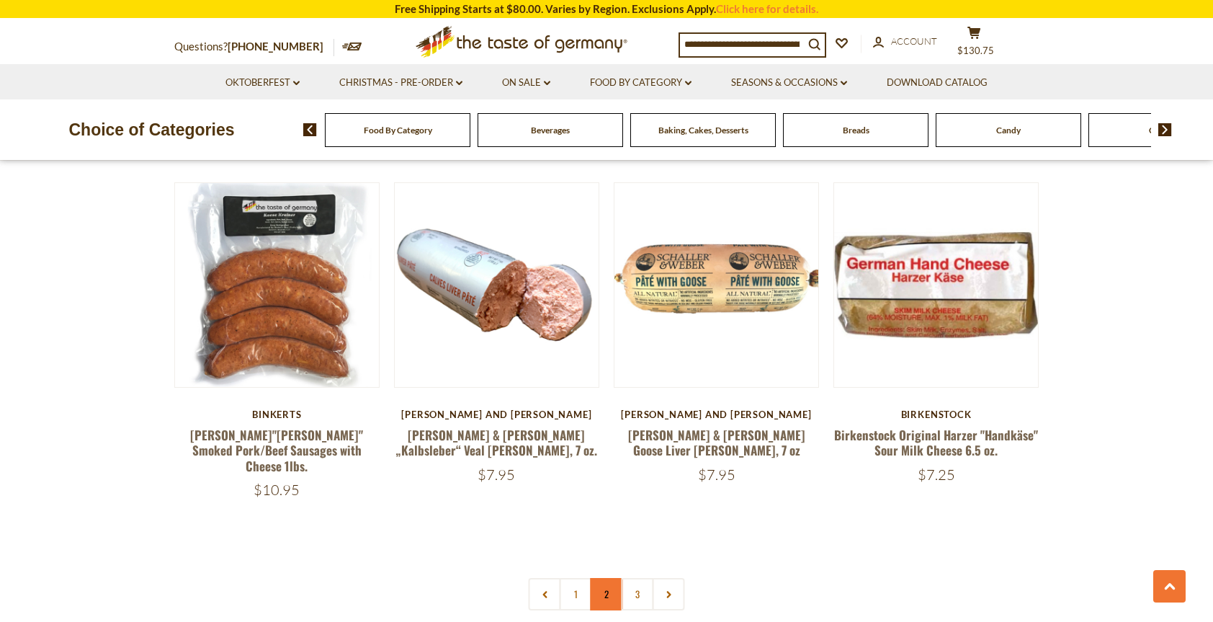
click at [594, 578] on link "2" at bounding box center [607, 594] width 32 height 32
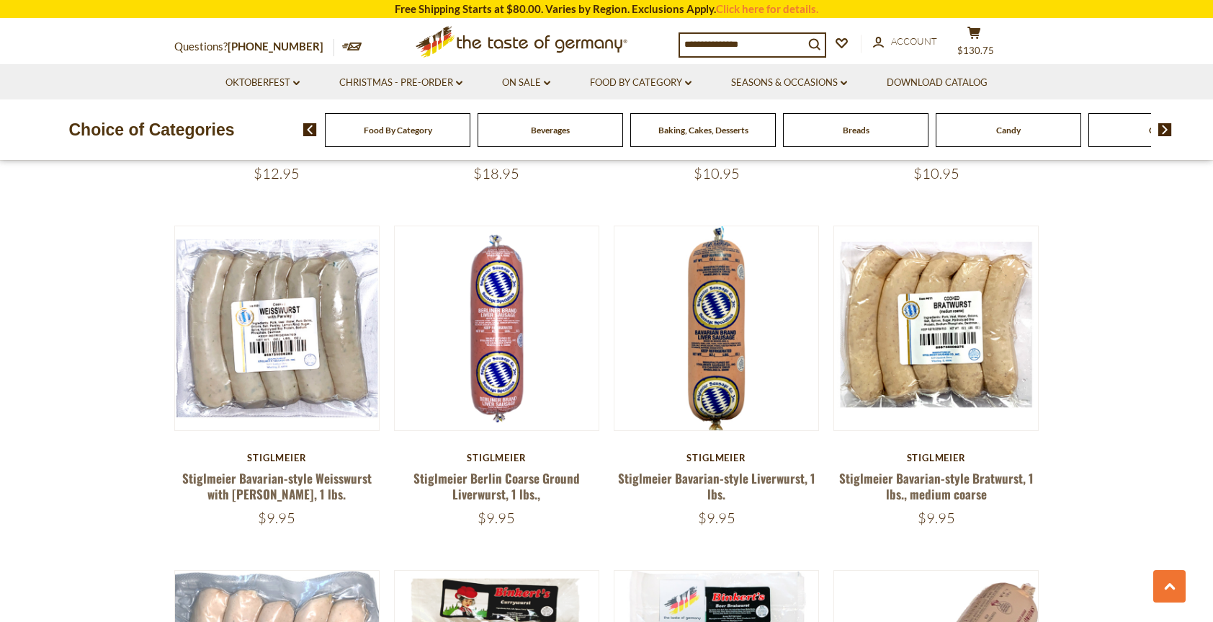
scroll to position [1141, 0]
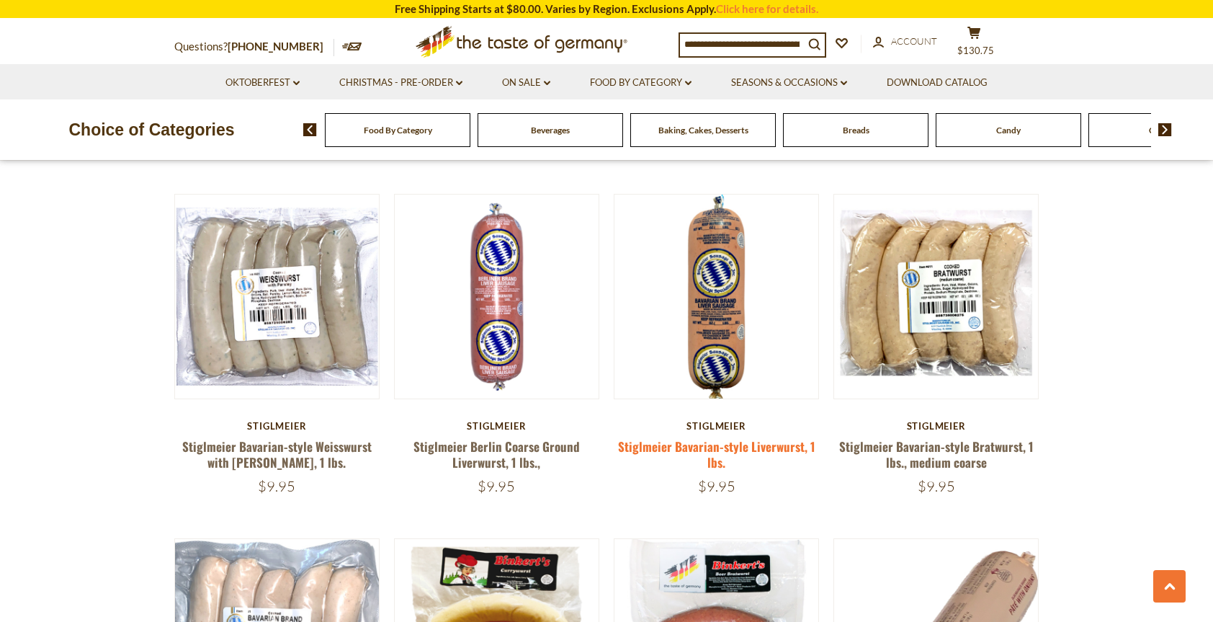
click at [722, 445] on link "Stiglmeier Bavarian-style Liverwurst, 1 lbs." at bounding box center [716, 453] width 197 height 33
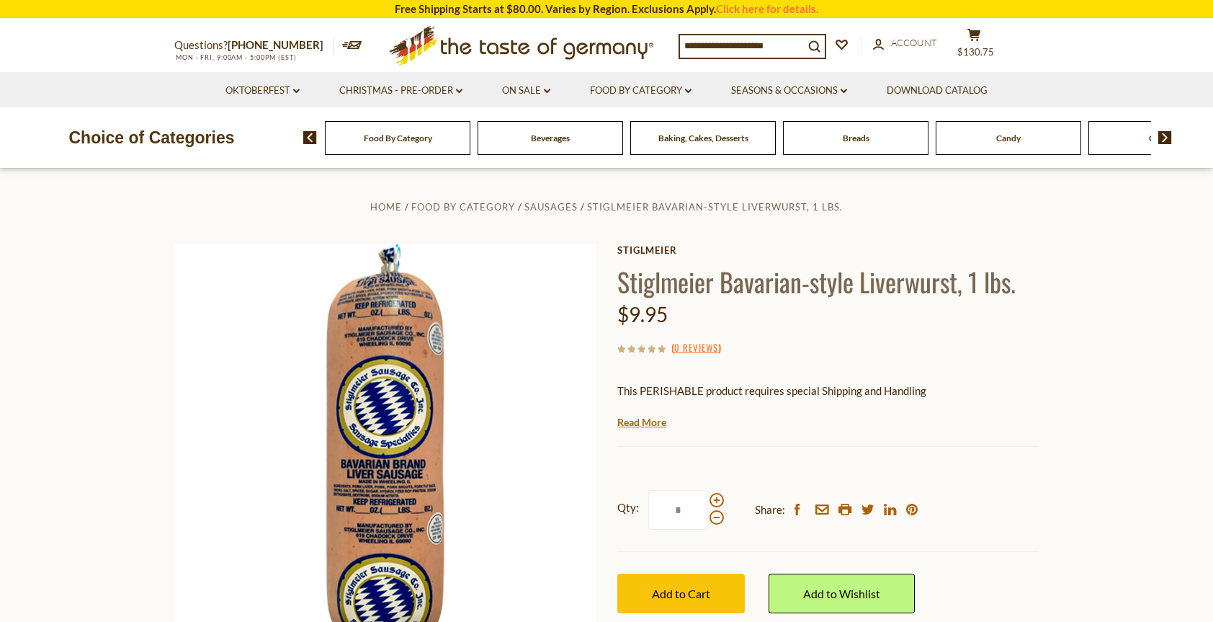
scroll to position [144, 0]
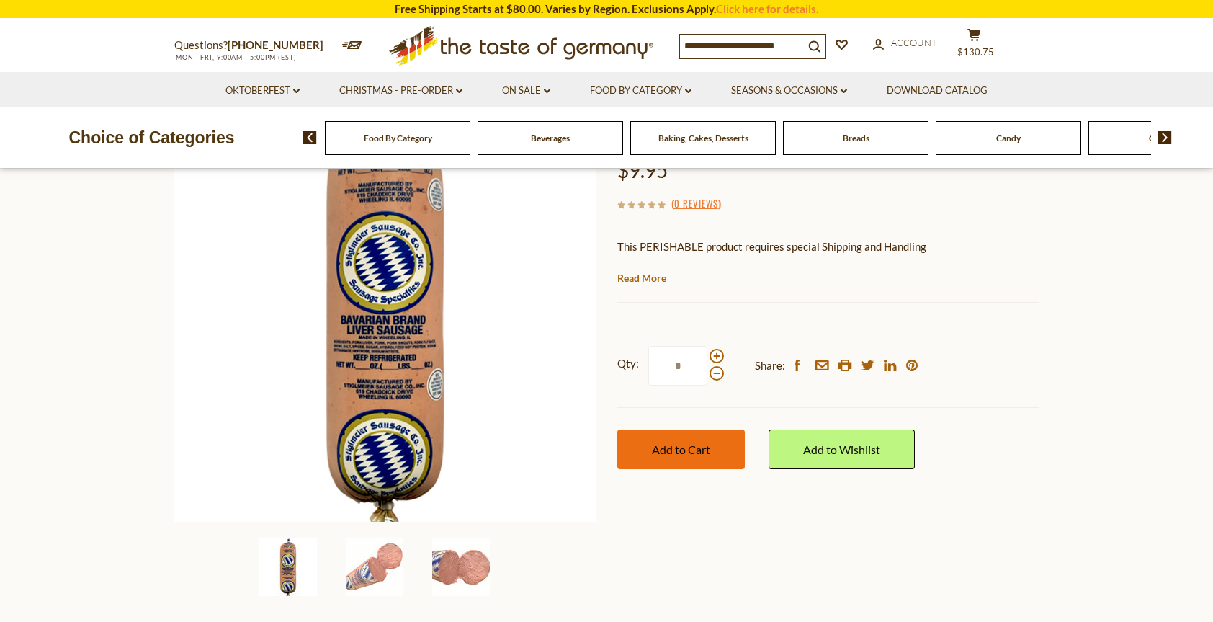
click at [680, 439] on button "Add to Cart" at bounding box center [681, 449] width 128 height 40
click at [978, 43] on button "cart $140.7" at bounding box center [973, 46] width 43 height 36
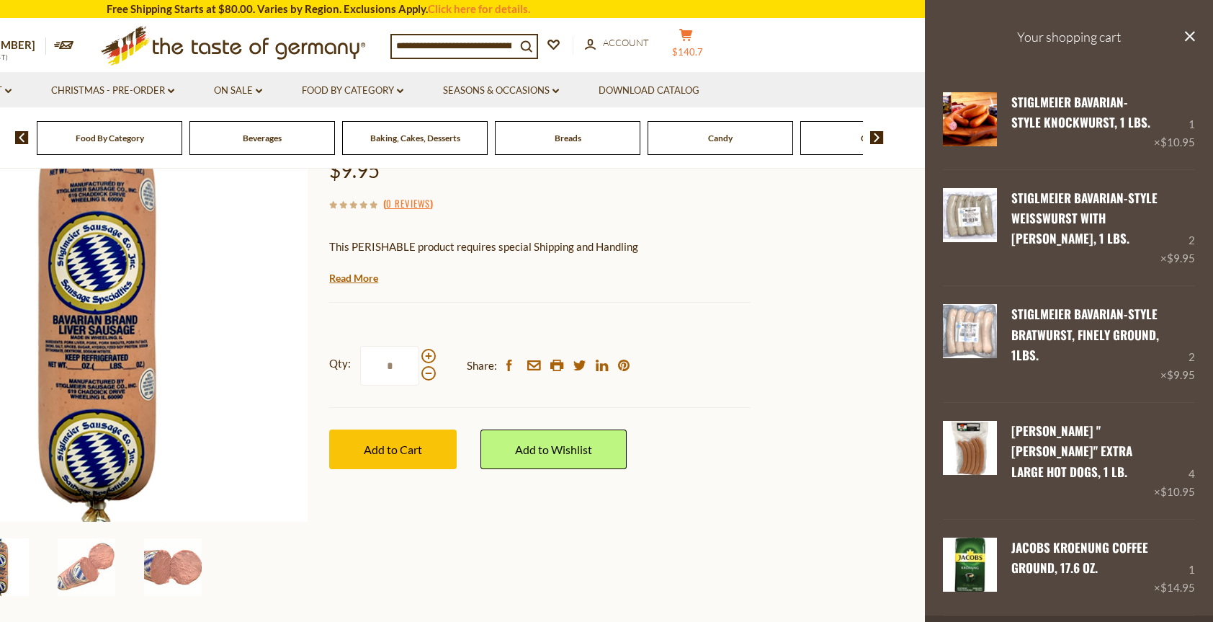
scroll to position [484, 0]
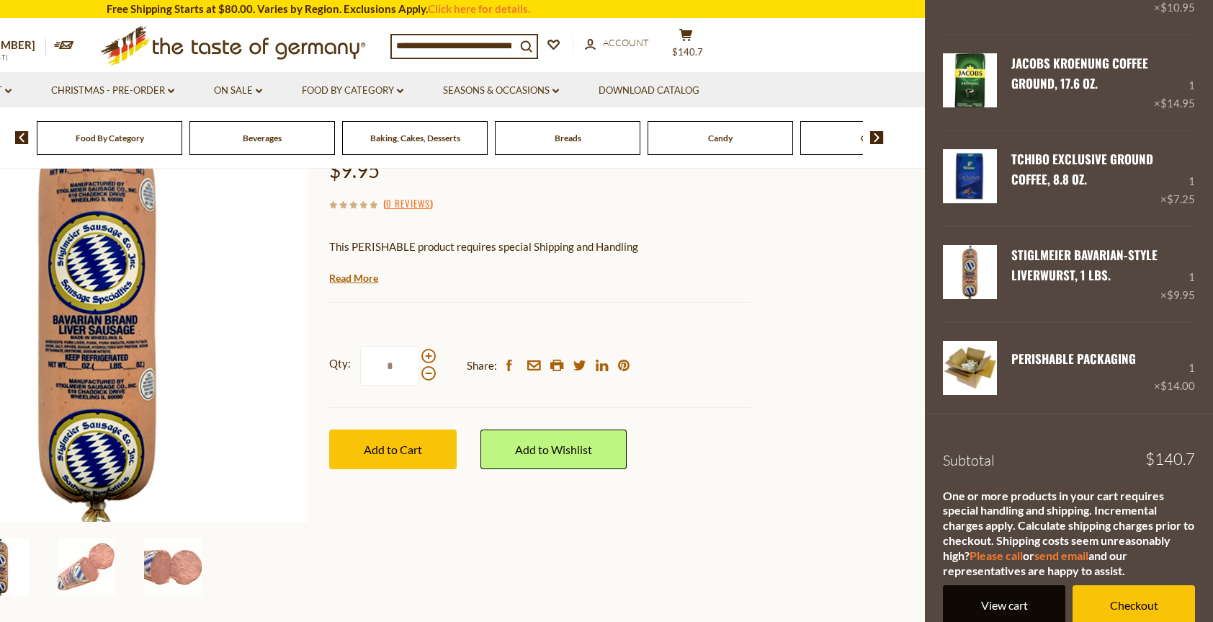
click at [981, 588] on link "View cart" at bounding box center [1004, 605] width 122 height 40
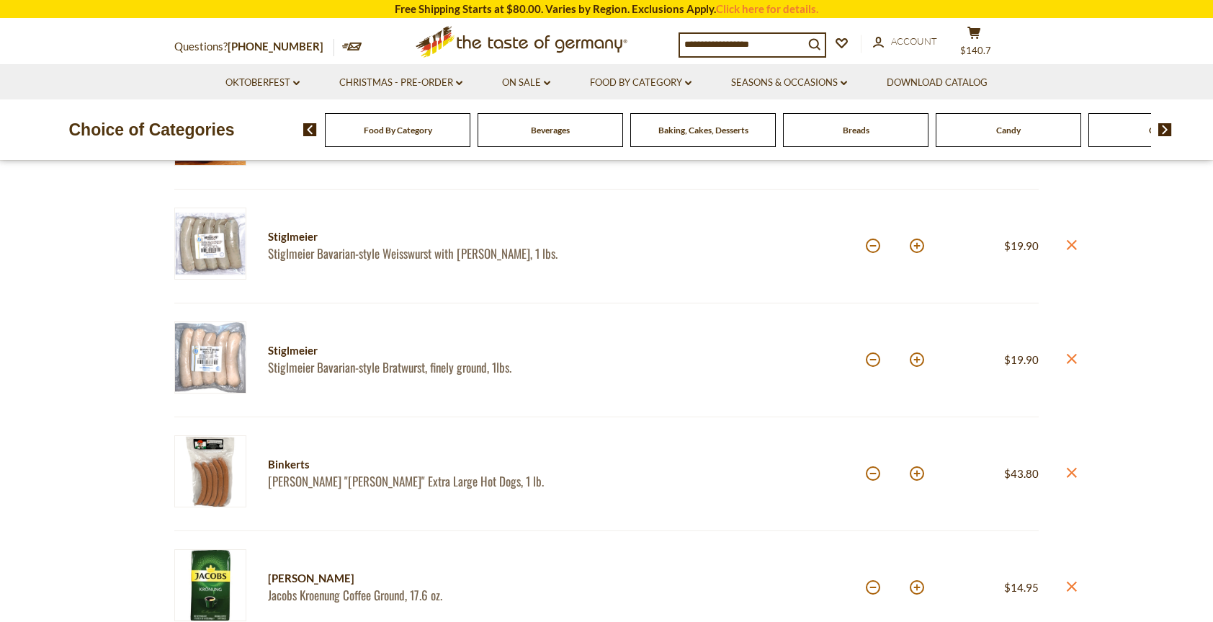
scroll to position [288, 0]
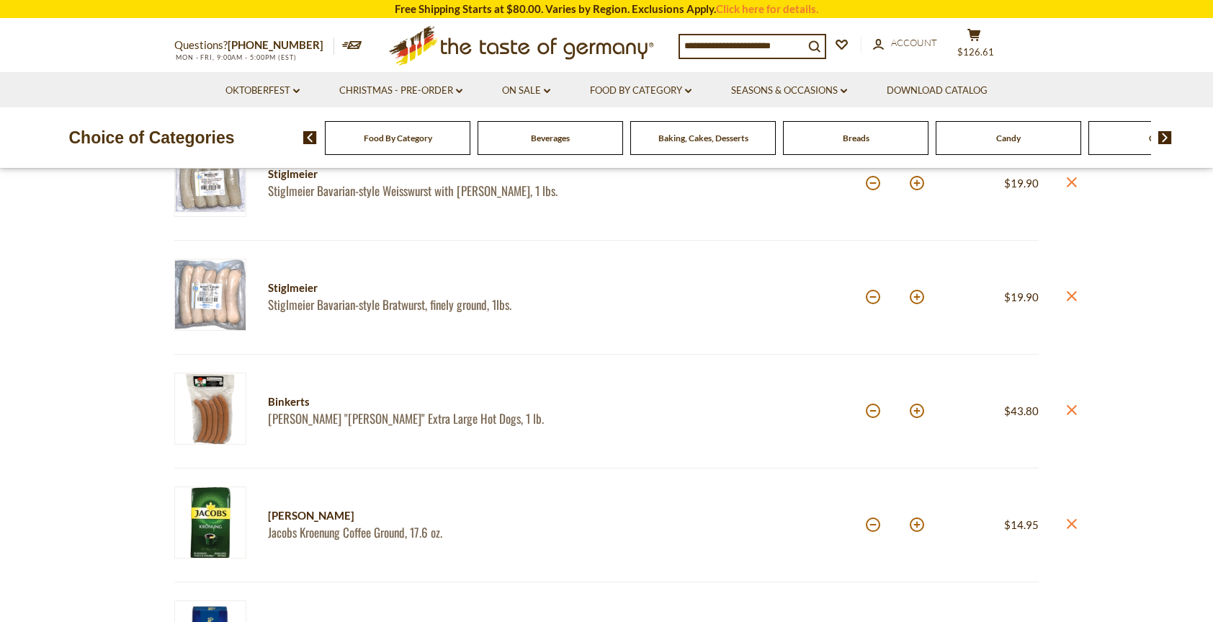
scroll to position [360, 0]
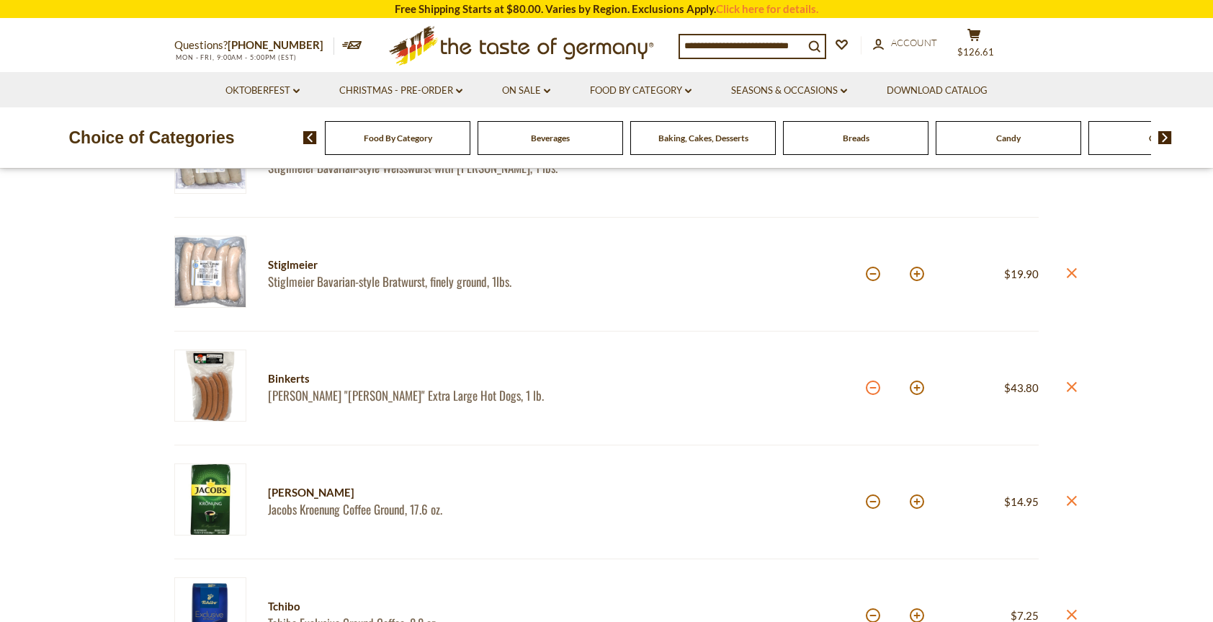
click at [872, 386] on button at bounding box center [873, 387] width 14 height 14
type input "*"
click at [872, 386] on button at bounding box center [873, 387] width 14 height 14
type input "*"
click at [872, 386] on button at bounding box center [873, 387] width 14 height 14
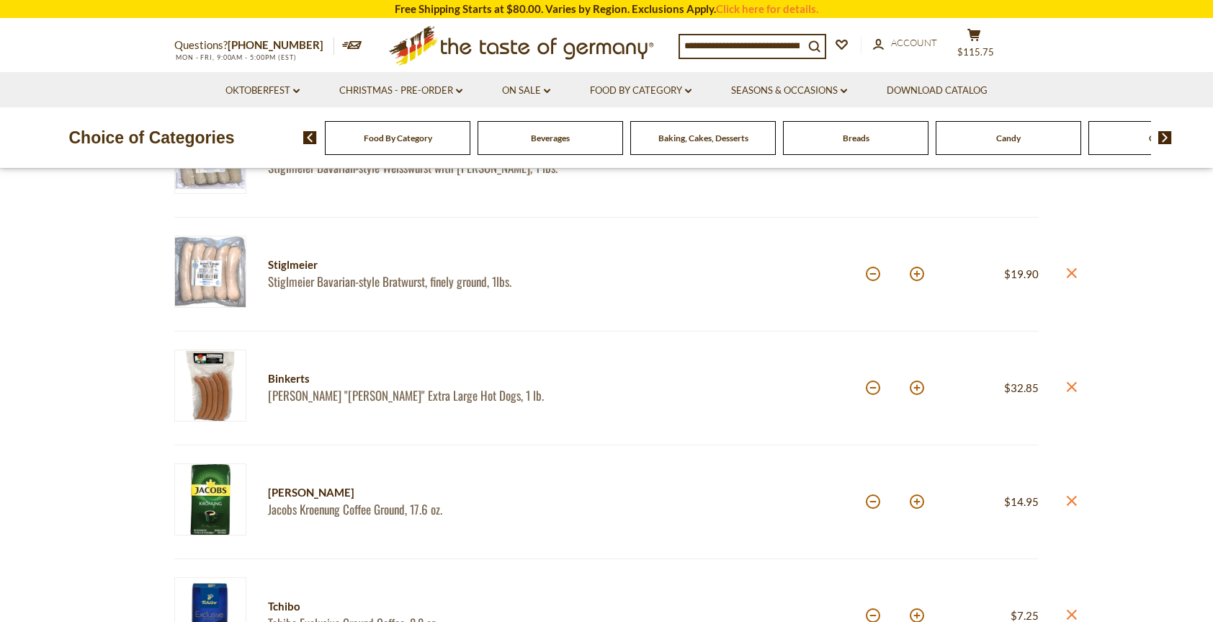
type input "*"
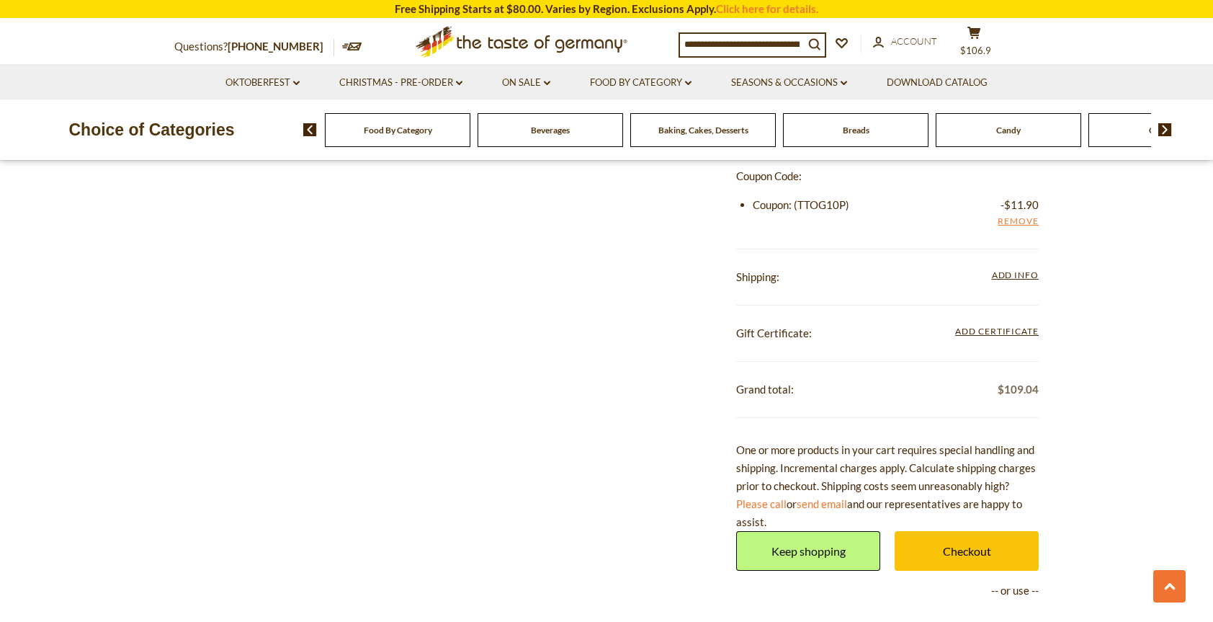
scroll to position [1297, 0]
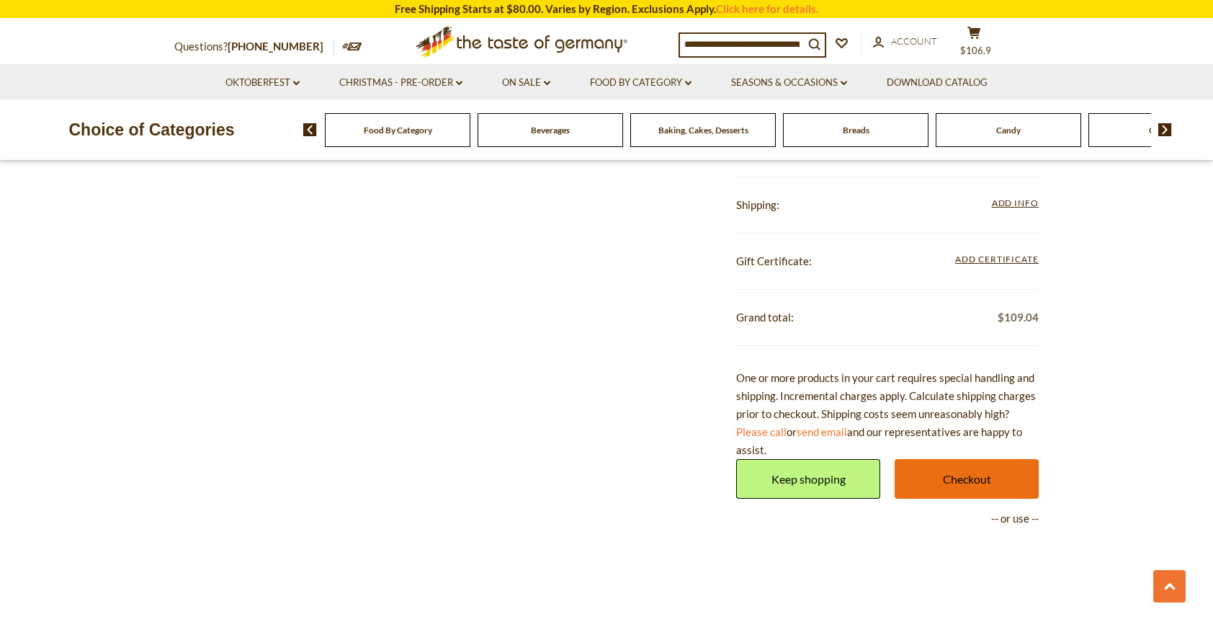
click at [957, 475] on link "Checkout" at bounding box center [967, 479] width 144 height 40
